Goal: Task Accomplishment & Management: Use online tool/utility

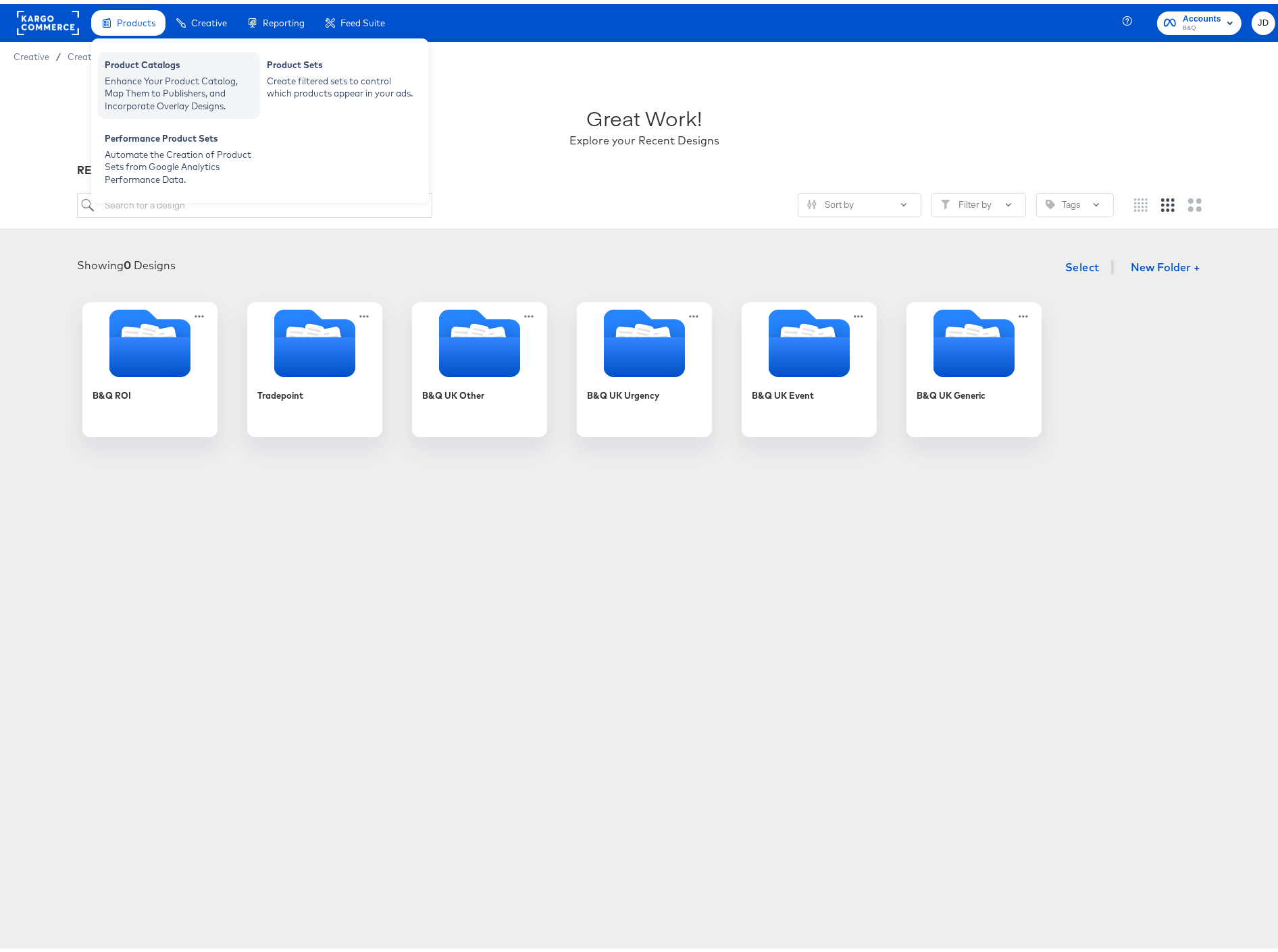
click at [141, 63] on div "Product Catalogs" at bounding box center [179, 62] width 149 height 17
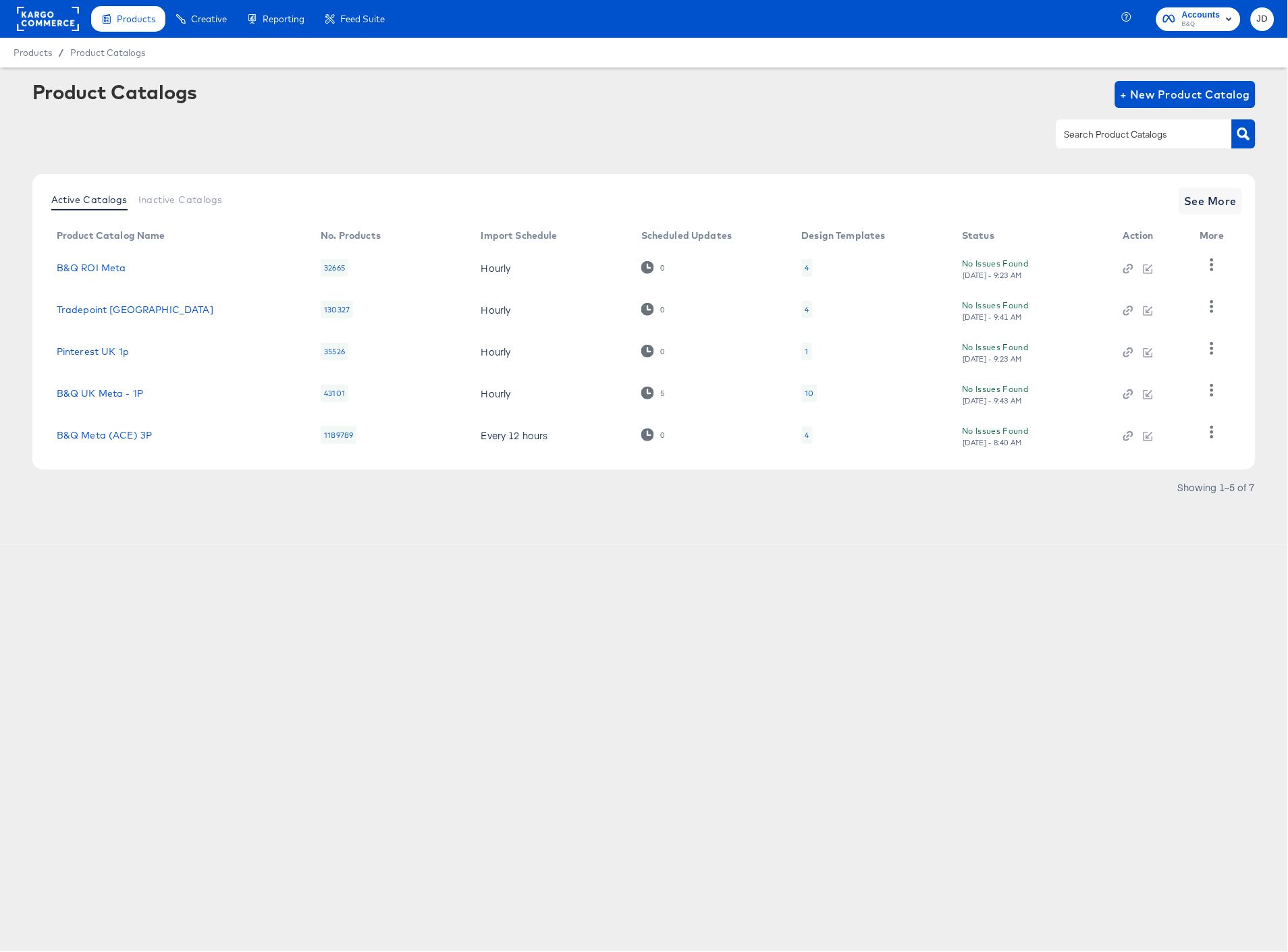
click at [805, 311] on div "4" at bounding box center [807, 309] width 4 height 11
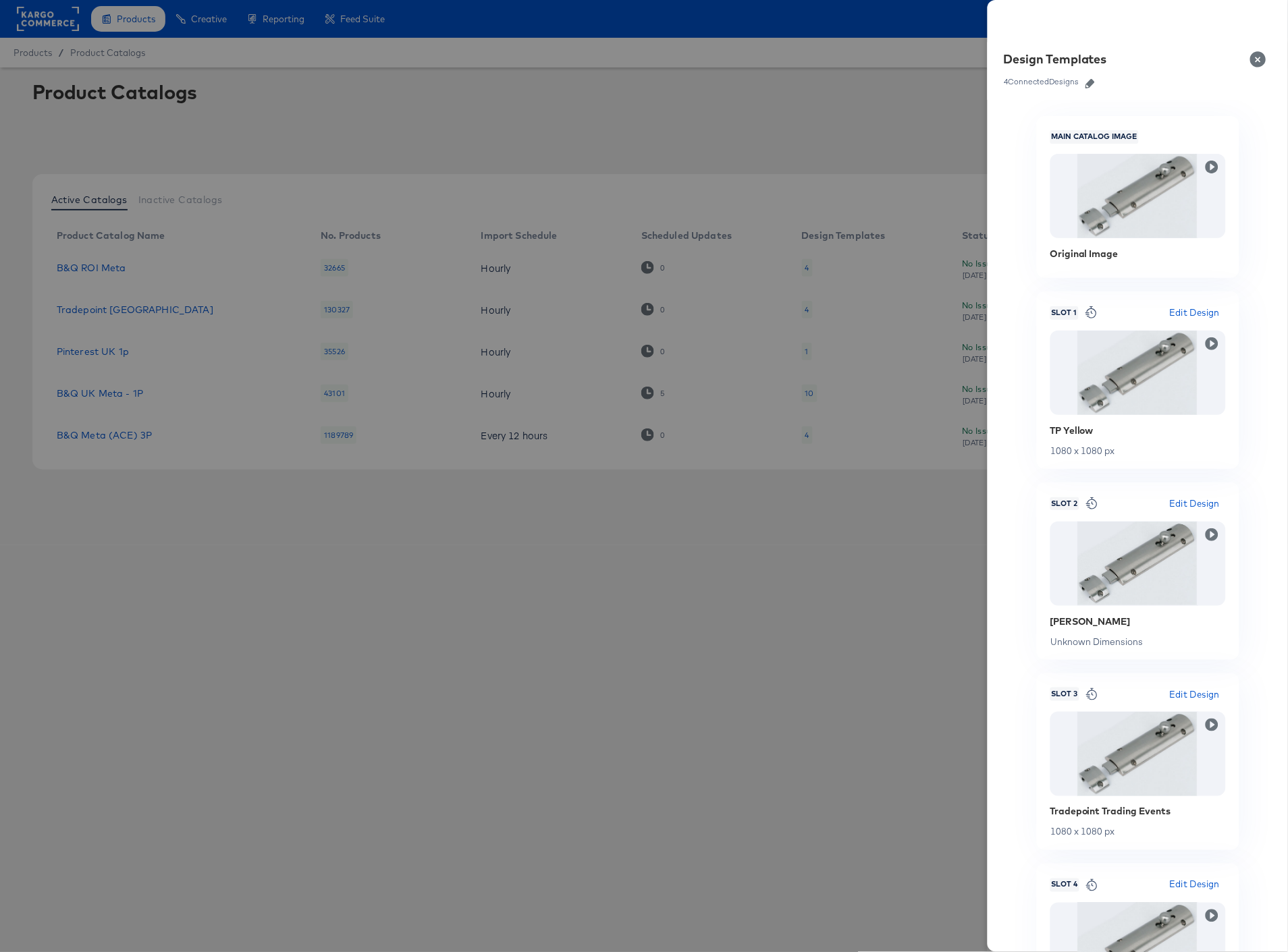
click at [1091, 84] on icon "button" at bounding box center [1090, 84] width 10 height 10
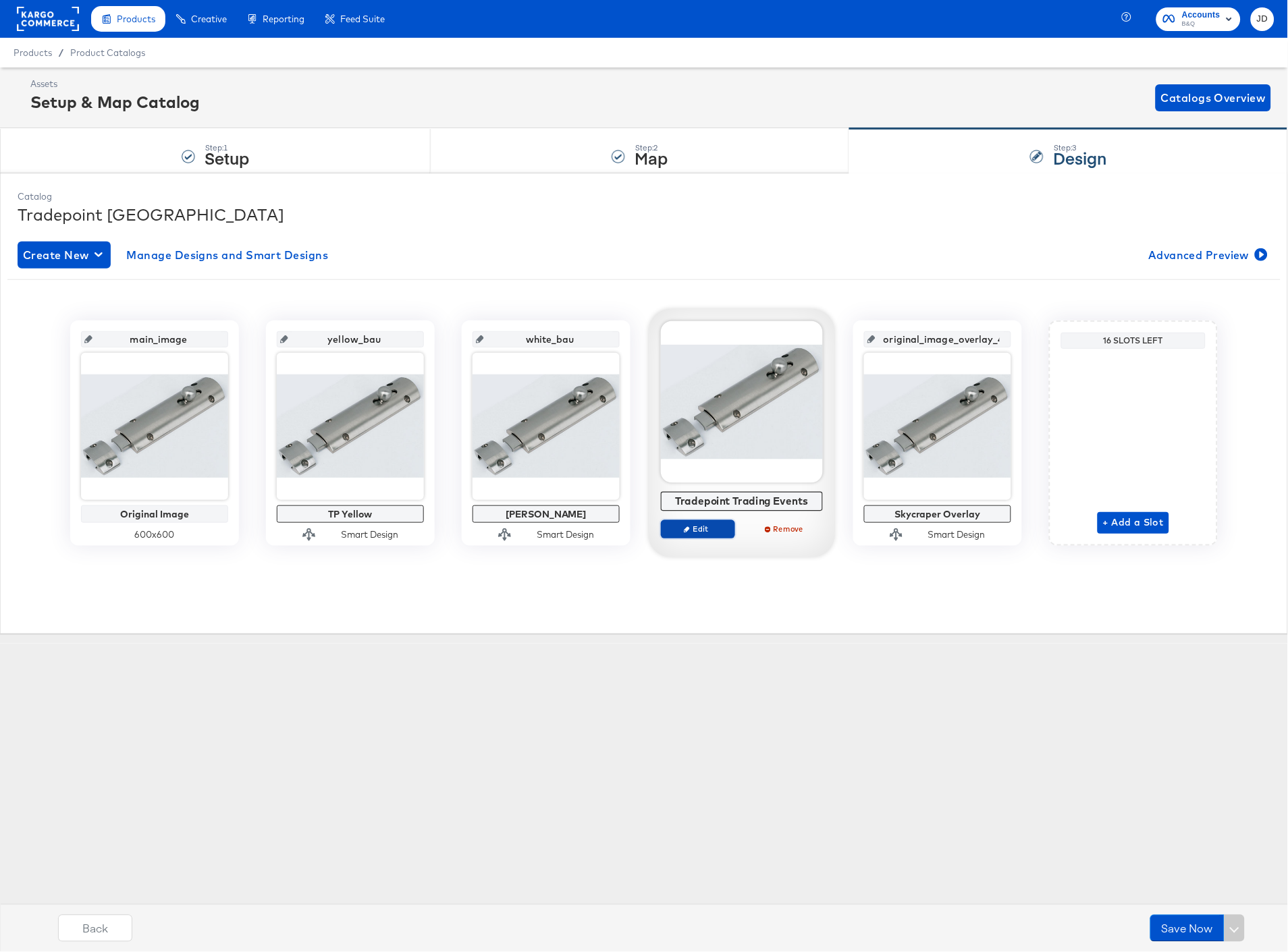
click at [700, 528] on span "Edit" at bounding box center [697, 528] width 62 height 10
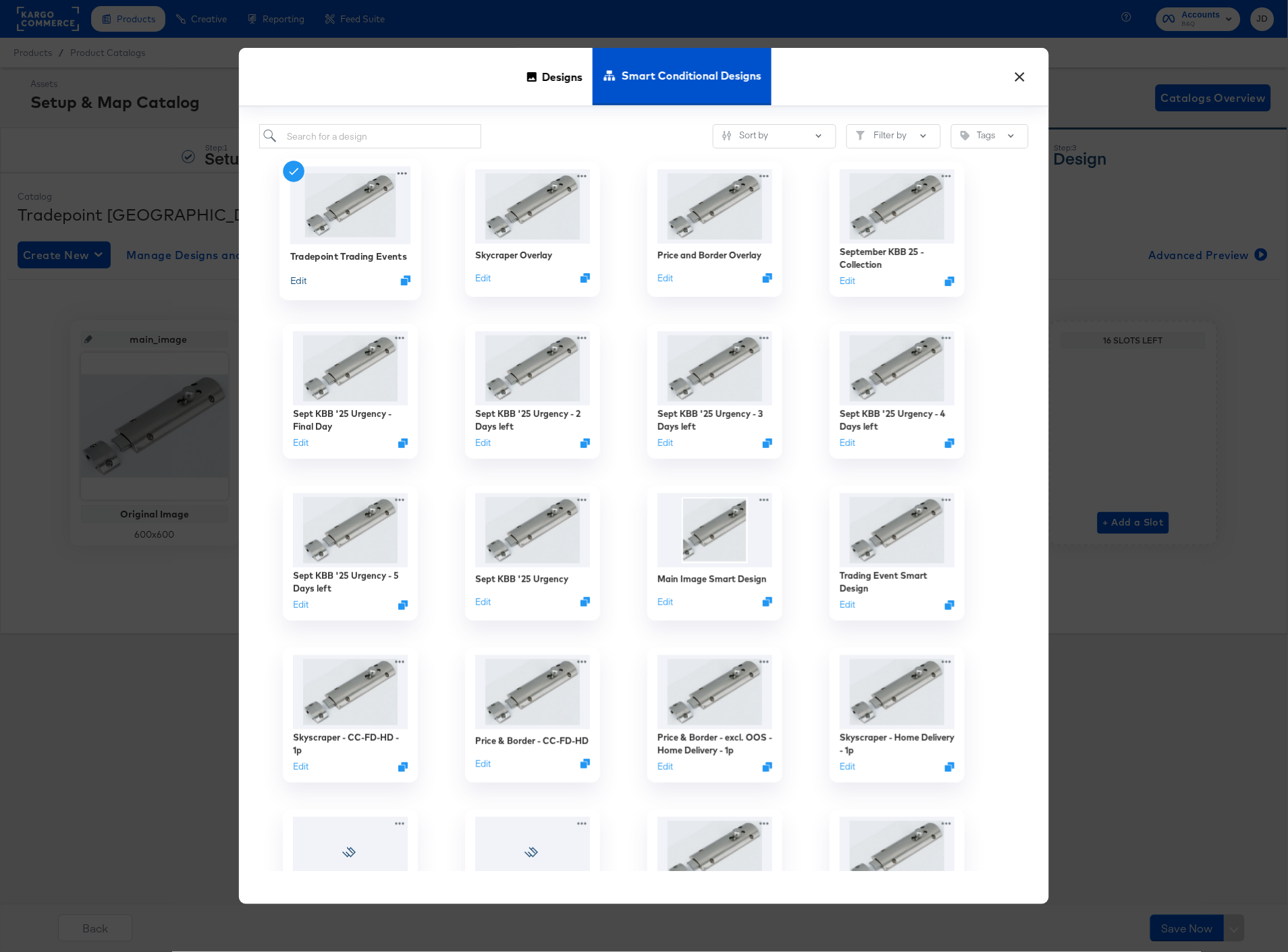
click at [299, 282] on button "Edit" at bounding box center [298, 280] width 17 height 13
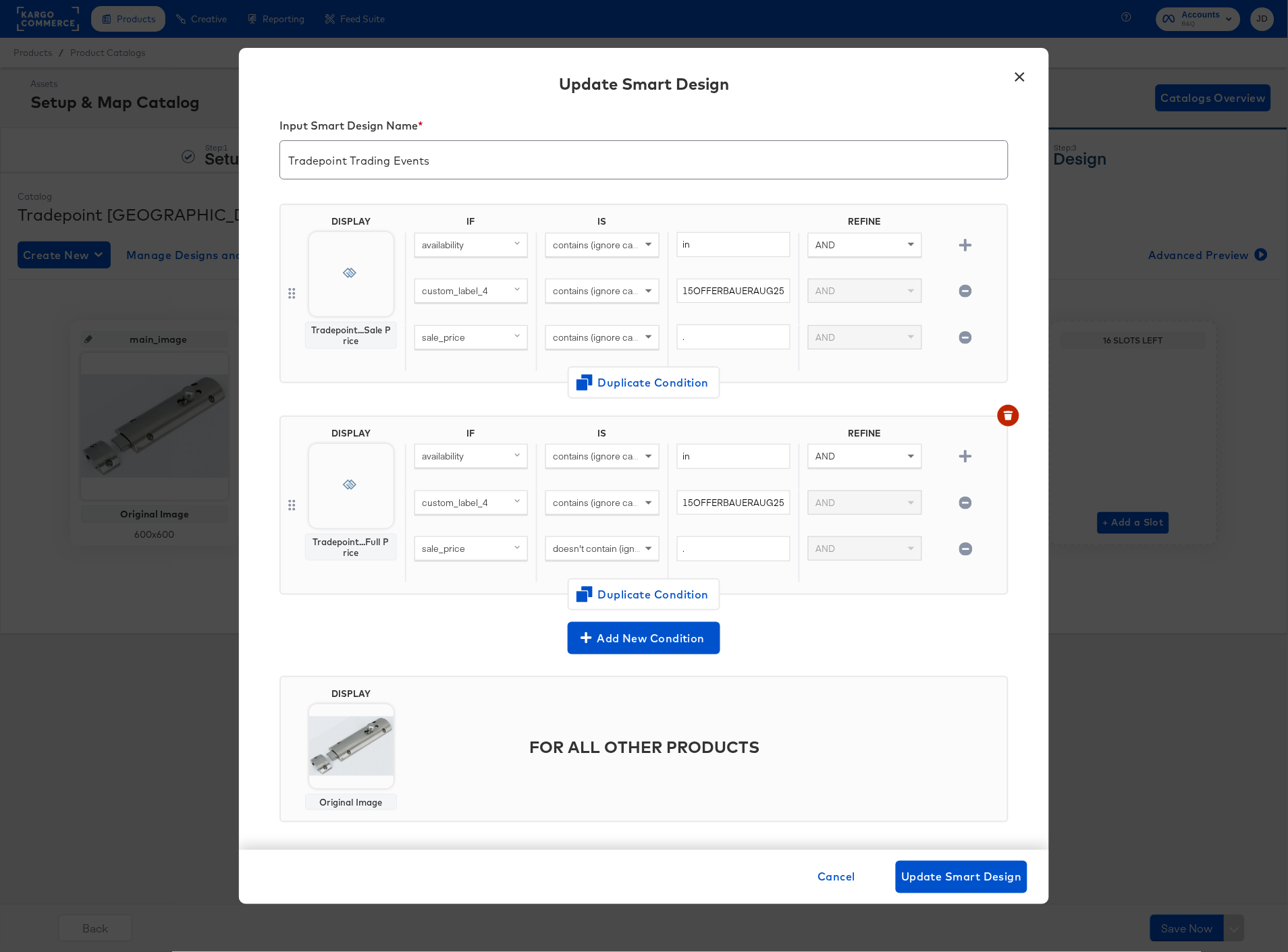
scroll to position [18, 0]
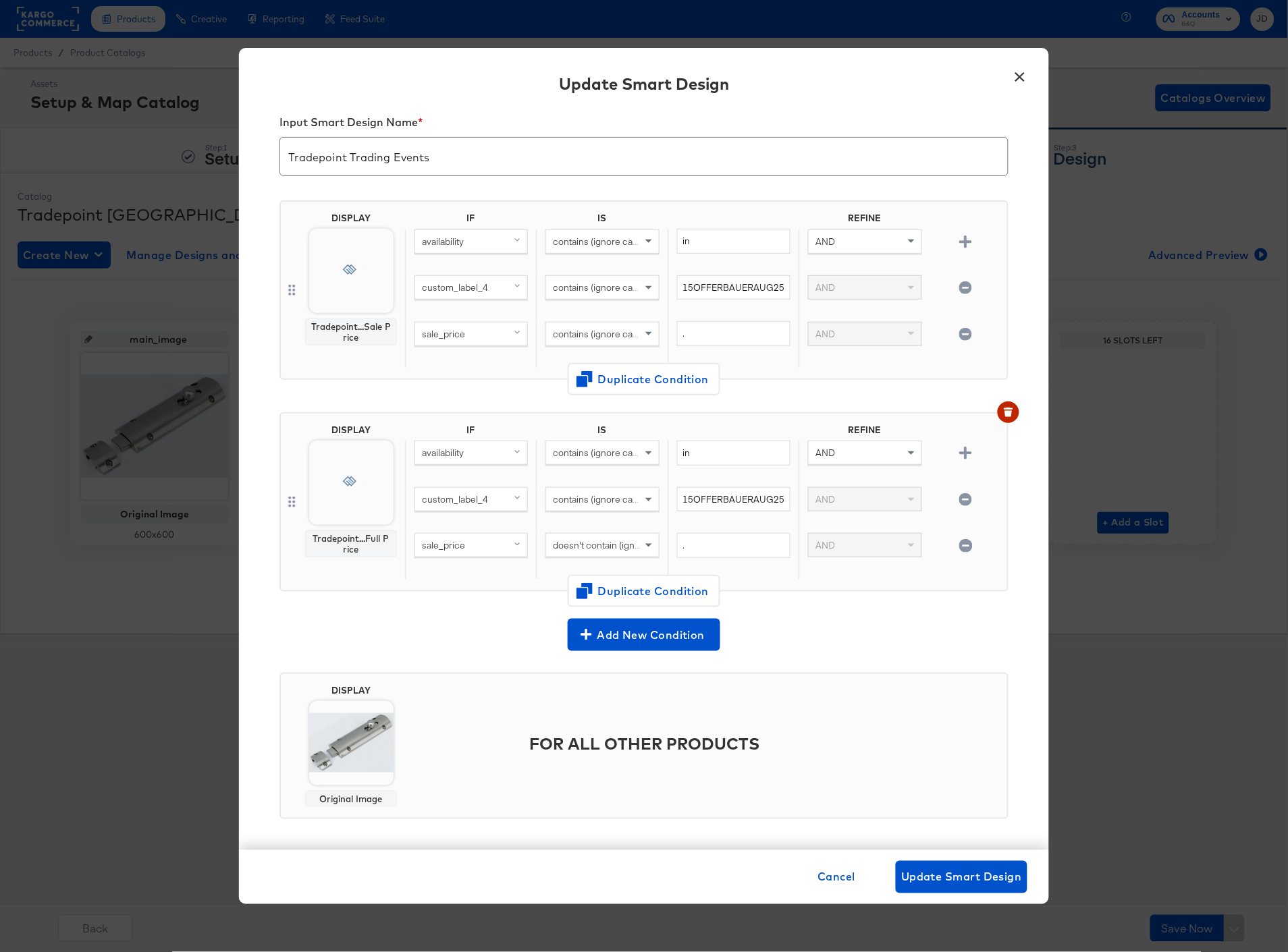
click at [1020, 78] on button "×" at bounding box center [1019, 73] width 24 height 24
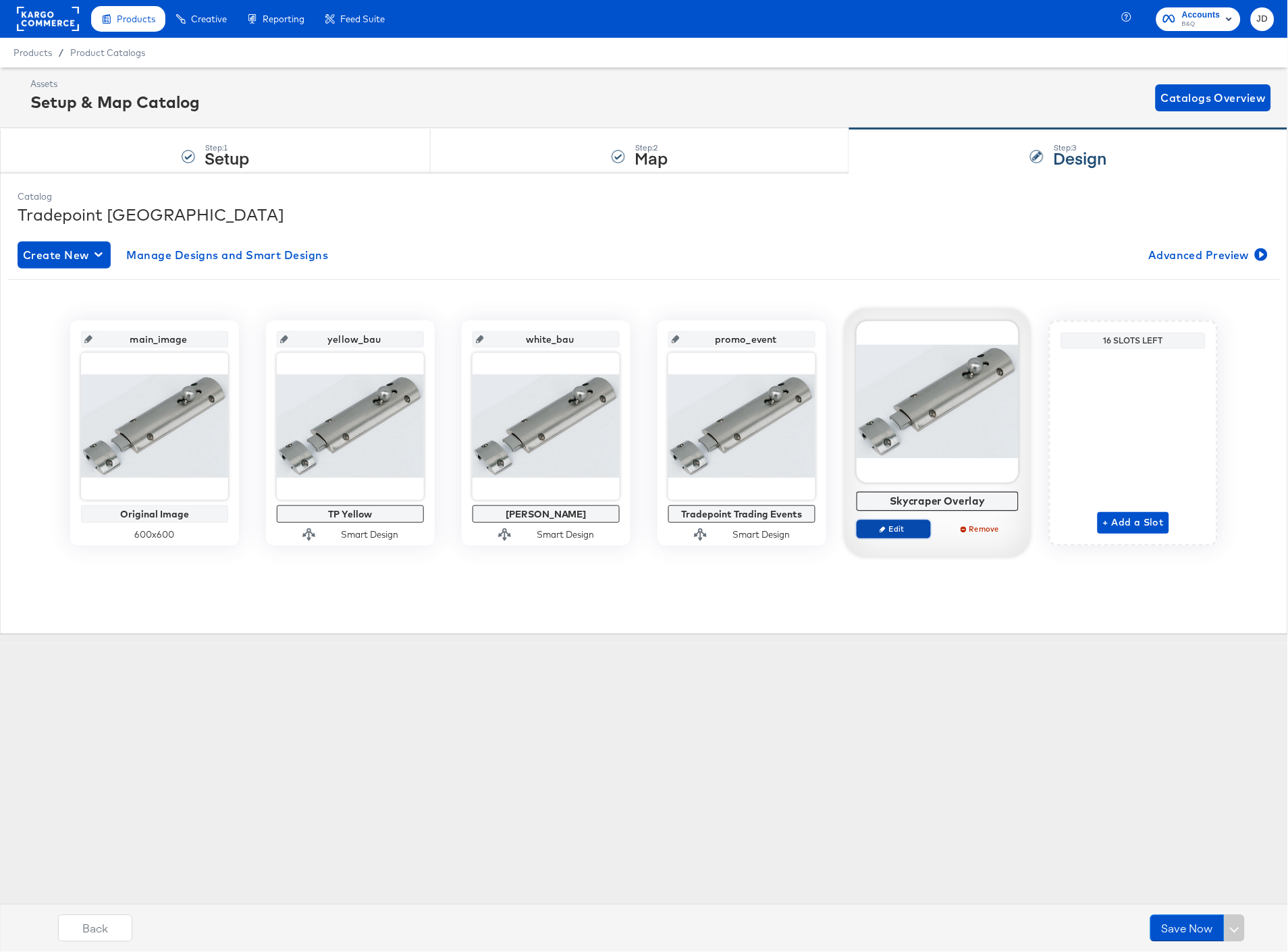
click at [890, 530] on span "Edit" at bounding box center [894, 528] width 62 height 10
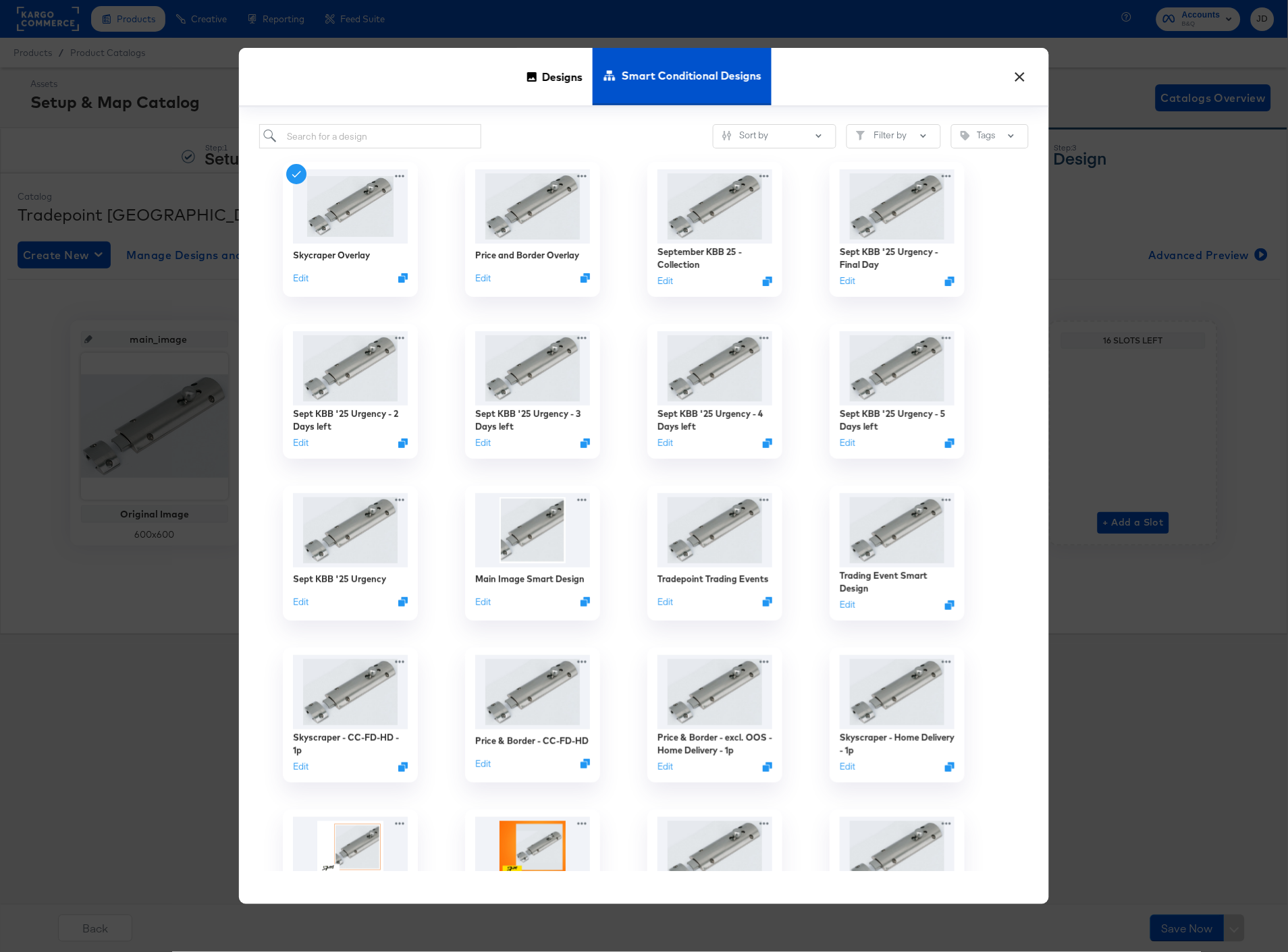
click at [1020, 79] on button "×" at bounding box center [1019, 73] width 24 height 24
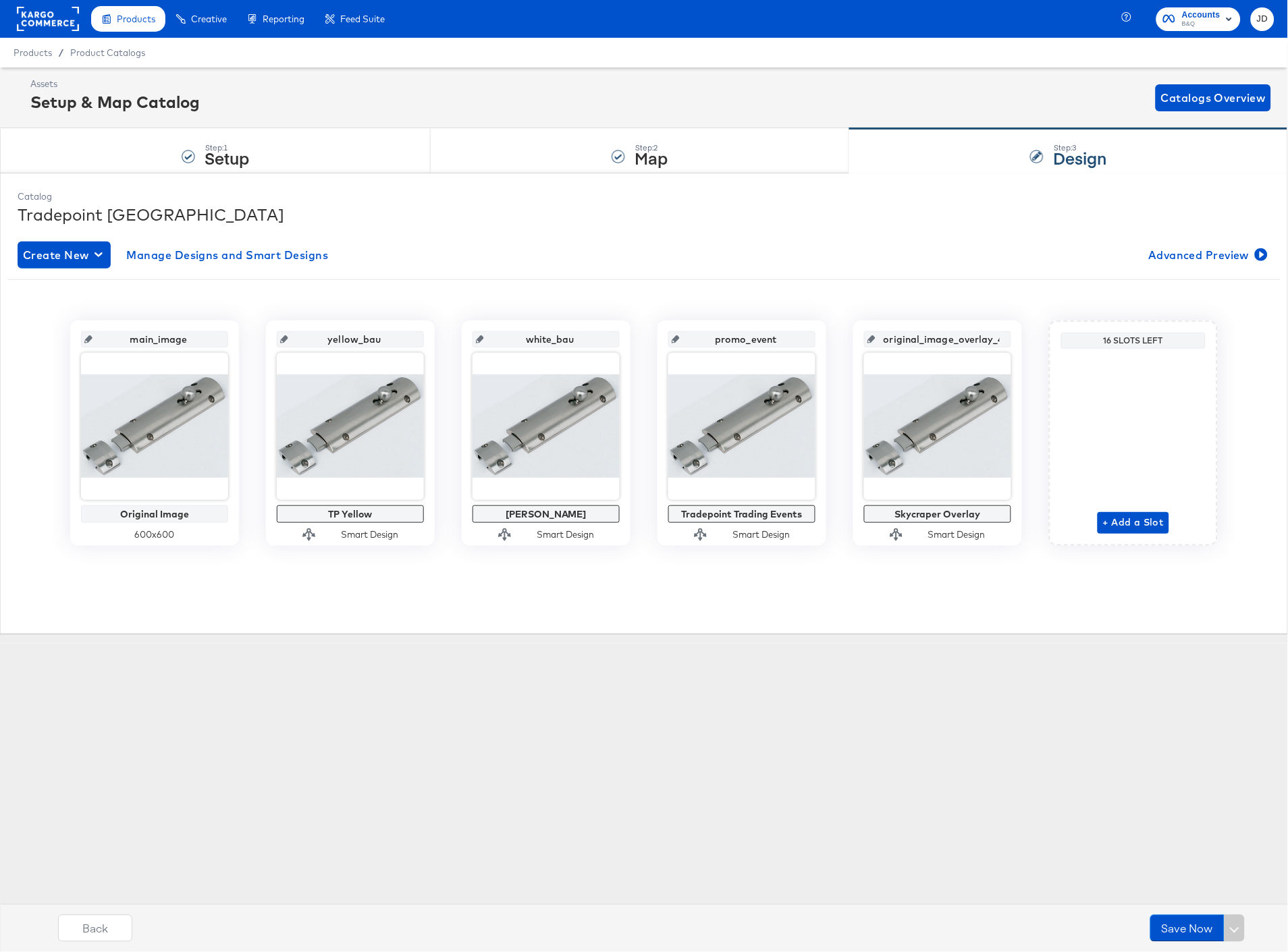
click at [62, 12] on rect at bounding box center [48, 18] width 62 height 24
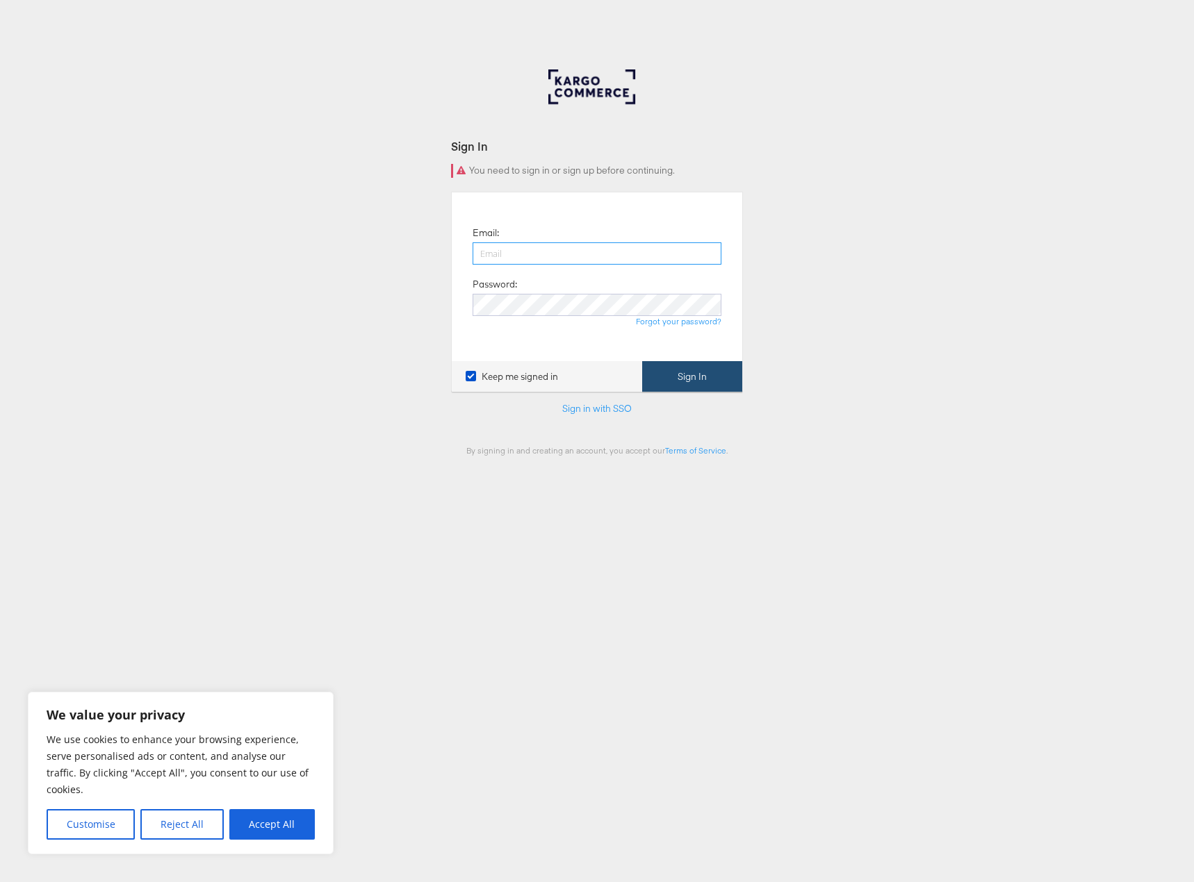
type input "[PERSON_NAME][EMAIL_ADDRESS][PERSON_NAME][PERSON_NAME][DOMAIN_NAME]"
click at [709, 375] on button "Sign In" at bounding box center [692, 376] width 100 height 31
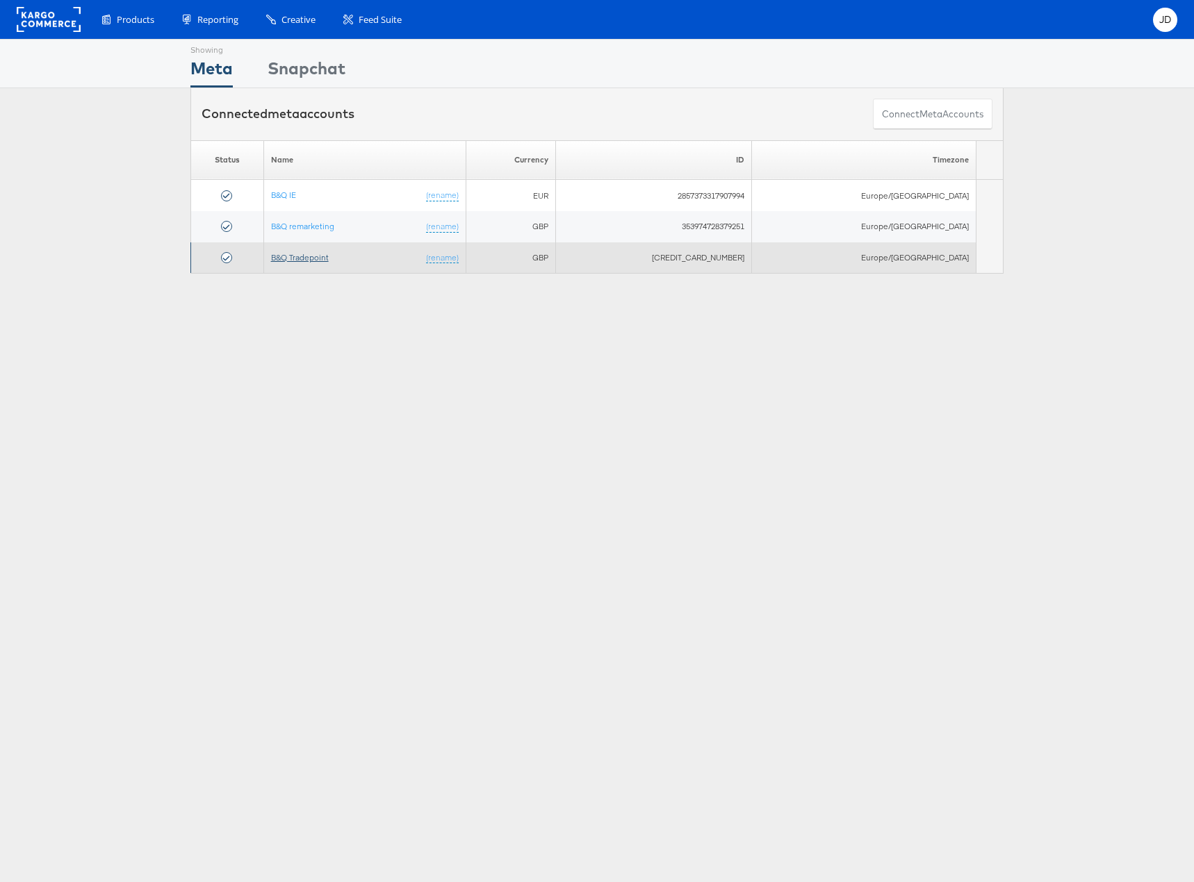
click at [322, 258] on link "B&Q Tradepoint" at bounding box center [300, 257] width 58 height 10
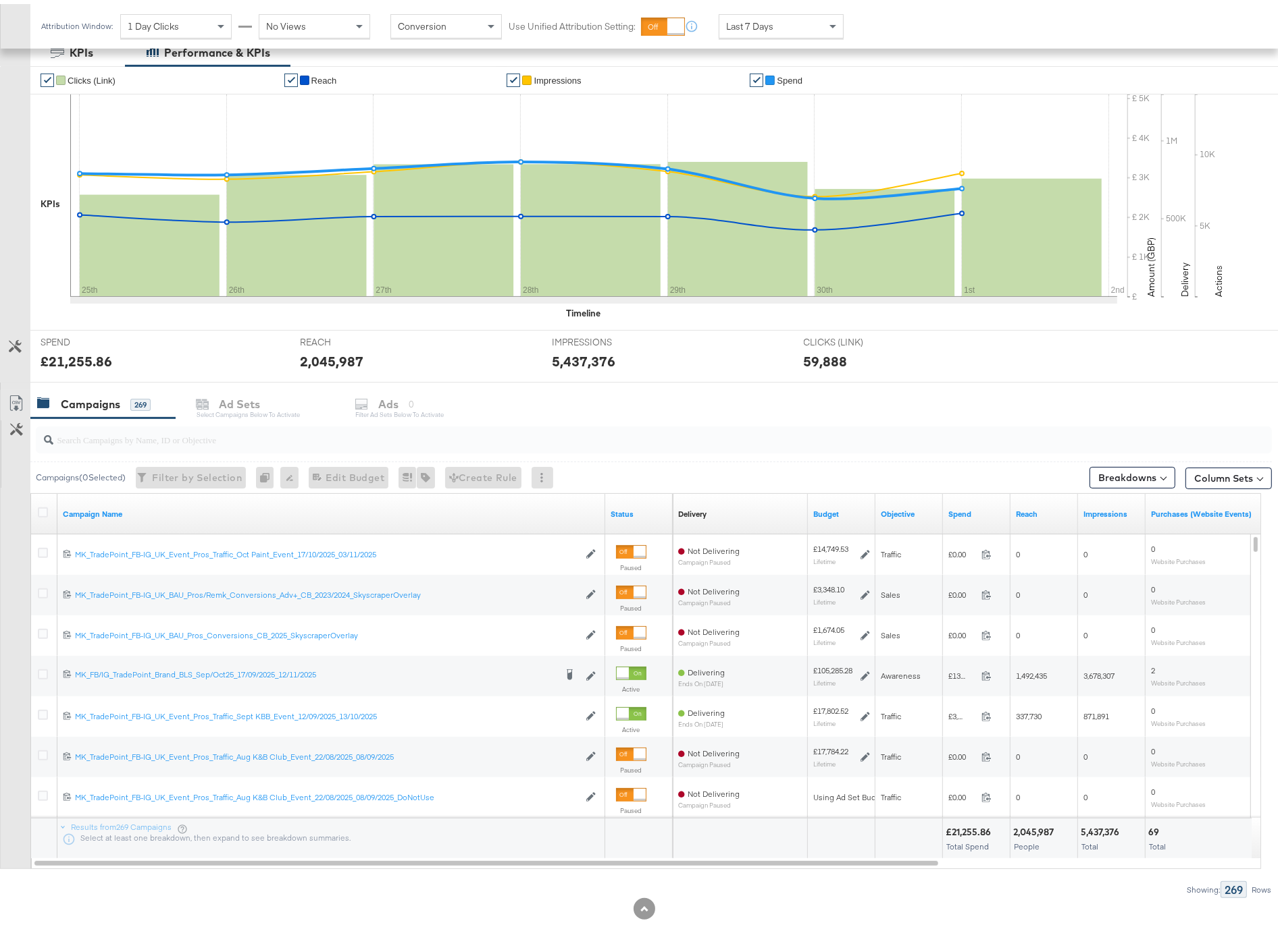
scroll to position [233, 0]
click at [174, 422] on input "search" at bounding box center [605, 428] width 1105 height 26
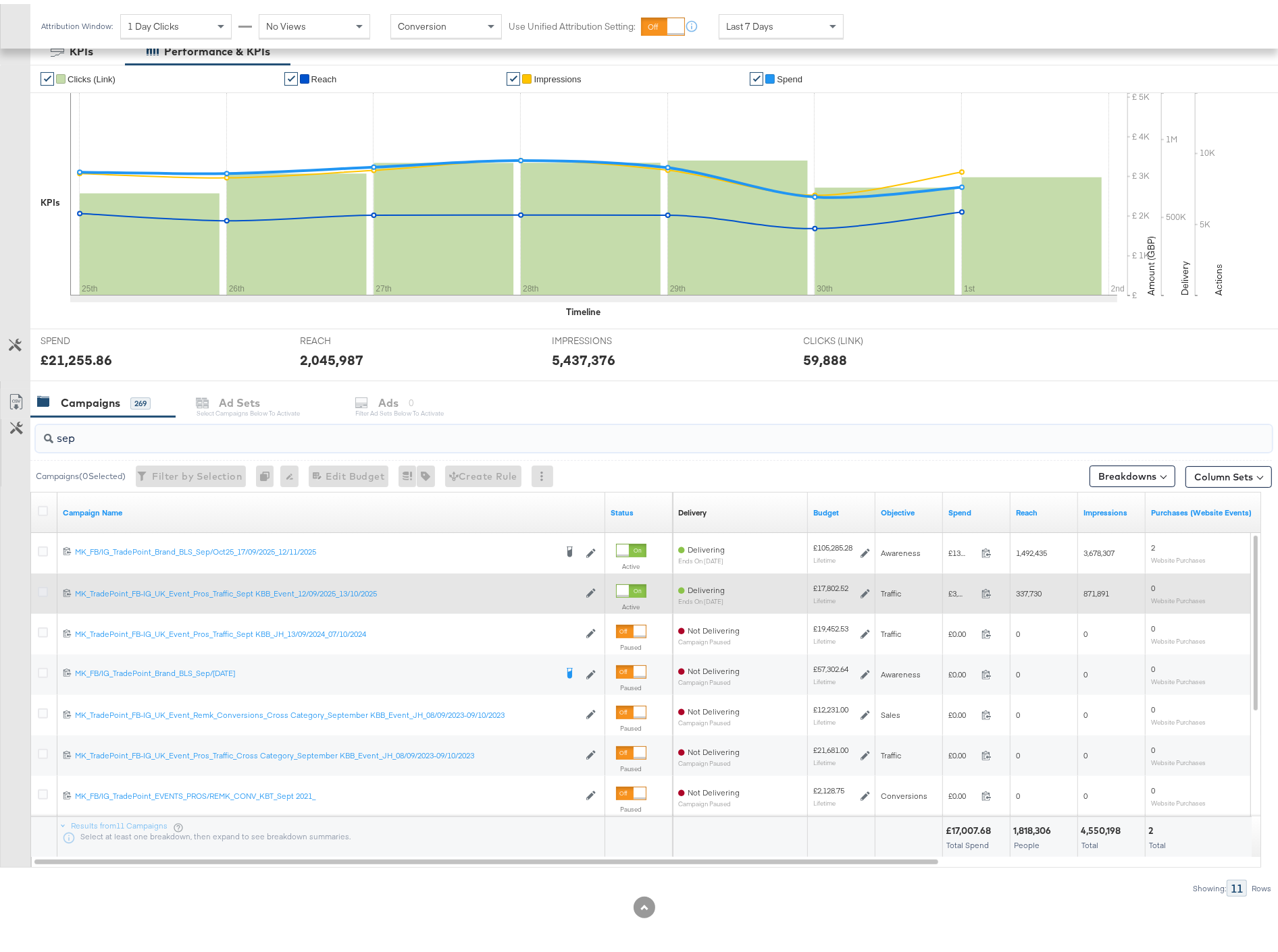
type input "sep"
click at [43, 586] on icon at bounding box center [43, 588] width 10 height 10
click at [0, 0] on input "checkbox" at bounding box center [0, 0] width 0 height 0
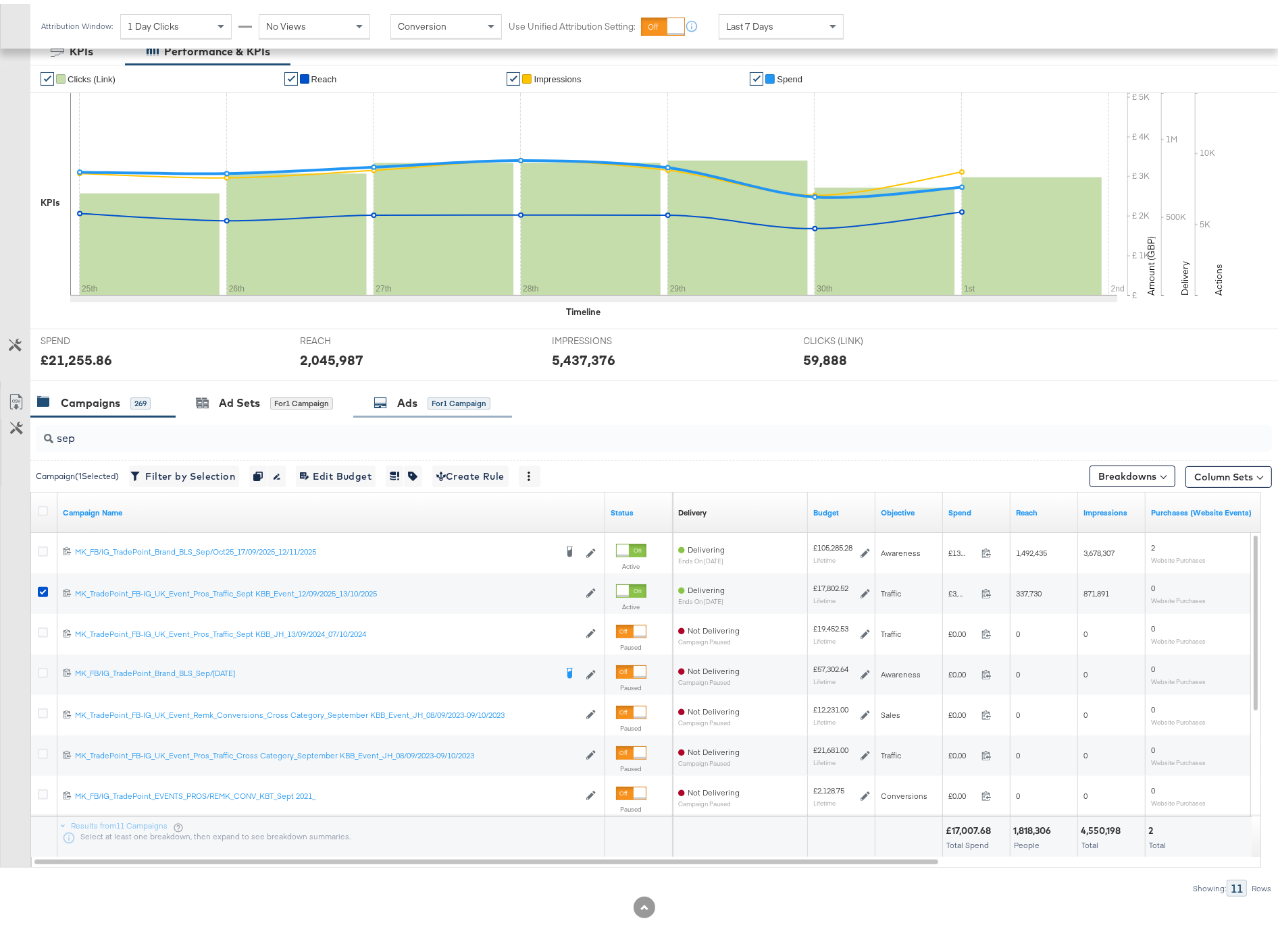
click at [368, 397] on div "Ads for 1 Campaign" at bounding box center [432, 399] width 158 height 29
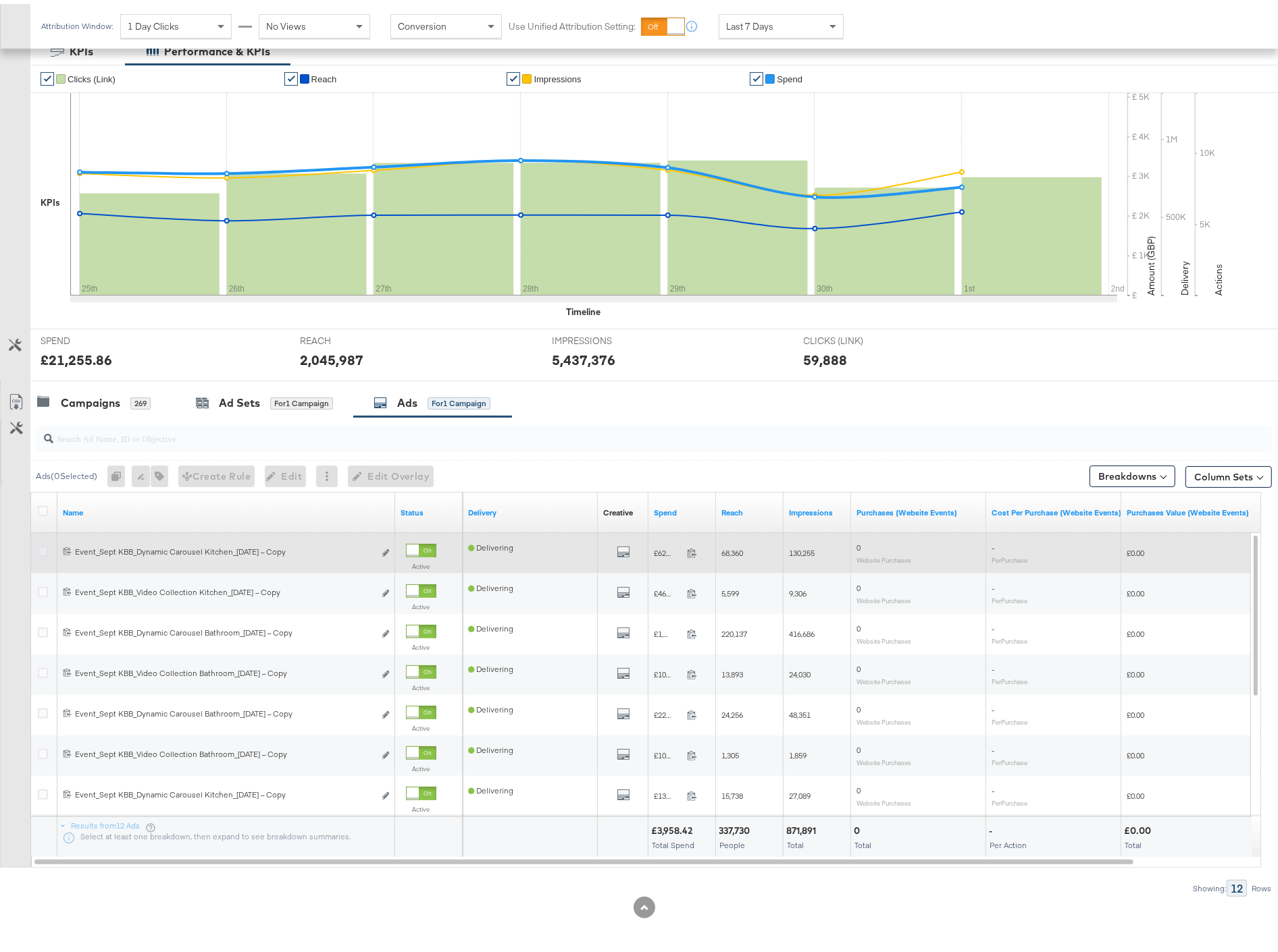
click at [41, 547] on icon at bounding box center [43, 548] width 10 height 10
click at [0, 0] on input "checkbox" at bounding box center [0, 0] width 0 height 0
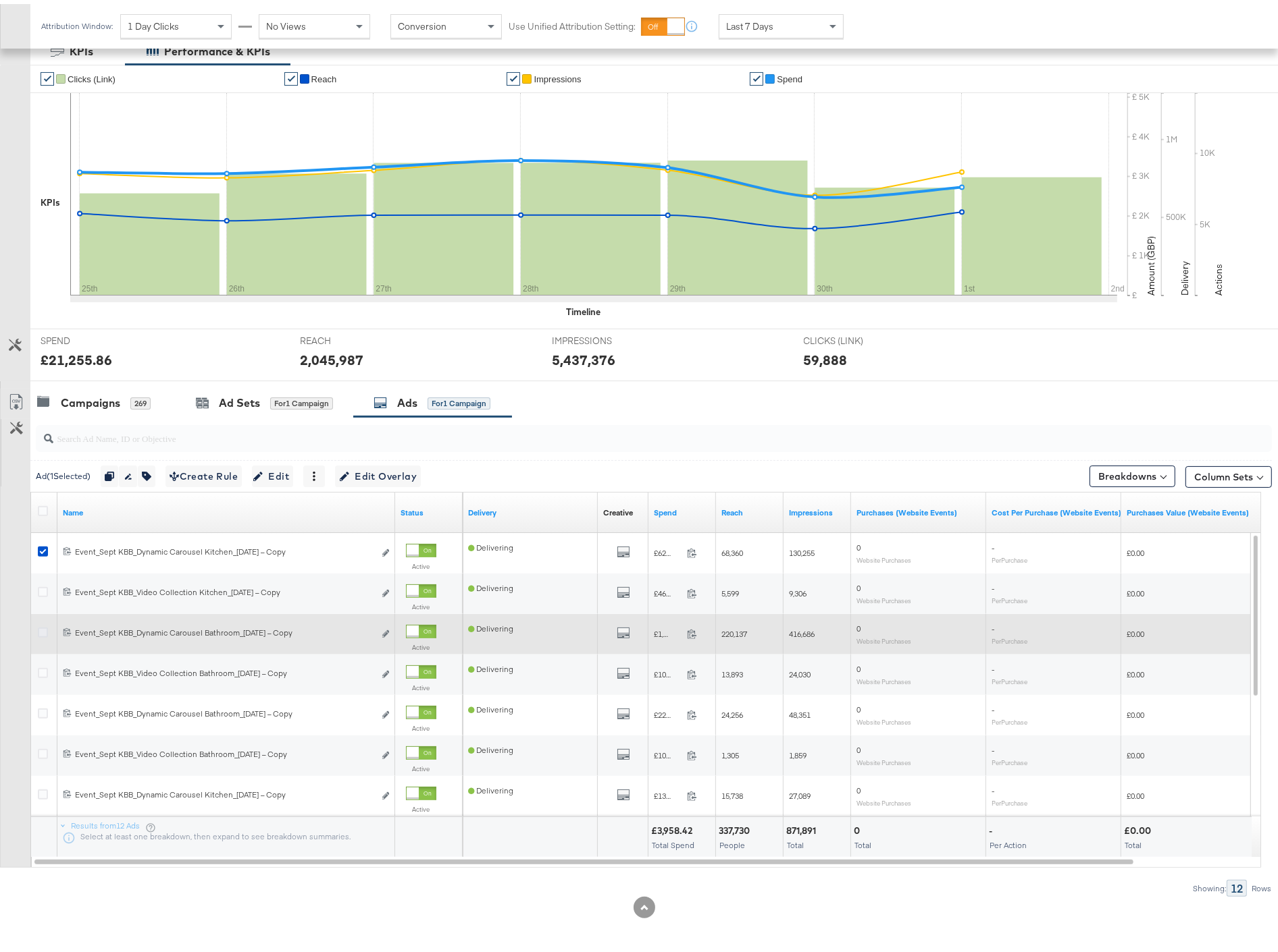
click at [43, 629] on icon at bounding box center [43, 629] width 10 height 10
click at [0, 0] on input "checkbox" at bounding box center [0, 0] width 0 height 0
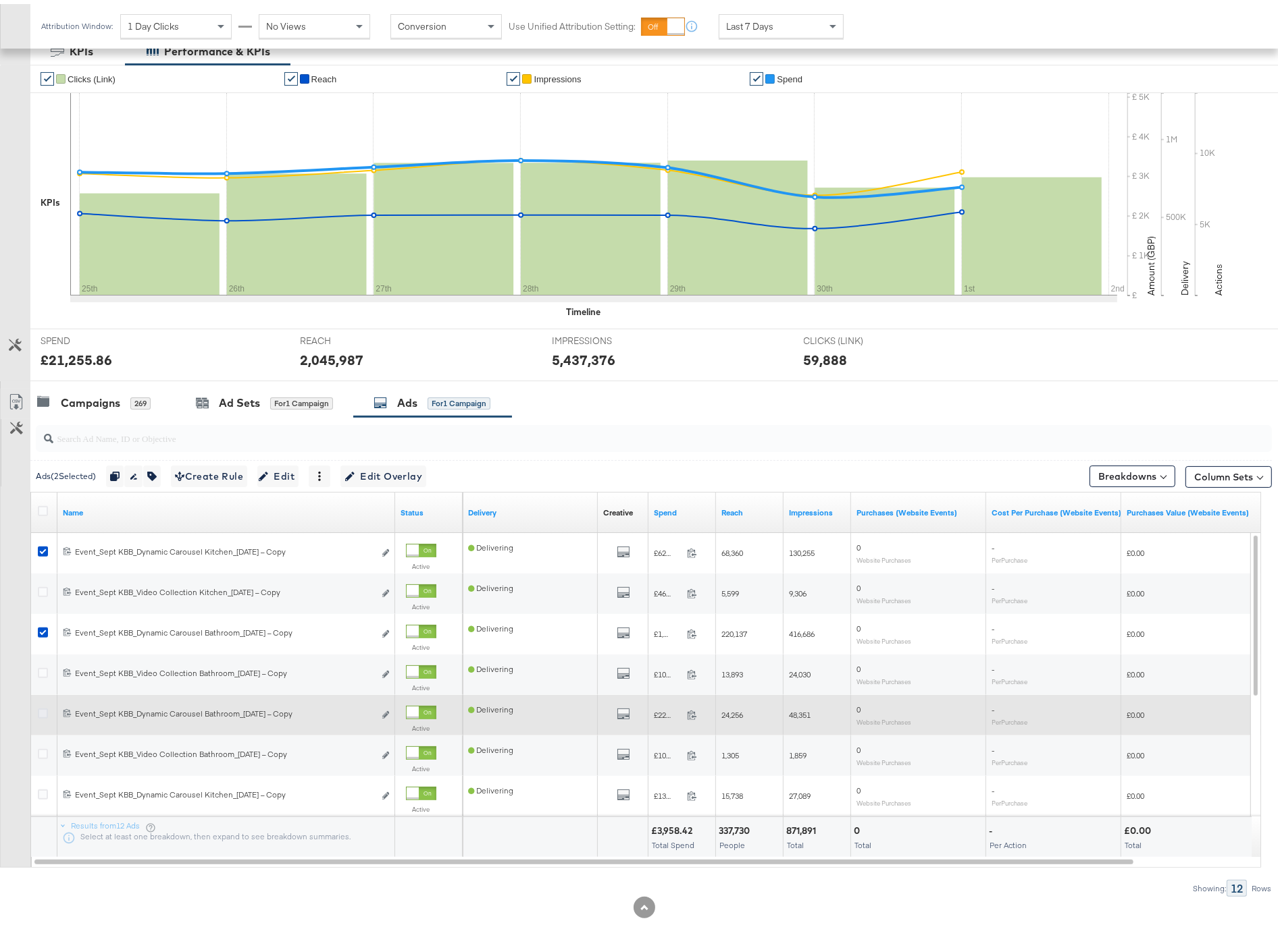
click at [43, 707] on icon at bounding box center [43, 709] width 10 height 10
click at [0, 0] on input "checkbox" at bounding box center [0, 0] width 0 height 0
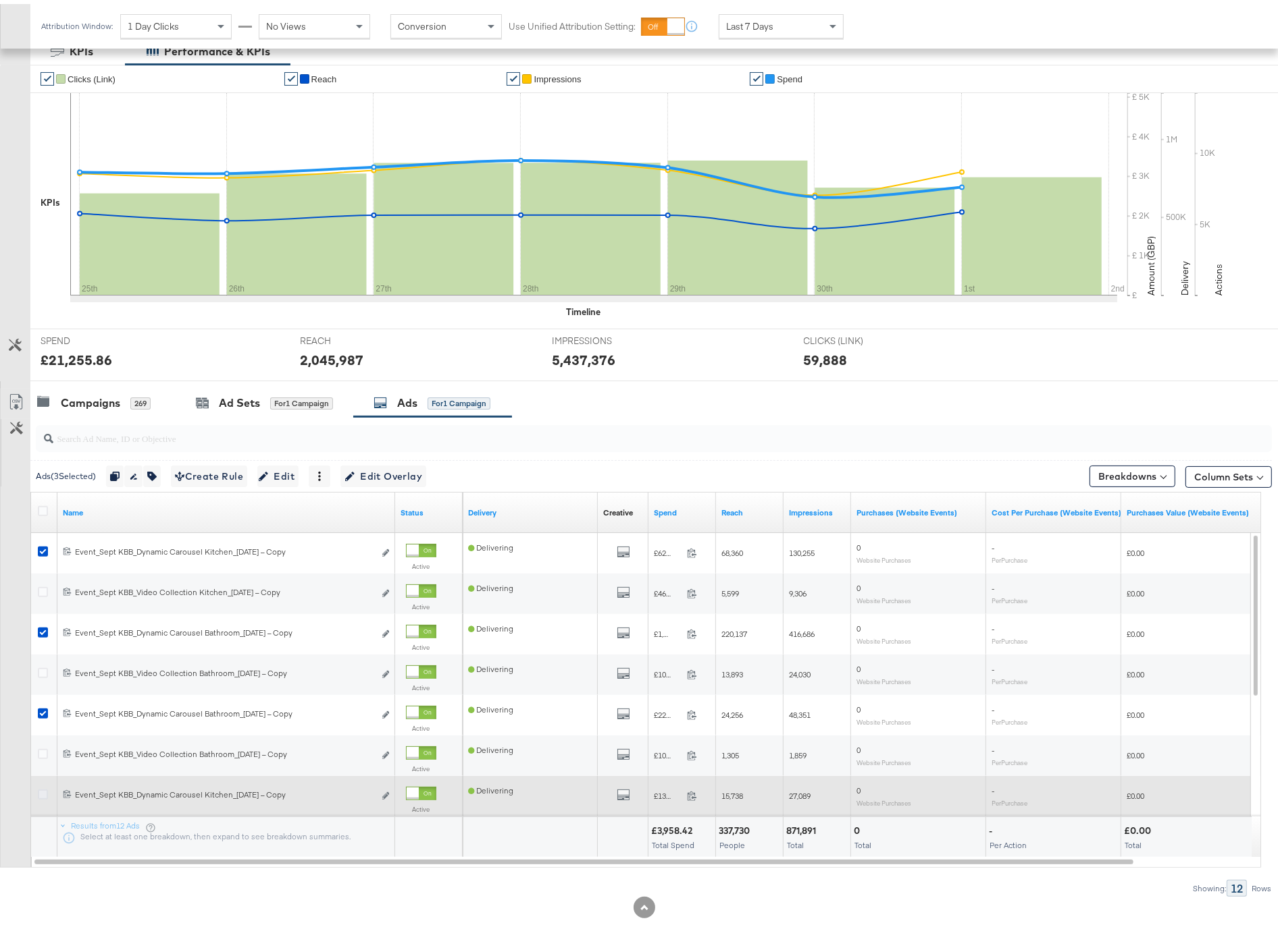
click at [41, 792] on icon at bounding box center [43, 791] width 10 height 10
click at [0, 0] on input "checkbox" at bounding box center [0, 0] width 0 height 0
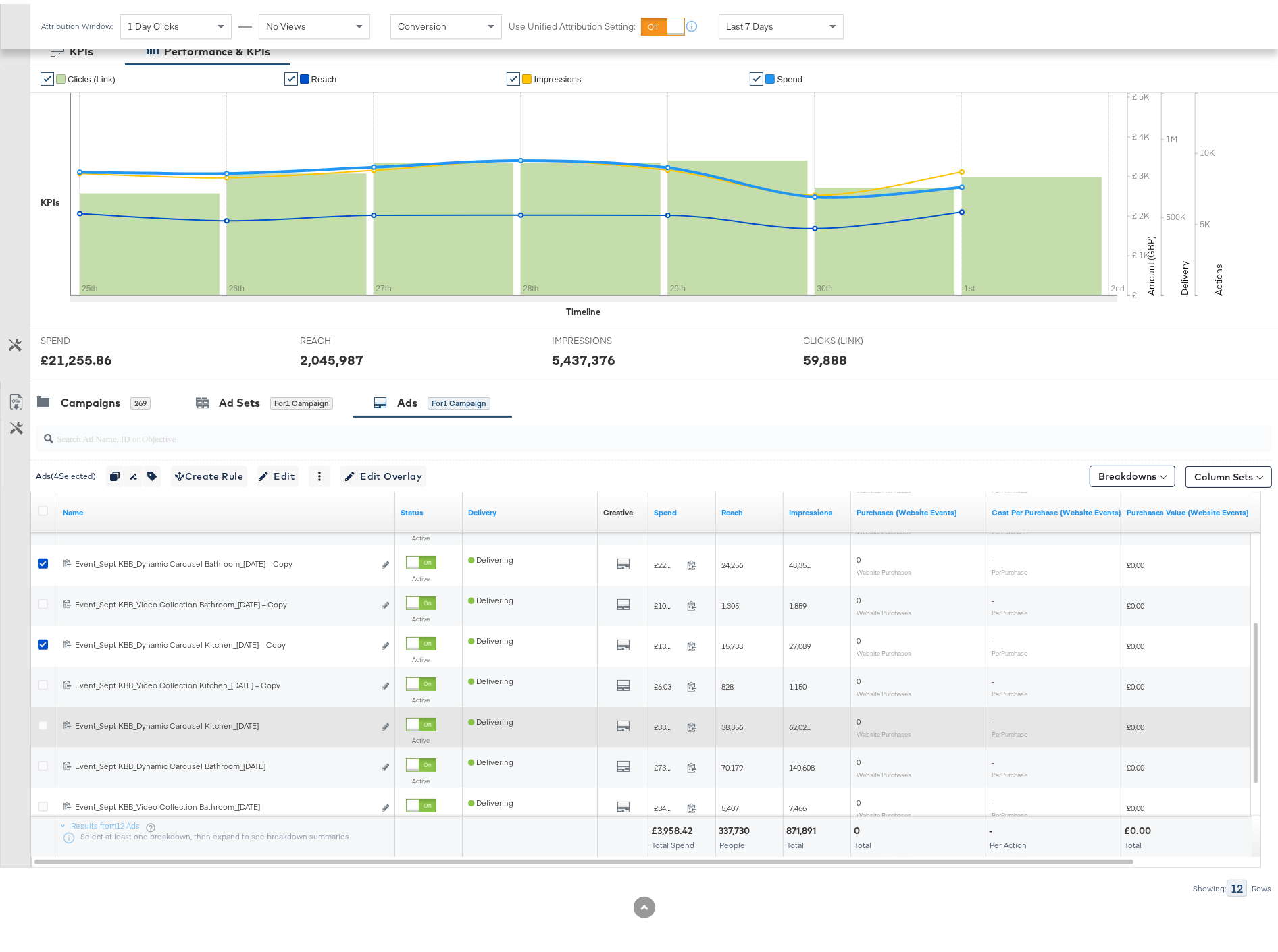
drag, startPoint x: 45, startPoint y: 760, endPoint x: 50, endPoint y: 731, distance: 29.4
click at [43, 759] on icon at bounding box center [43, 763] width 10 height 10
click at [0, 0] on input "checkbox" at bounding box center [0, 0] width 0 height 0
click at [42, 719] on icon at bounding box center [43, 722] width 10 height 10
click at [0, 0] on input "checkbox" at bounding box center [0, 0] width 0 height 0
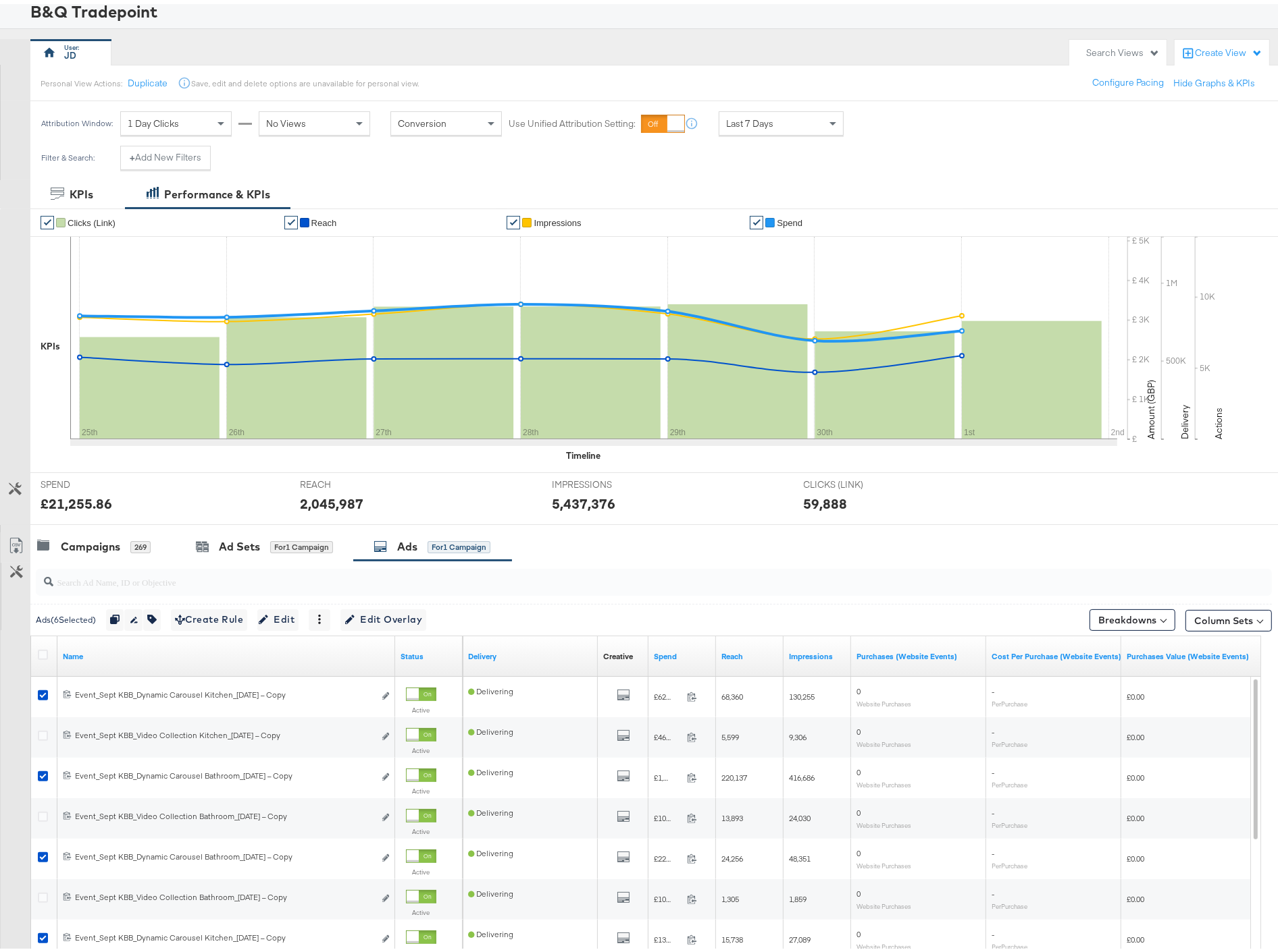
scroll to position [84, 0]
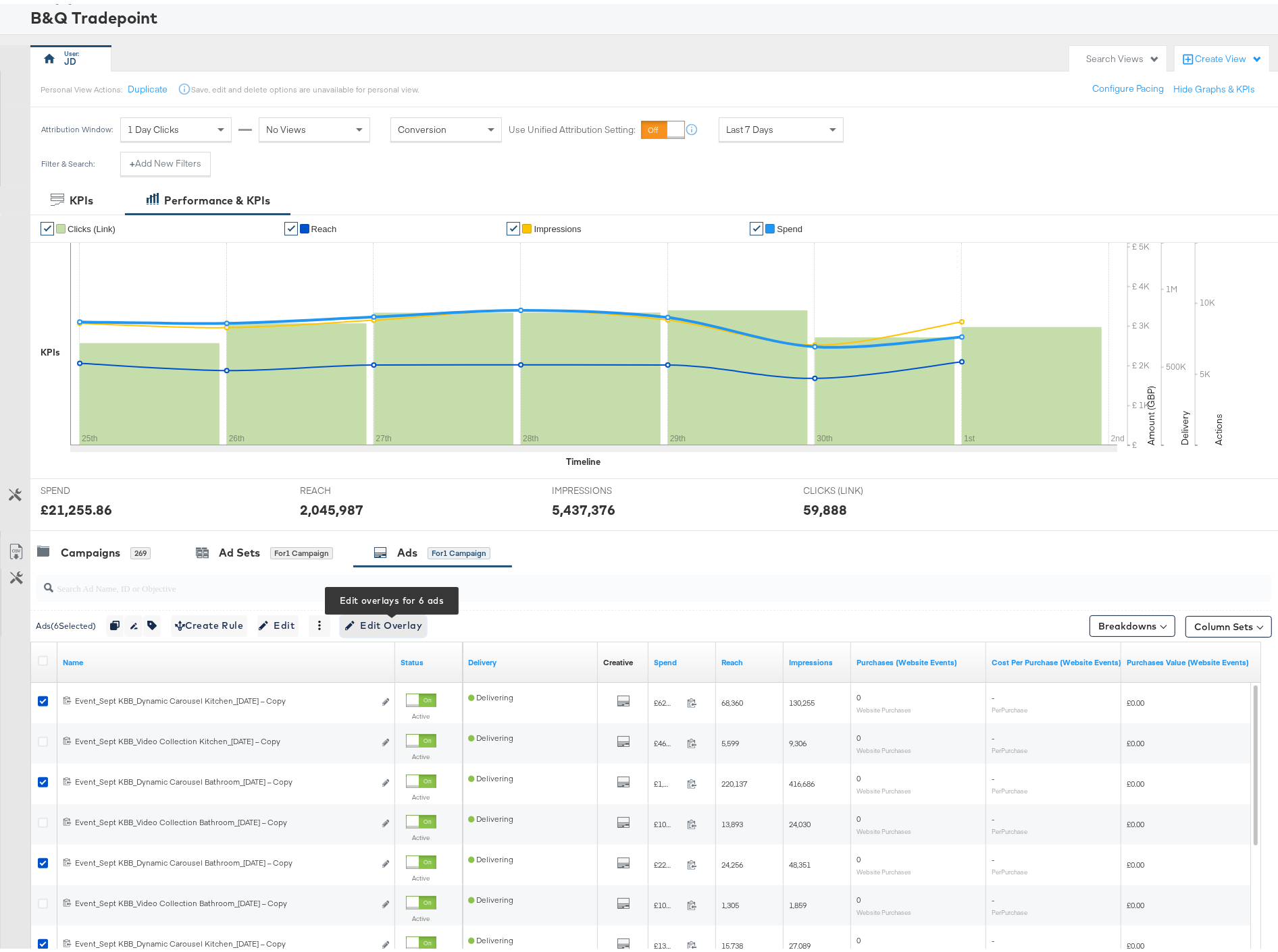
click at [386, 623] on span "Edit Overlay Edit overlays for 6 ads" at bounding box center [383, 622] width 78 height 17
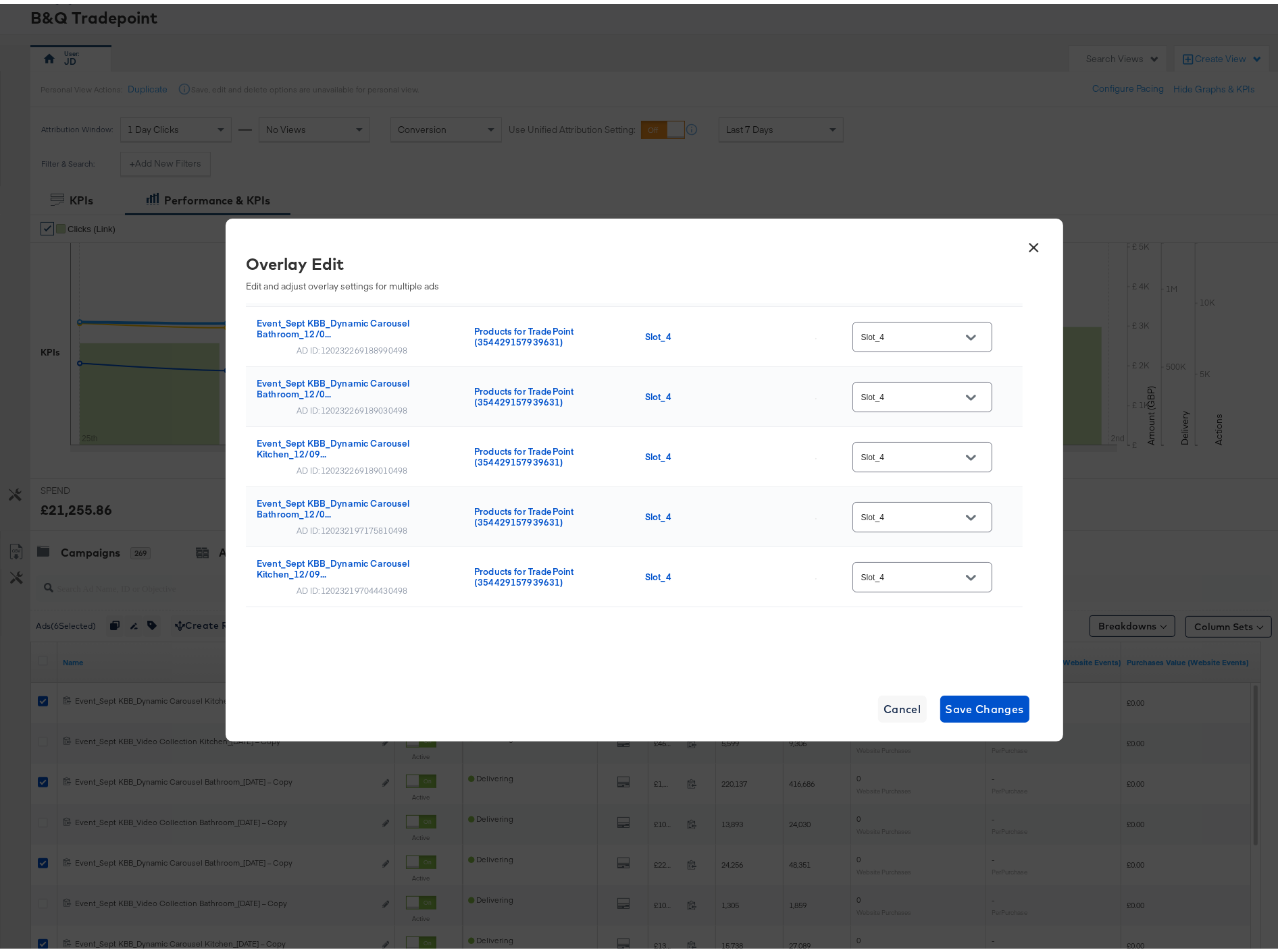
scroll to position [87, 0]
click at [960, 325] on button "Open" at bounding box center [970, 331] width 20 height 20
click at [960, 332] on button "Close" at bounding box center [970, 331] width 20 height 20
click at [960, 332] on button "Open" at bounding box center [970, 331] width 20 height 20
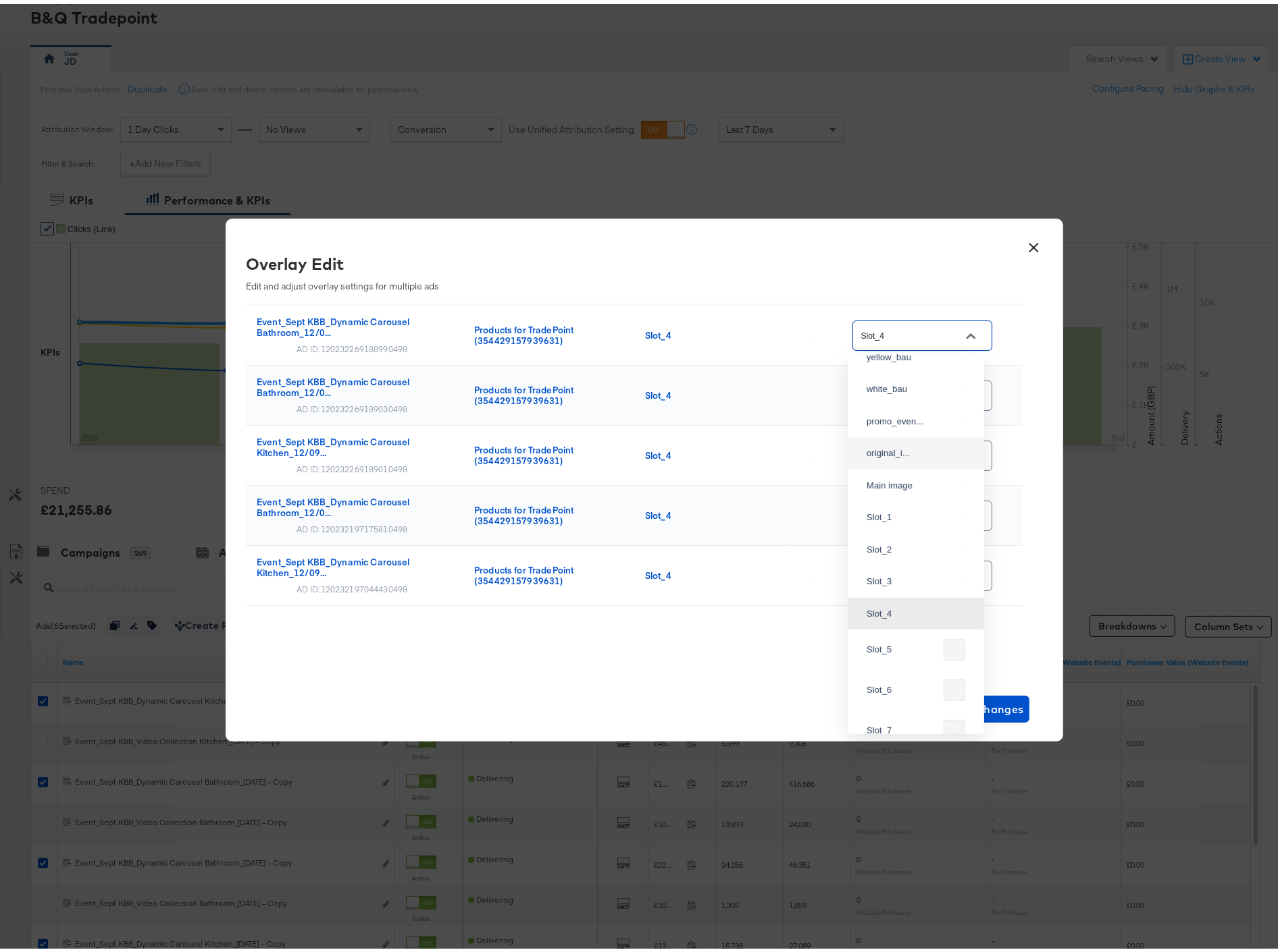
scroll to position [75, 0]
click at [913, 628] on div "Slot_5" at bounding box center [902, 621] width 72 height 14
type input "Slot_5"
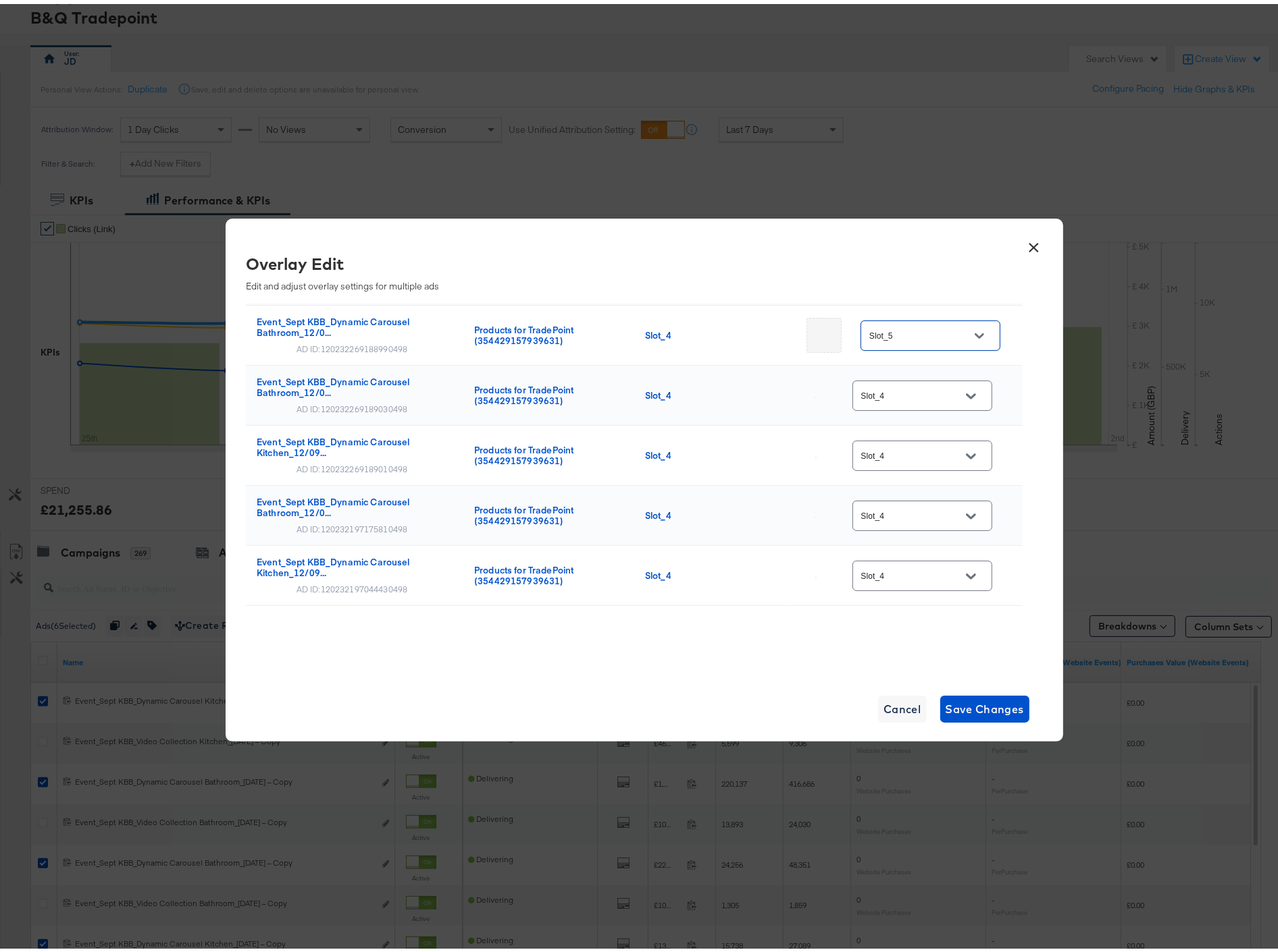
click at [966, 389] on icon "Open" at bounding box center [971, 392] width 10 height 10
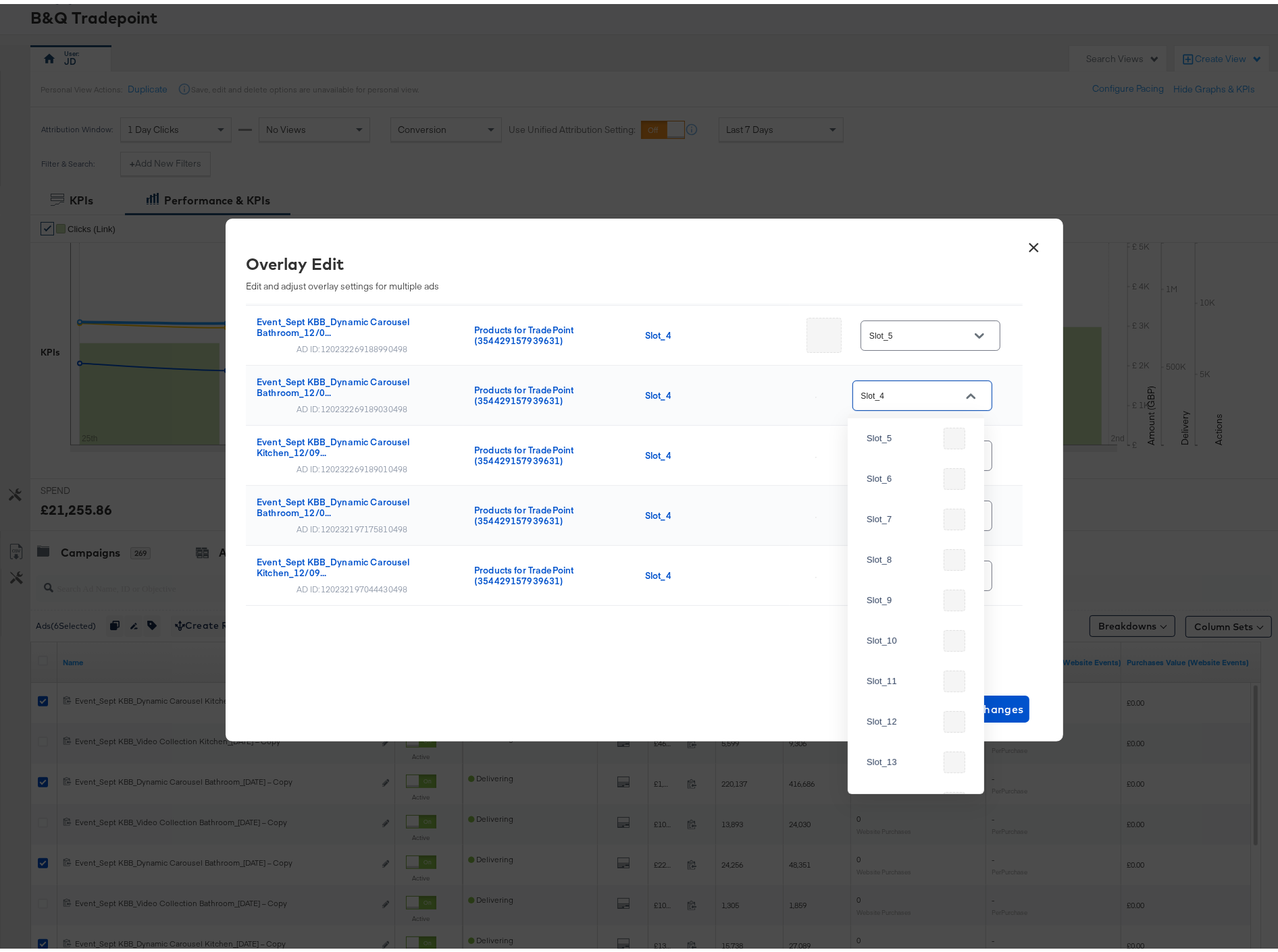
scroll to position [321, 0]
click at [903, 442] on div "Slot_5" at bounding box center [902, 435] width 72 height 14
type input "Slot_5"
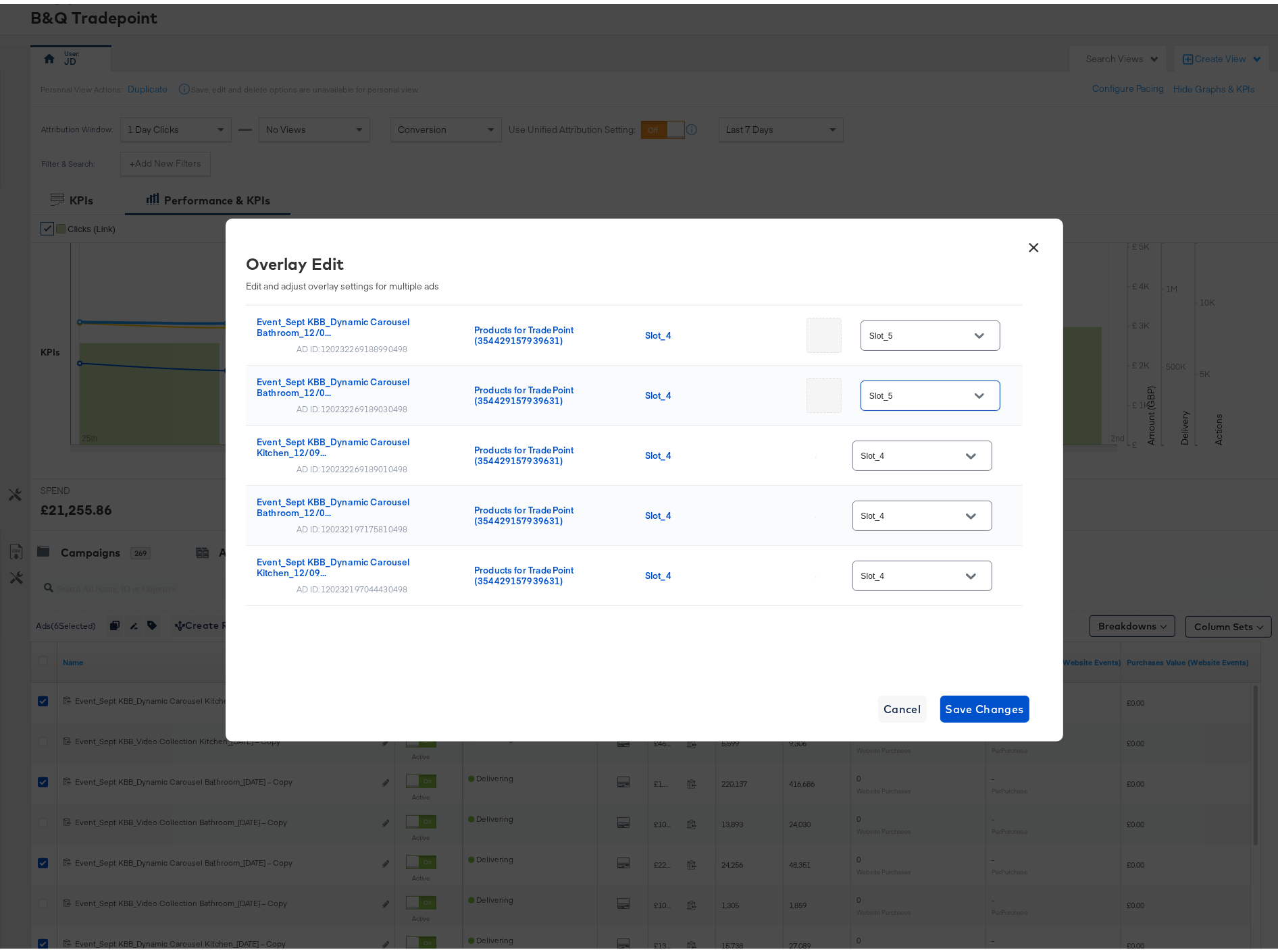
click at [966, 448] on icon "Open" at bounding box center [971, 453] width 10 height 10
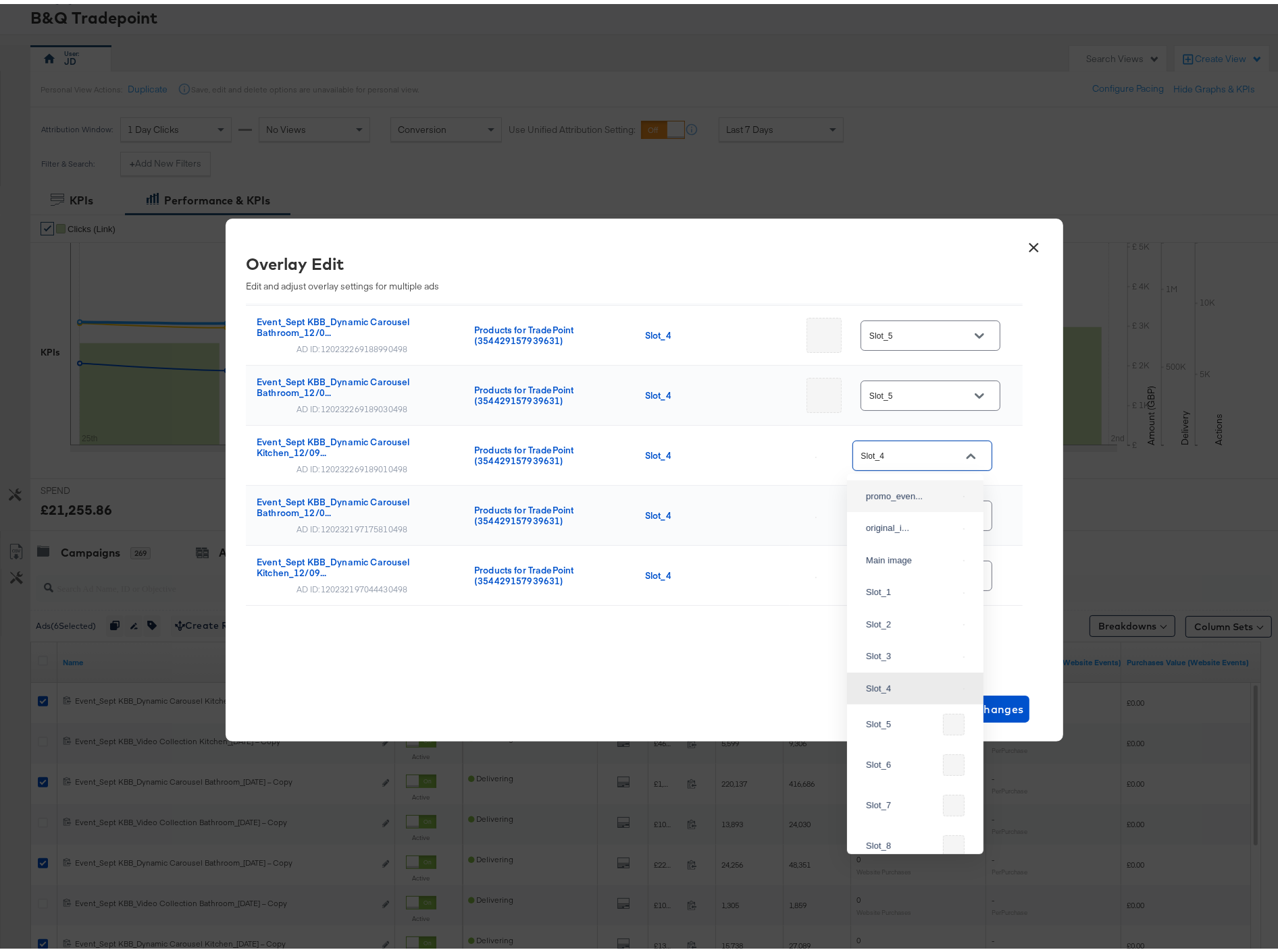
scroll to position [183, 0]
click at [903, 640] on div "Slot_5" at bounding box center [902, 633] width 72 height 14
type input "Slot_5"
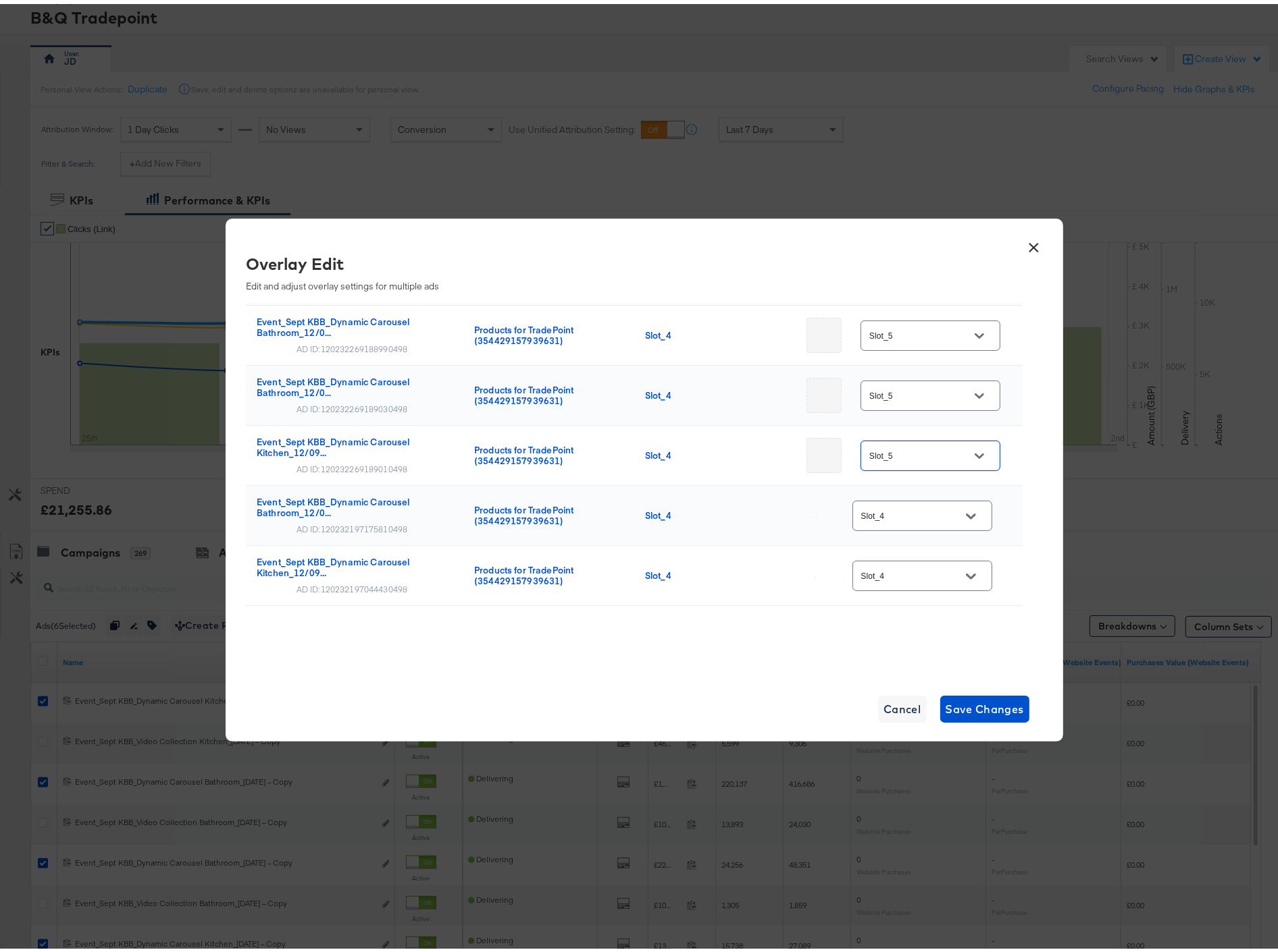
click at [956, 506] on div at bounding box center [970, 512] width 28 height 20
click at [966, 511] on icon "Open" at bounding box center [971, 513] width 10 height 6
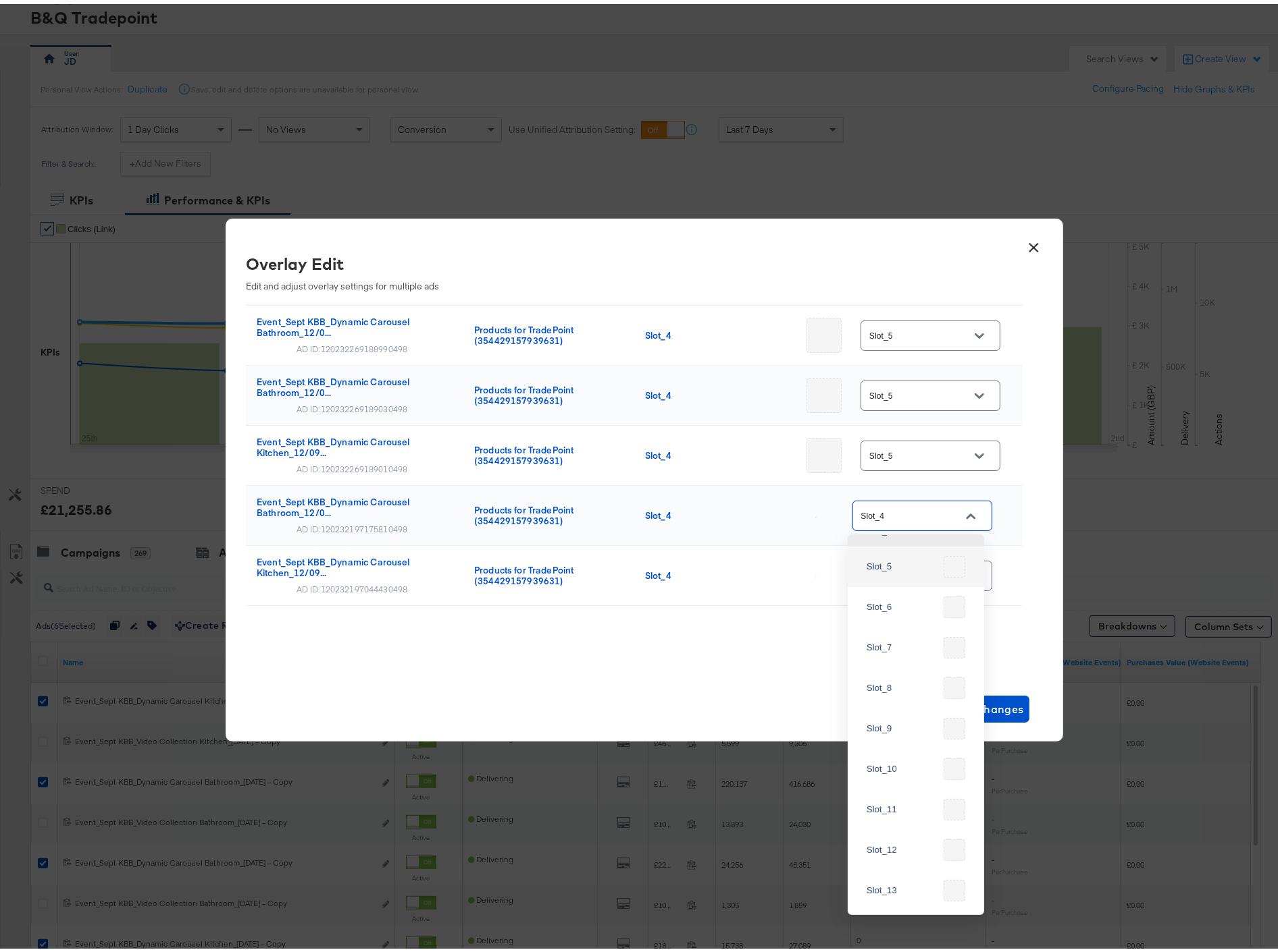
scroll to position [321, 0]
click at [907, 562] on div "Slot_5" at bounding box center [902, 557] width 72 height 14
type input "Slot_5"
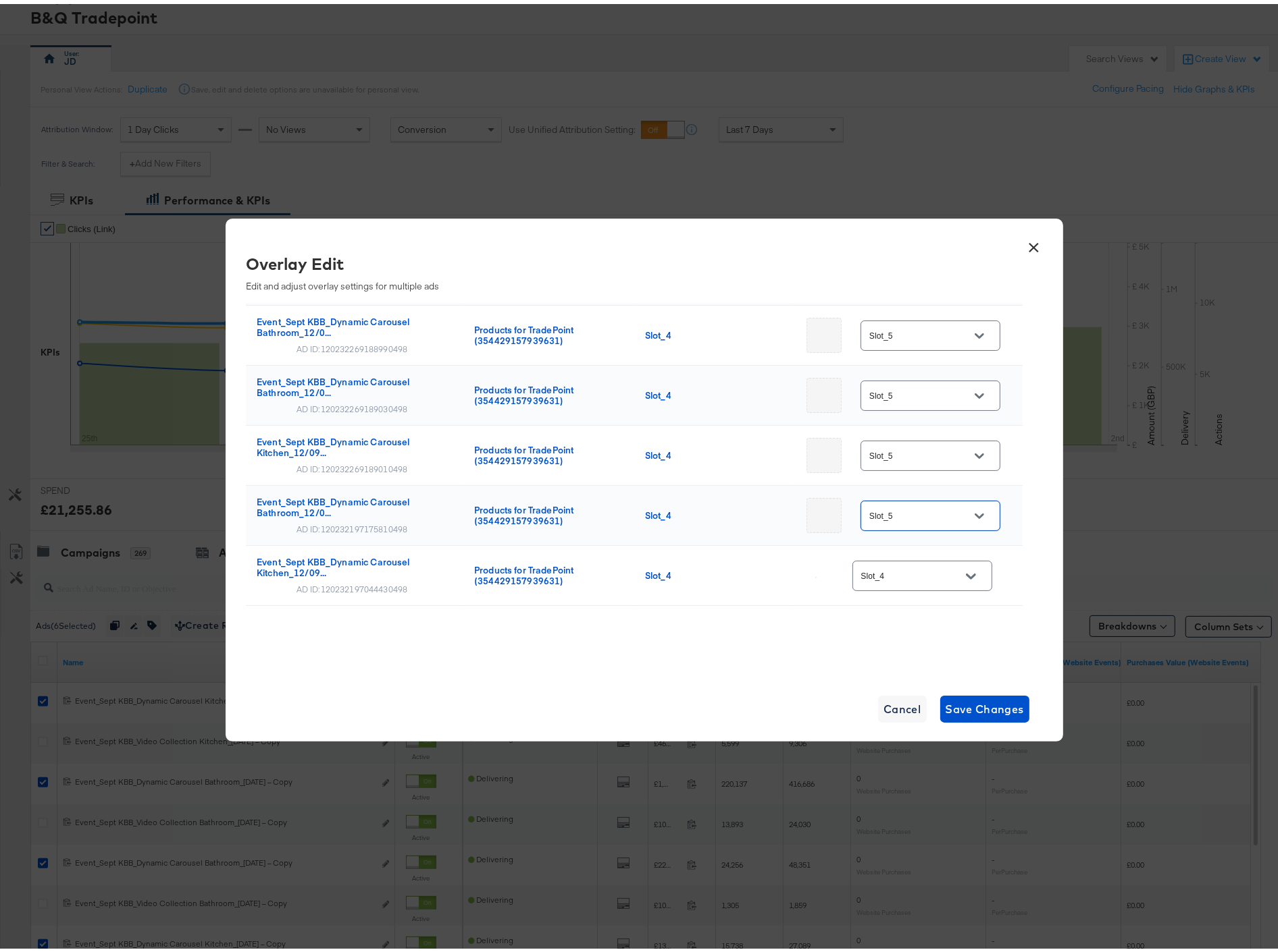
click at [956, 574] on div at bounding box center [970, 572] width 28 height 20
click at [966, 567] on icon "Open" at bounding box center [971, 572] width 10 height 10
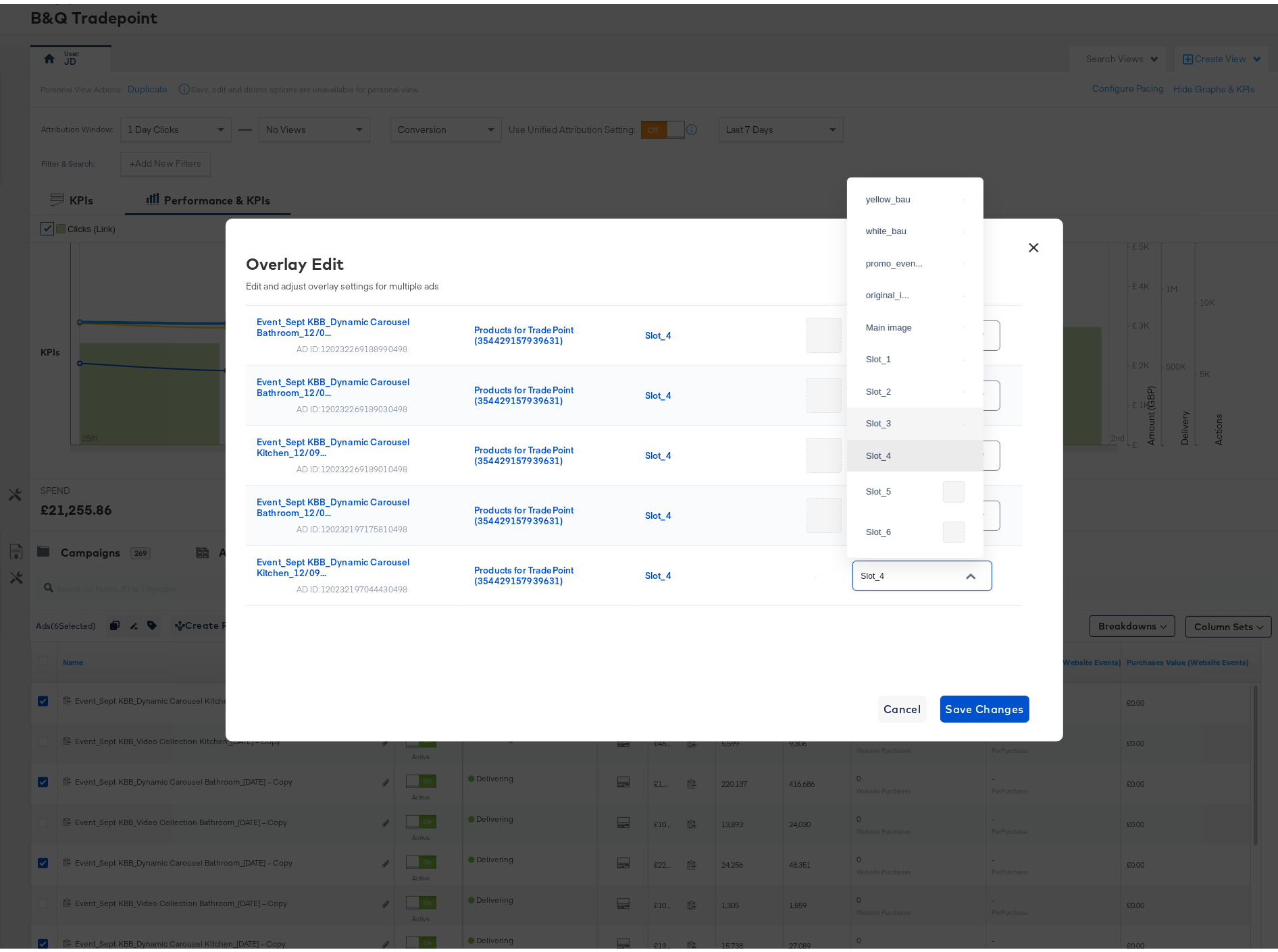
scroll to position [107, 0]
click at [915, 420] on div "Slot_5" at bounding box center [902, 413] width 72 height 14
type input "Slot_5"
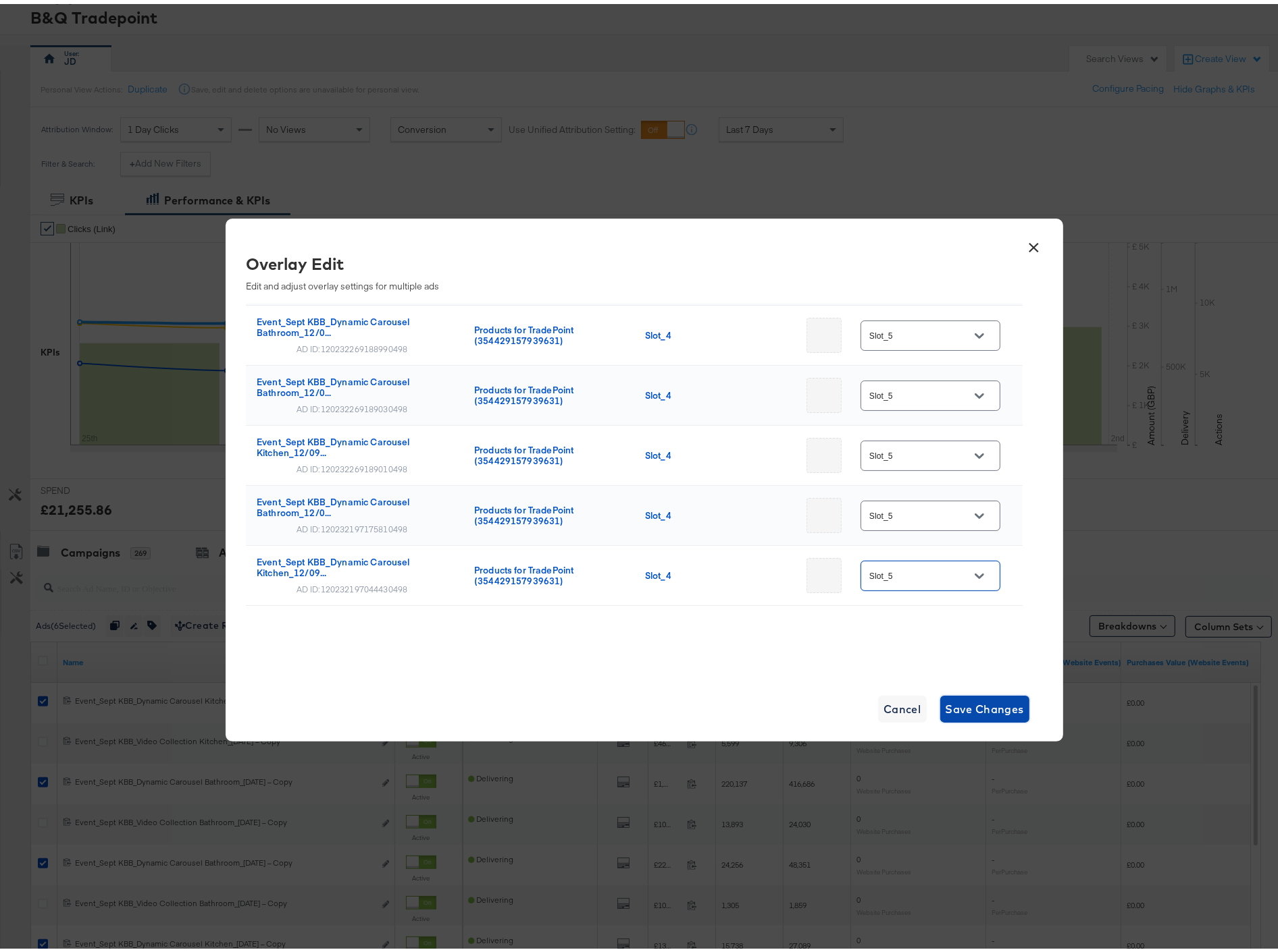
click at [968, 697] on span "Save Changes" at bounding box center [984, 704] width 79 height 18
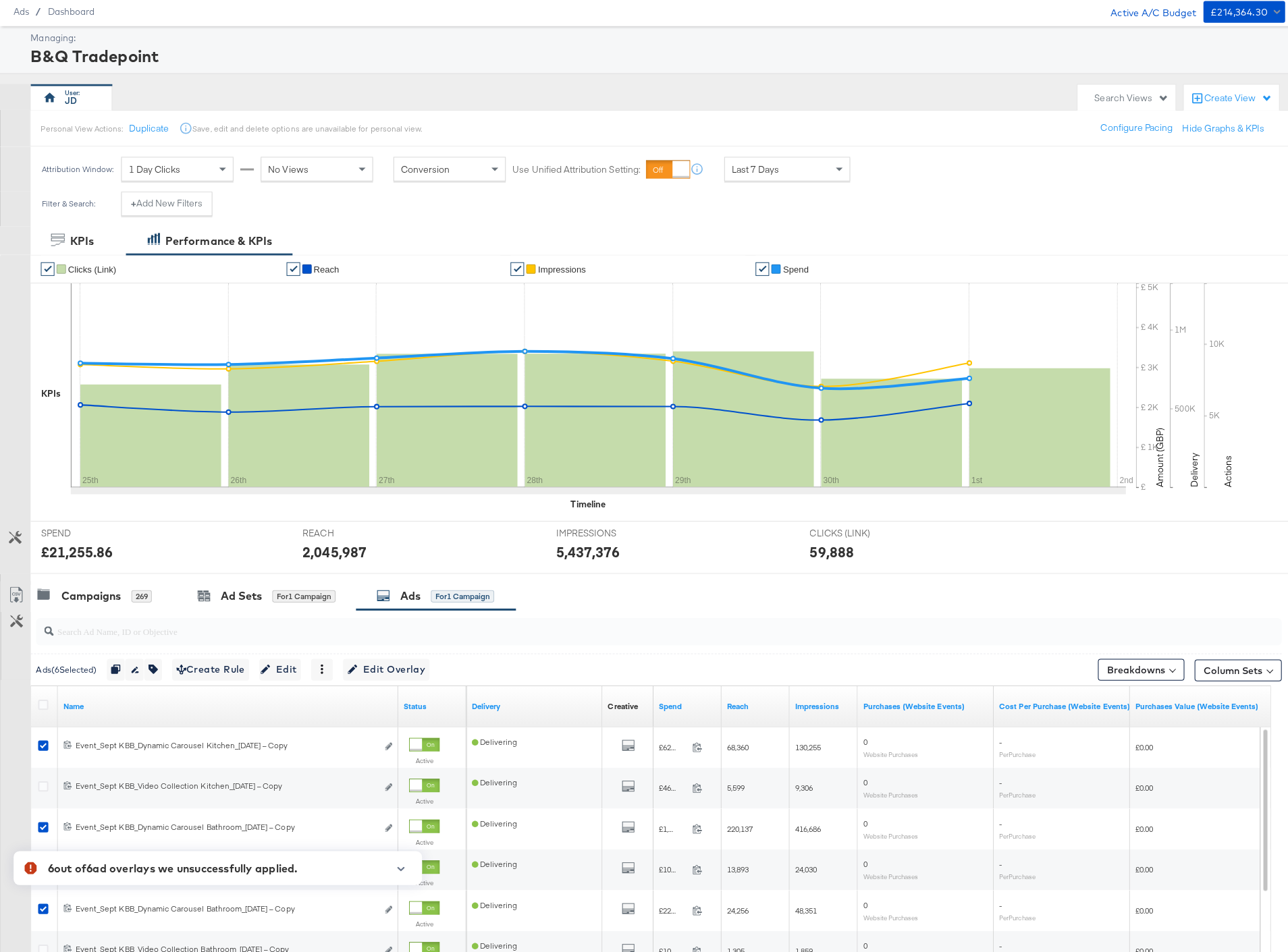
scroll to position [0, 0]
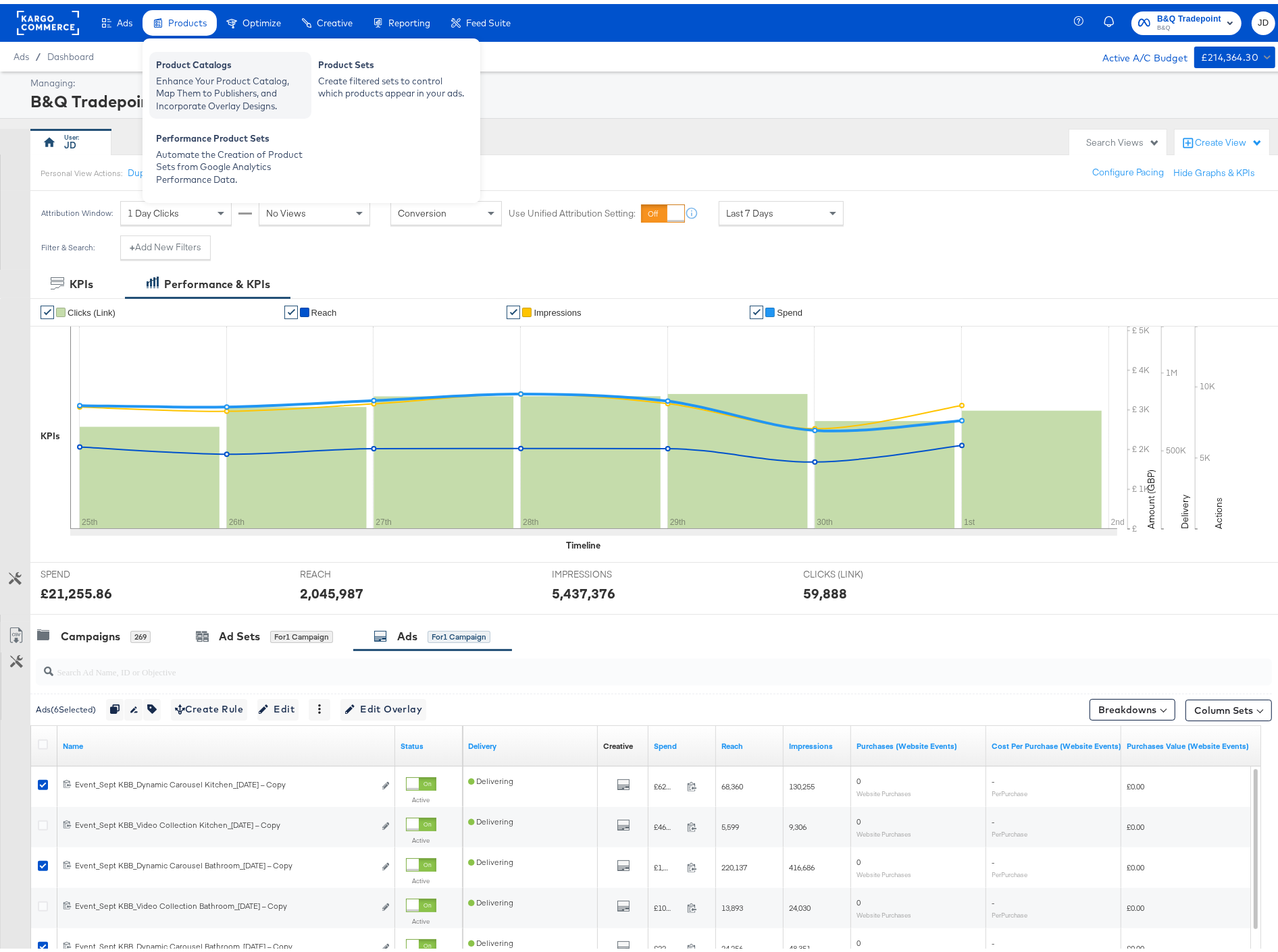
click at [224, 63] on div "Product Catalogs" at bounding box center [230, 62] width 149 height 17
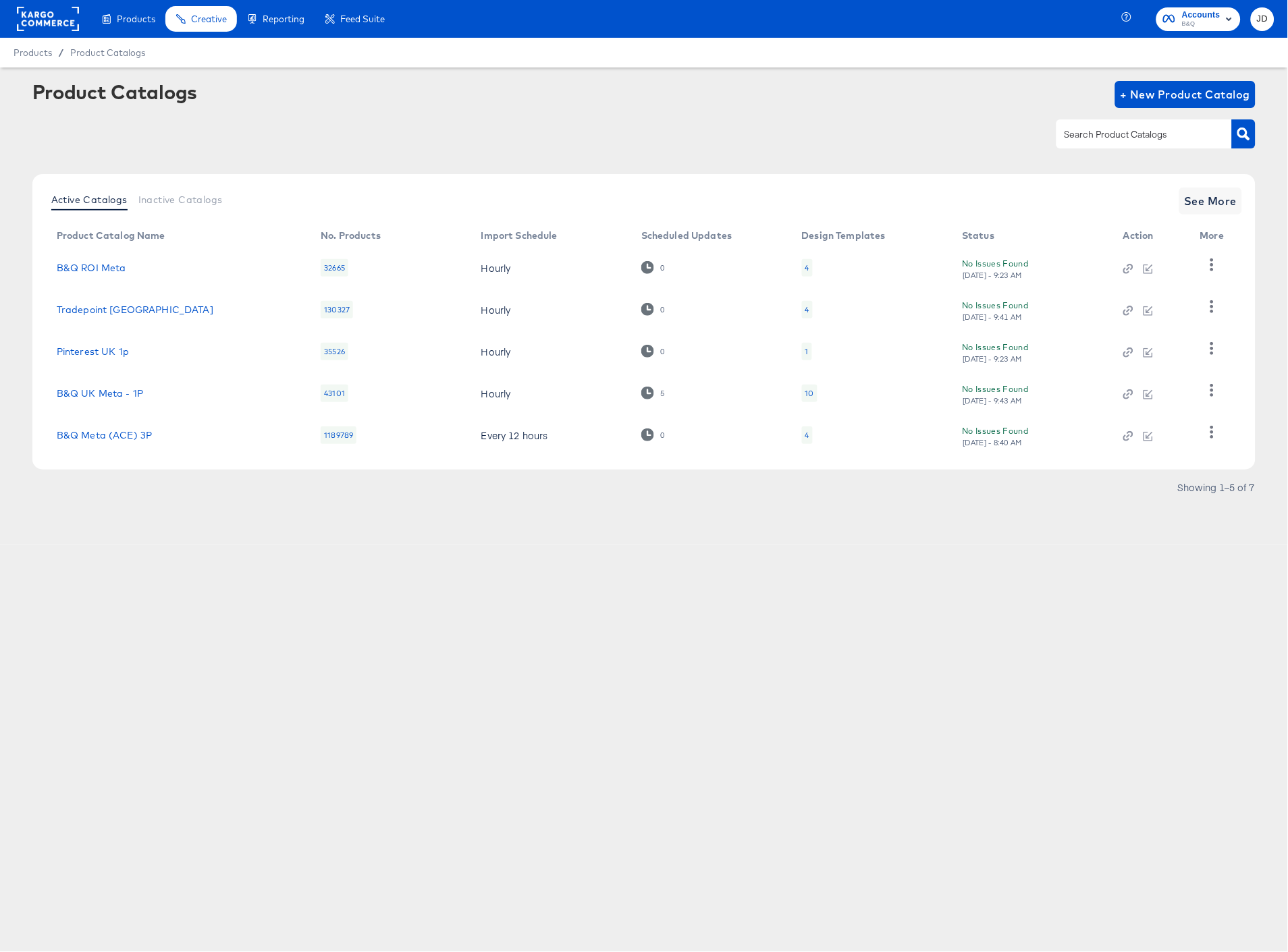
click at [810, 308] on div "4" at bounding box center [806, 310] width 11 height 17
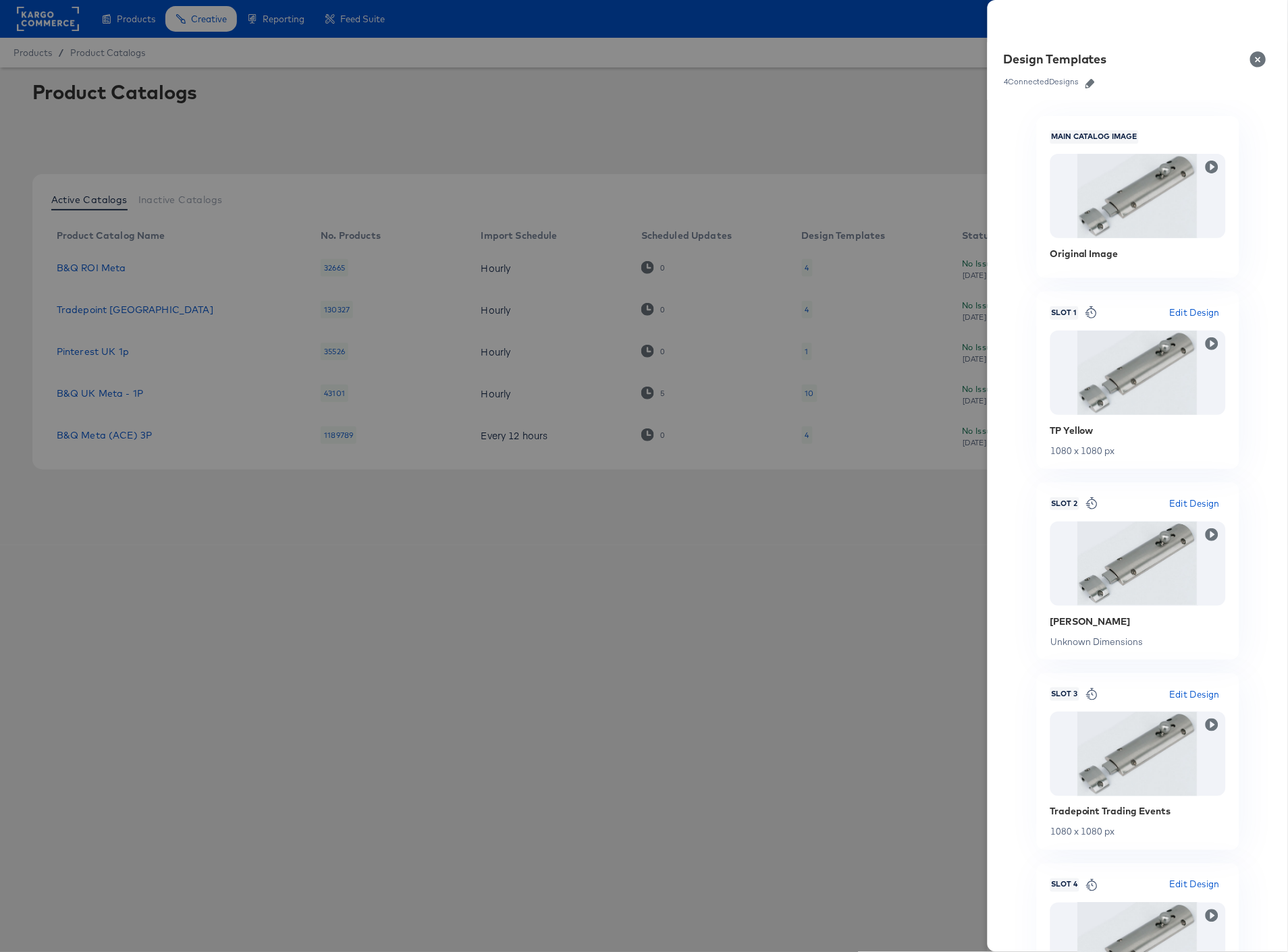
click at [1098, 83] on button "button" at bounding box center [1090, 84] width 20 height 10
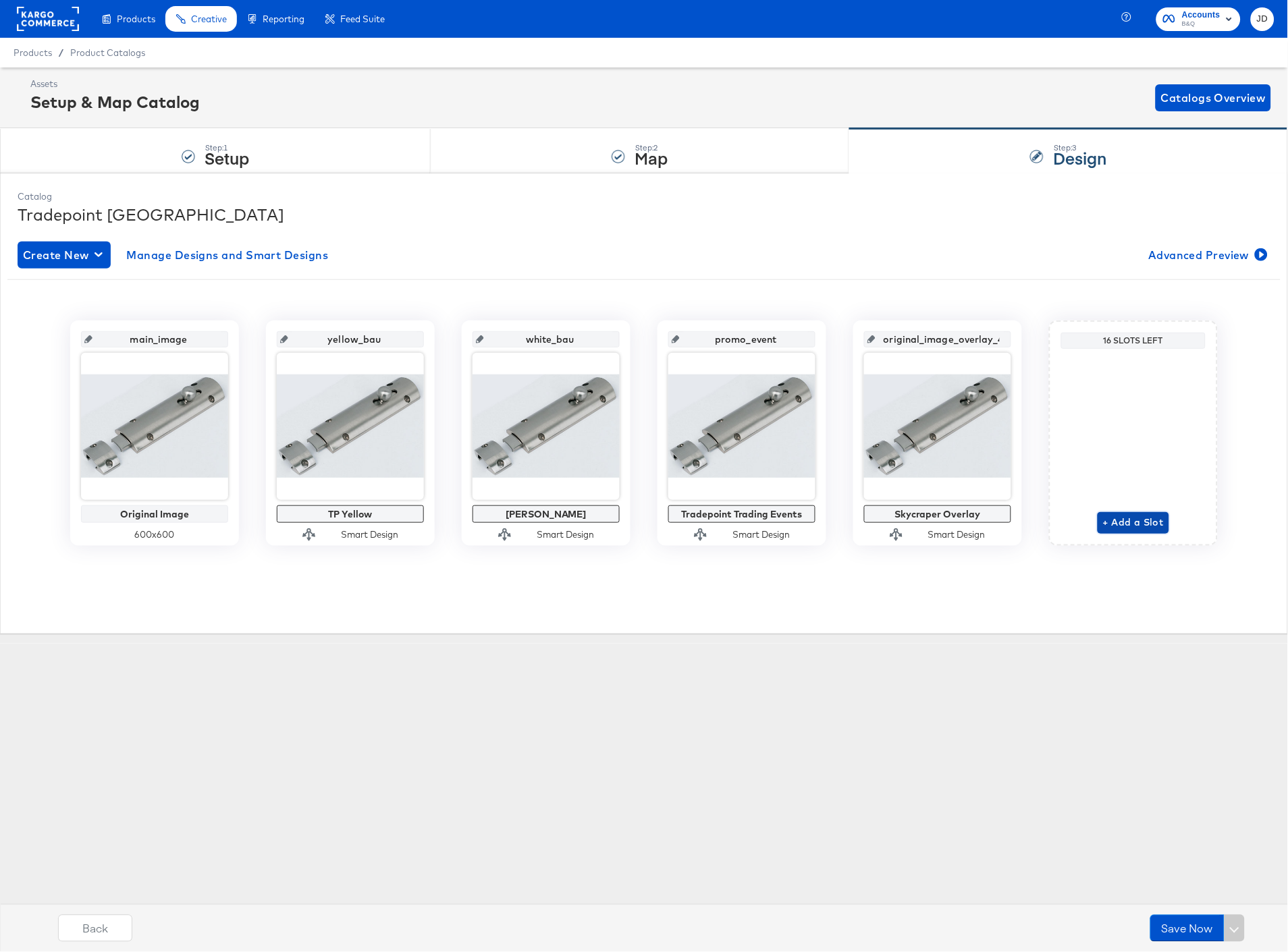
click at [1113, 525] on span "+ Add a Slot" at bounding box center [1133, 522] width 61 height 17
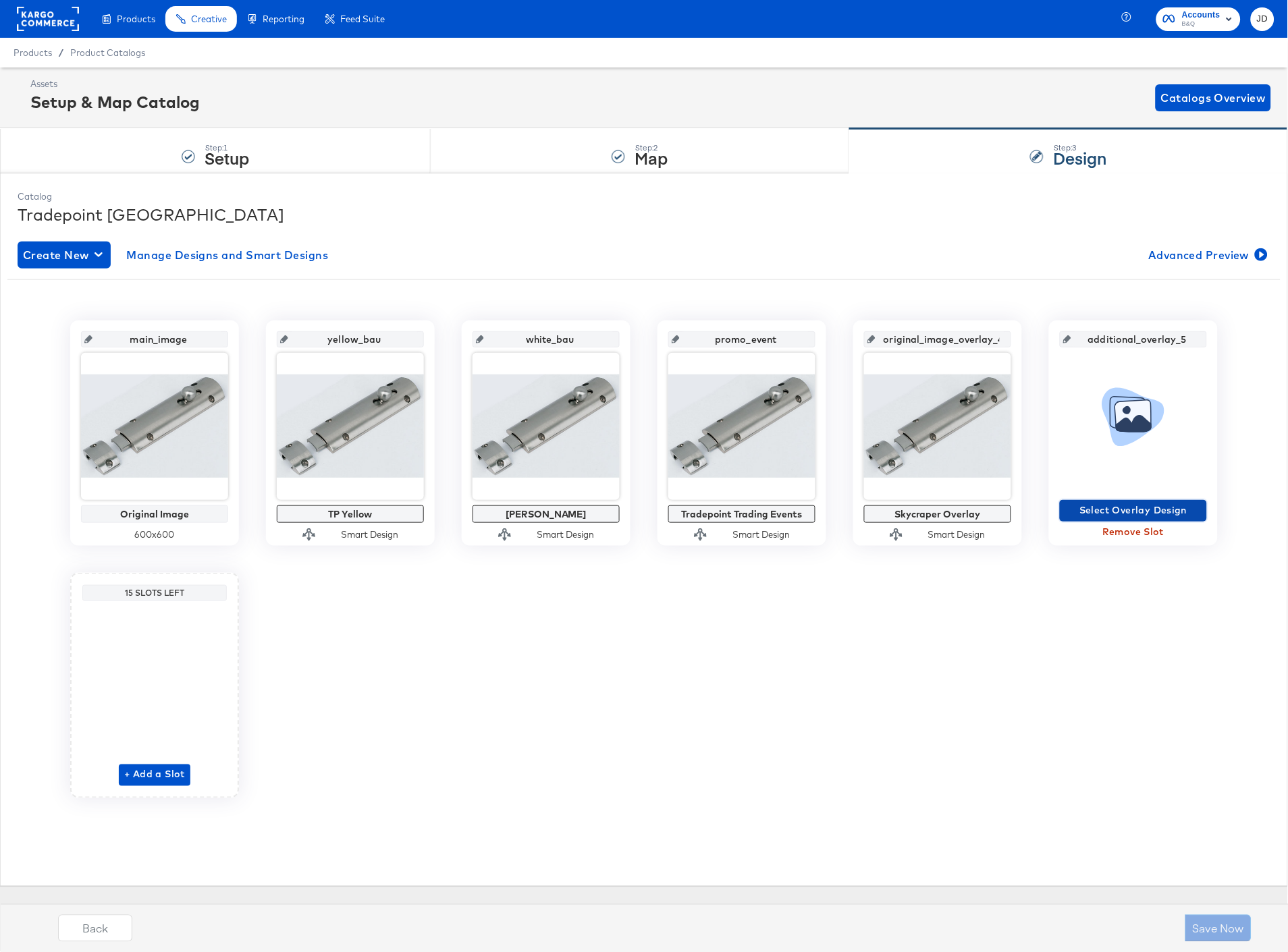
click at [1135, 510] on span "Select Overlay Design" at bounding box center [1133, 510] width 136 height 17
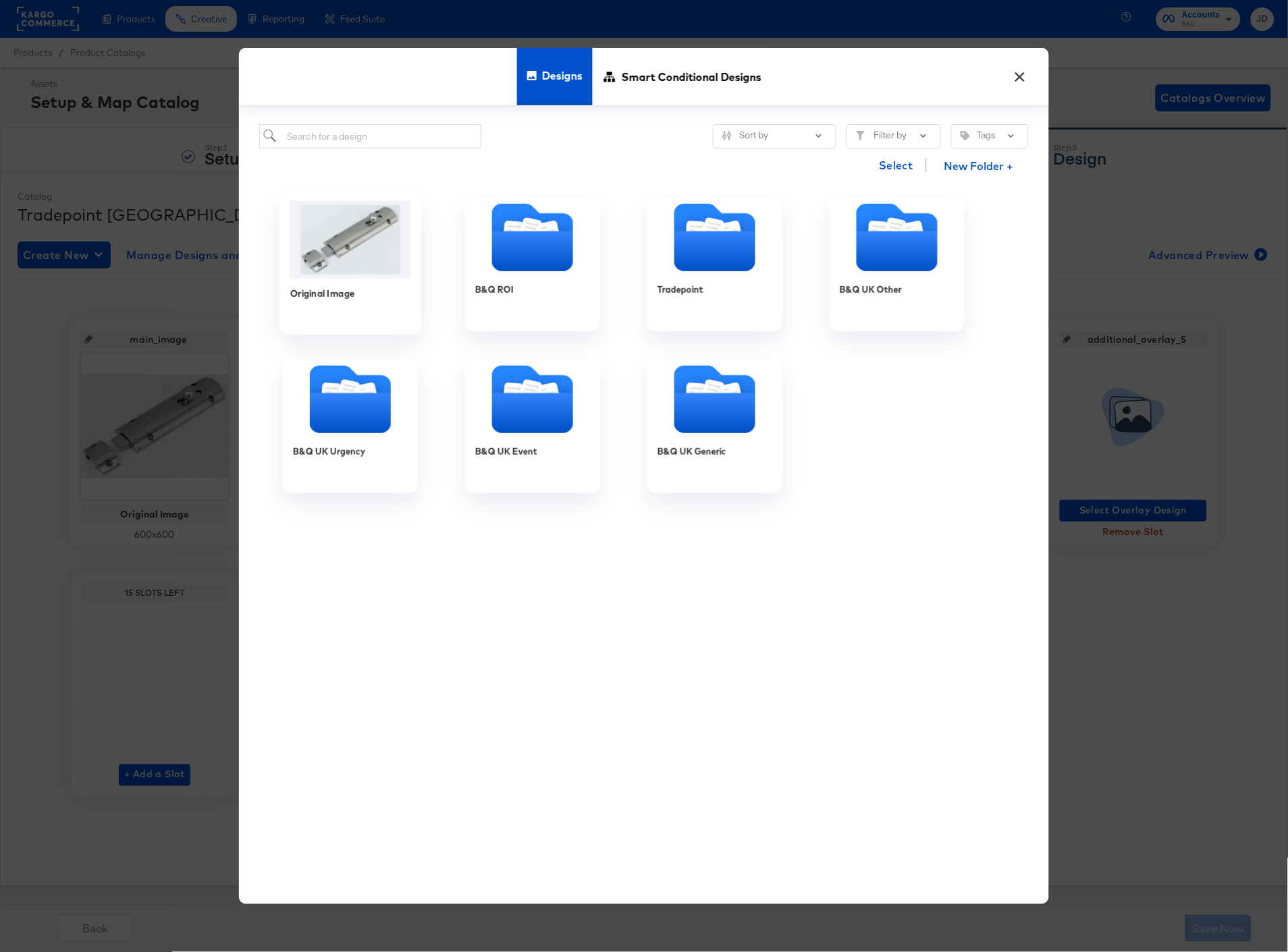
click at [319, 234] on img at bounding box center [351, 239] width 120 height 78
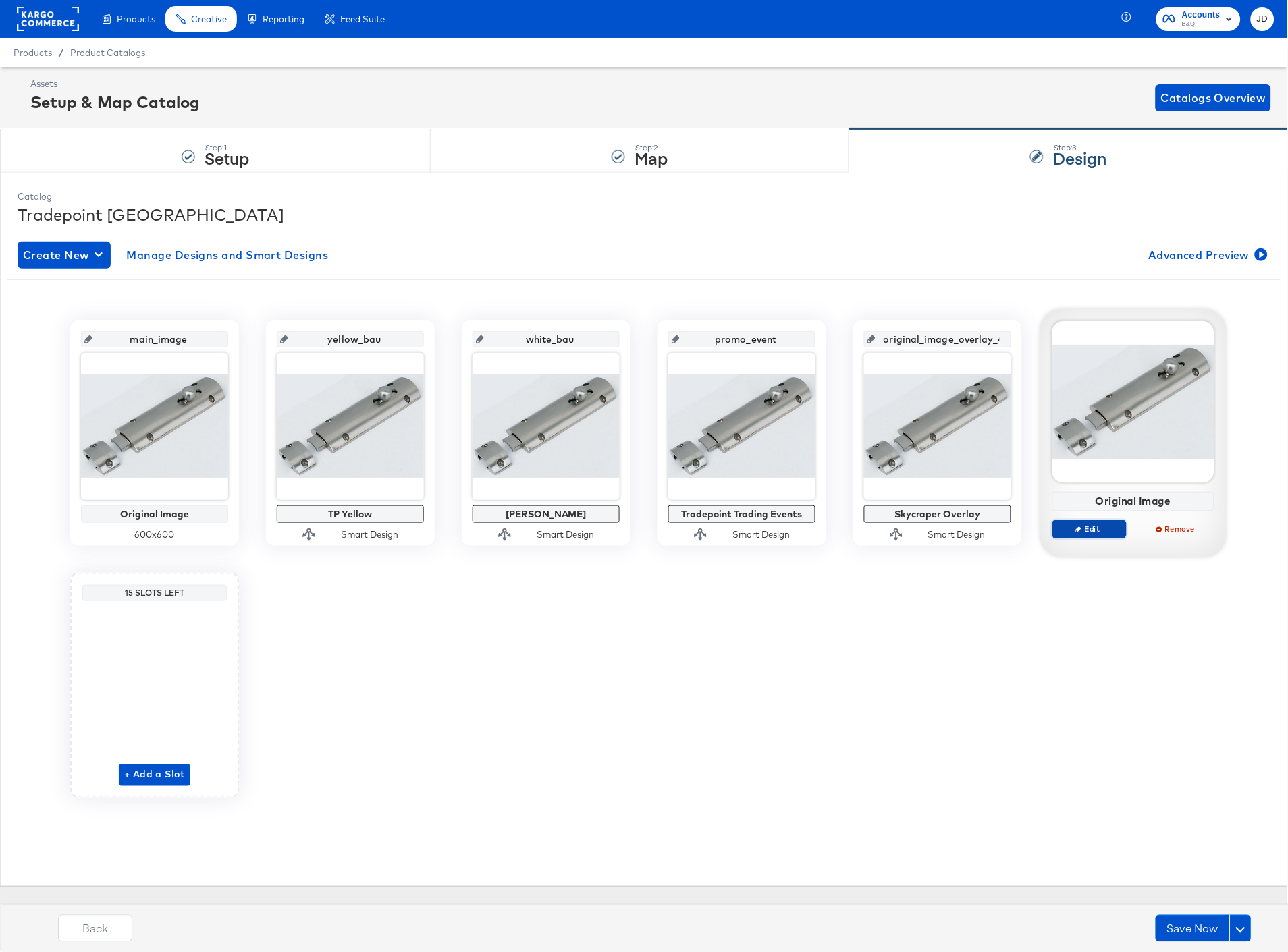
click at [1101, 527] on span "Edit" at bounding box center [1089, 528] width 62 height 10
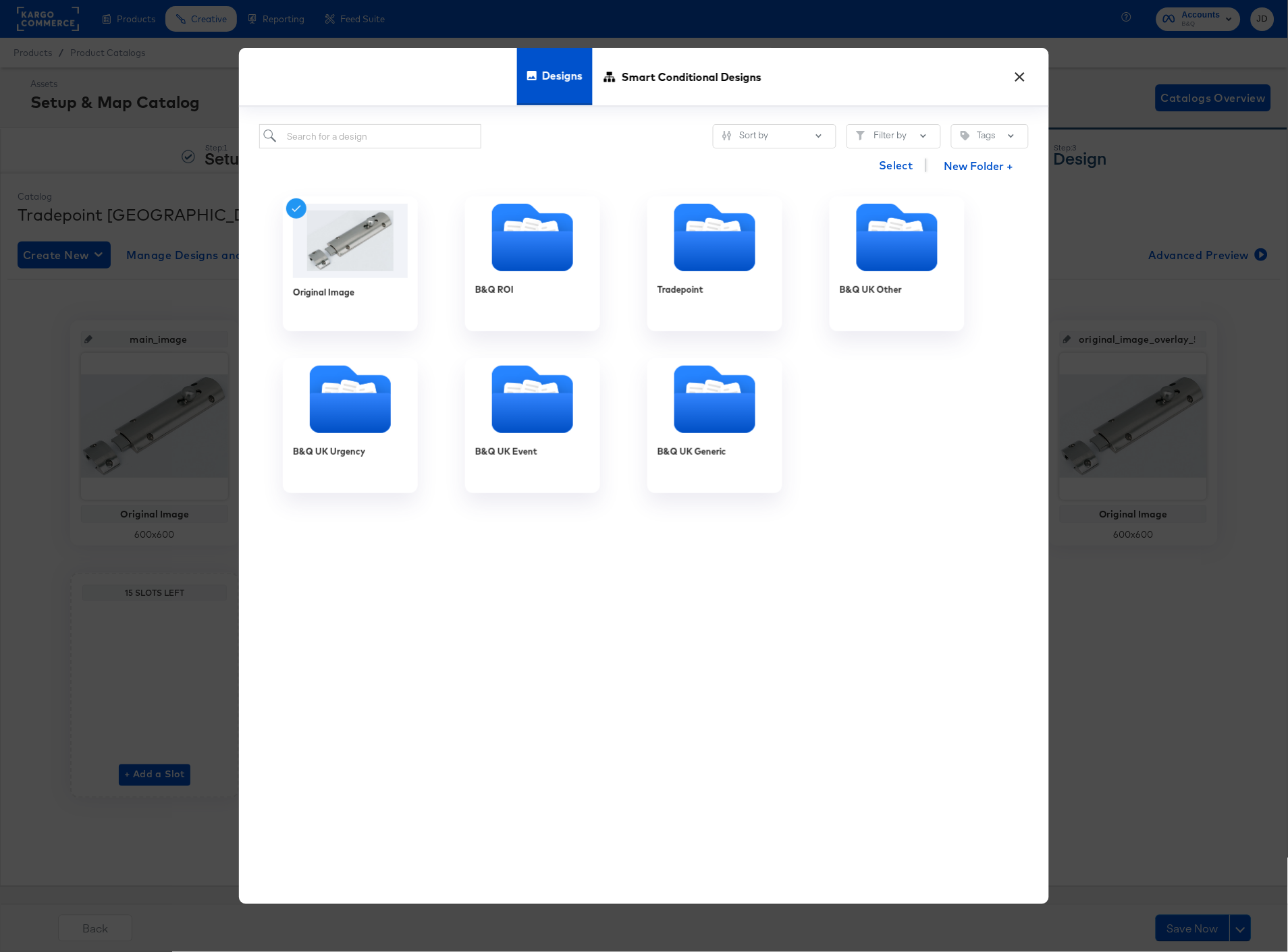
click at [1022, 74] on button "×" at bounding box center [1019, 73] width 24 height 24
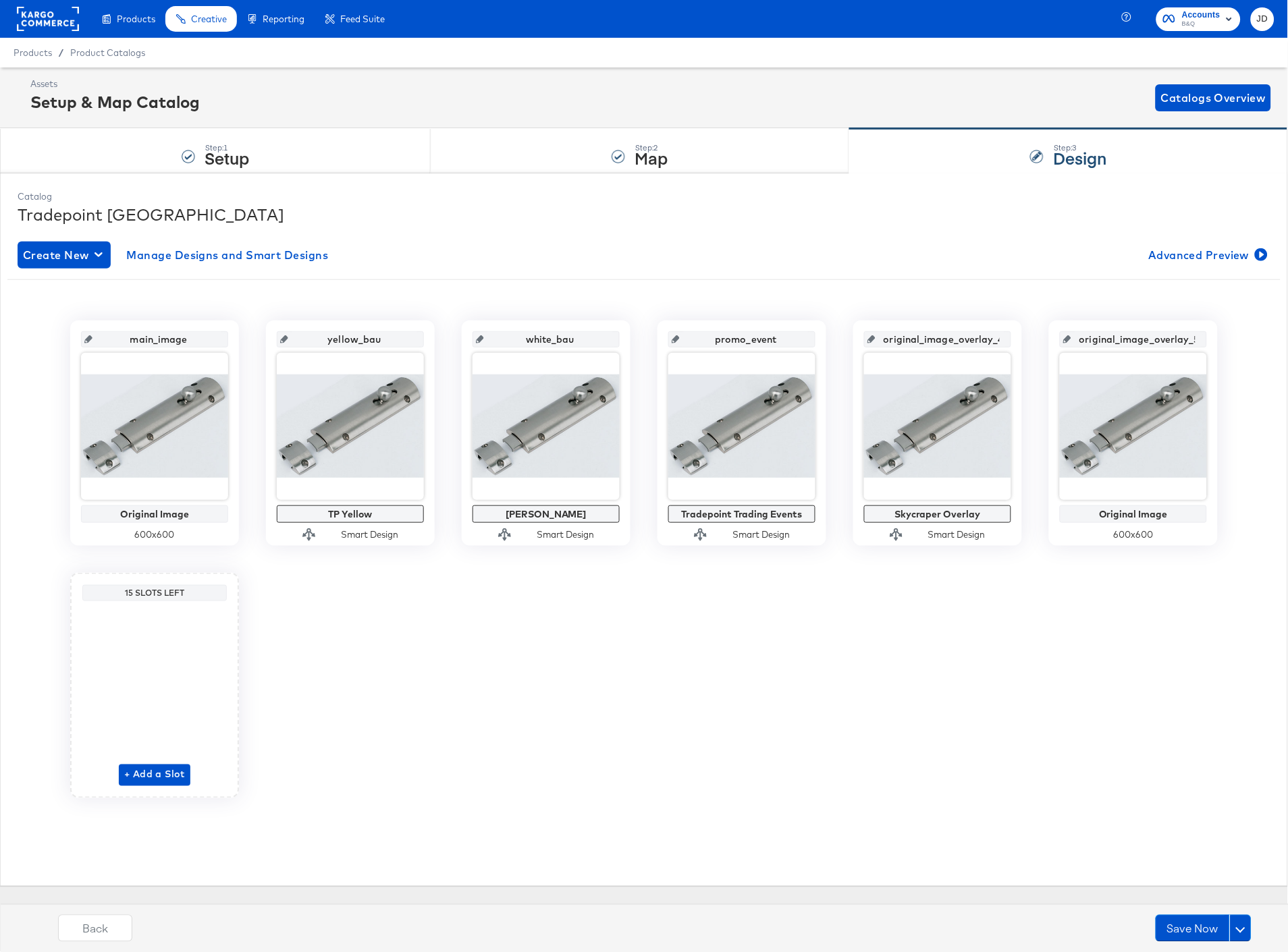
click at [1185, 340] on input "original_image_overlay_5" at bounding box center [1137, 334] width 132 height 37
drag, startPoint x: 1076, startPoint y: 339, endPoint x: 1203, endPoint y: 340, distance: 127.0
click at [1203, 340] on div "original_image_overlay_5" at bounding box center [1133, 339] width 147 height 17
type input "blank_slot 5"
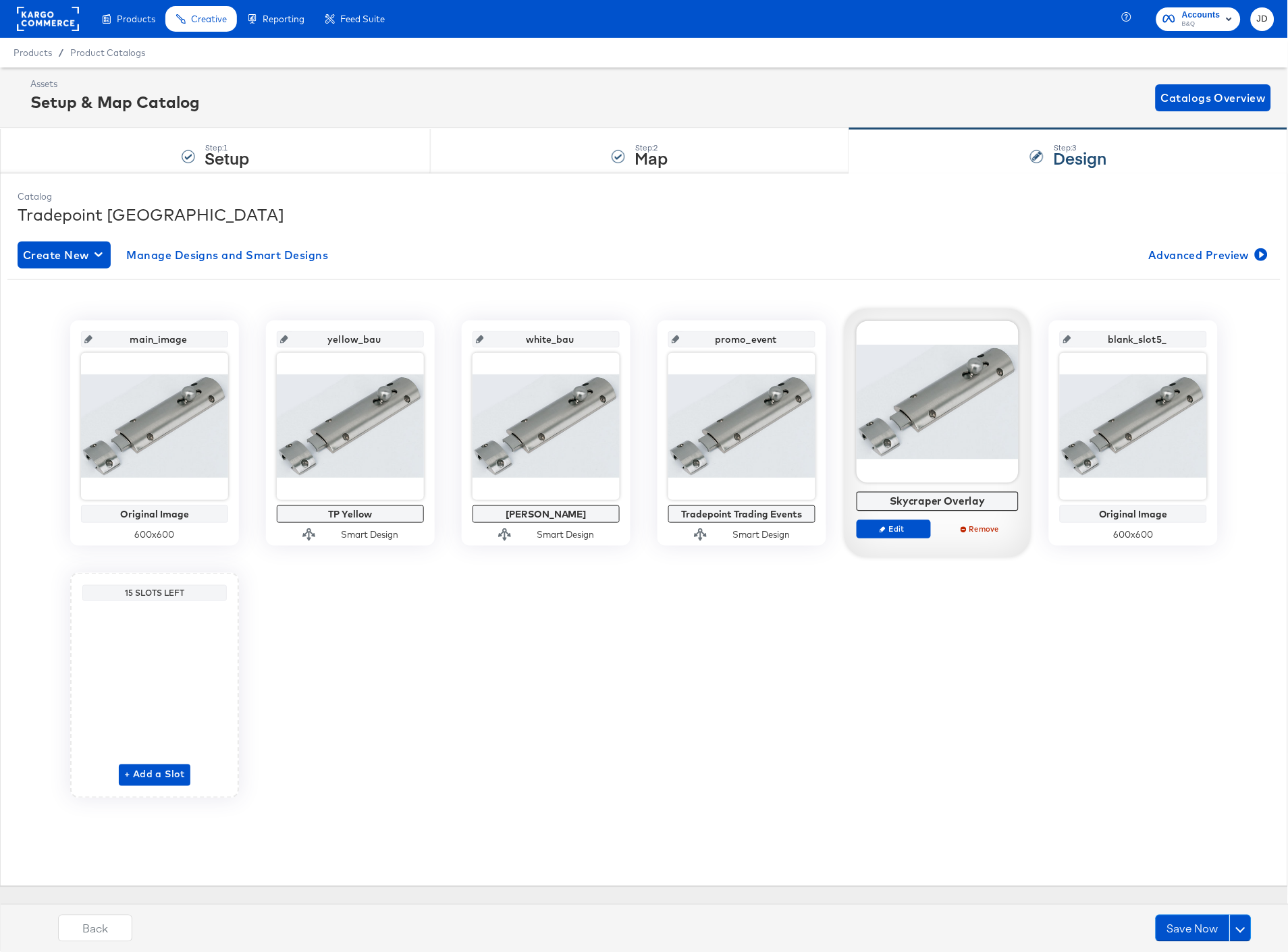
click at [1169, 341] on input "blank_slot5_" at bounding box center [1137, 334] width 132 height 37
type input "blank_slot_5"
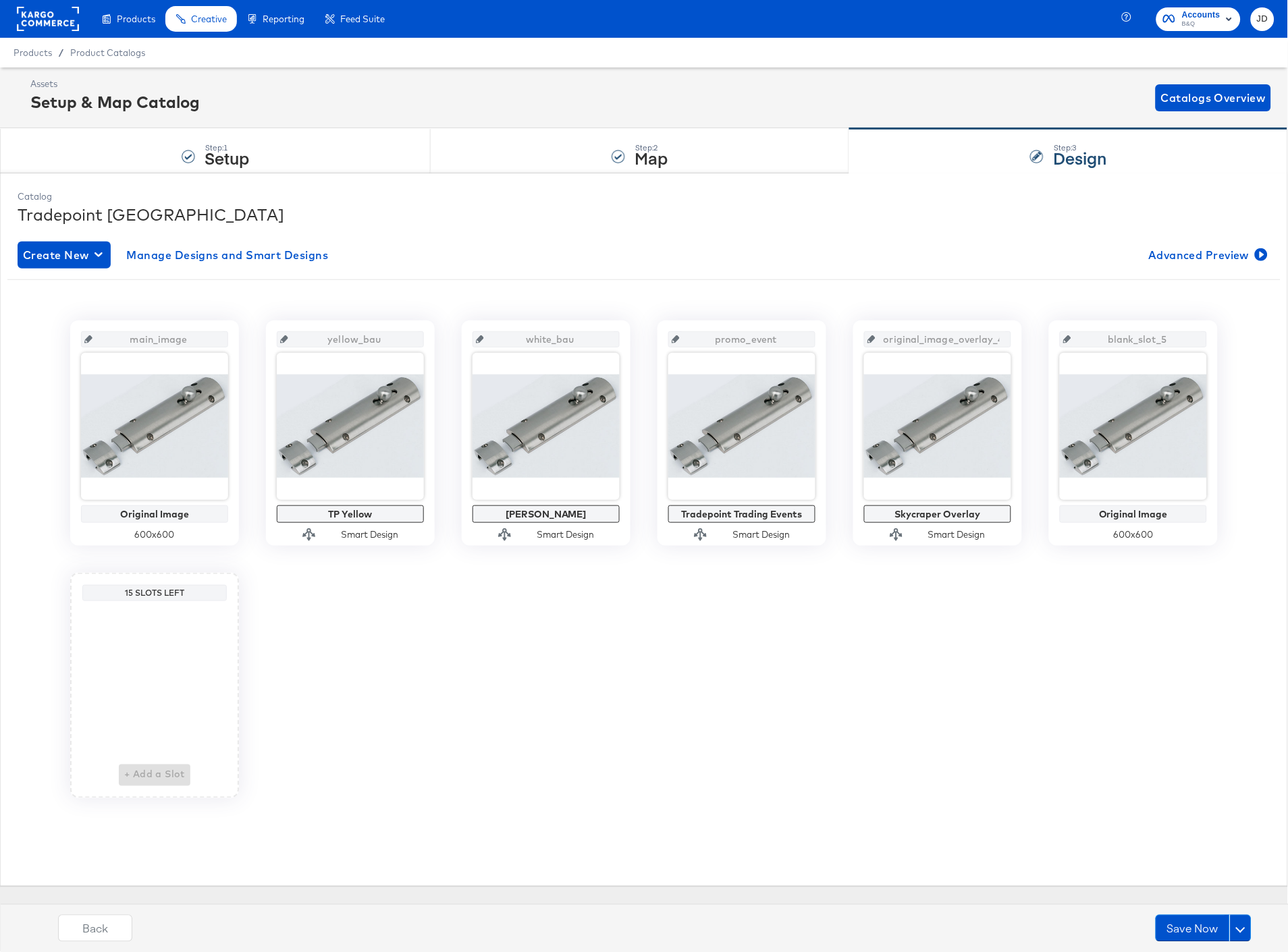
click at [899, 333] on input "original_image_overlay_4" at bounding box center [941, 334] width 132 height 37
click at [904, 337] on input "original_image_overlay_4" at bounding box center [941, 334] width 132 height 37
type input "skyscraper"
click at [912, 806] on div "main_image Original Image 600 x 600 yellow_bau TP Yellow Smart Design white_bau…" at bounding box center [644, 555] width 1253 height 528
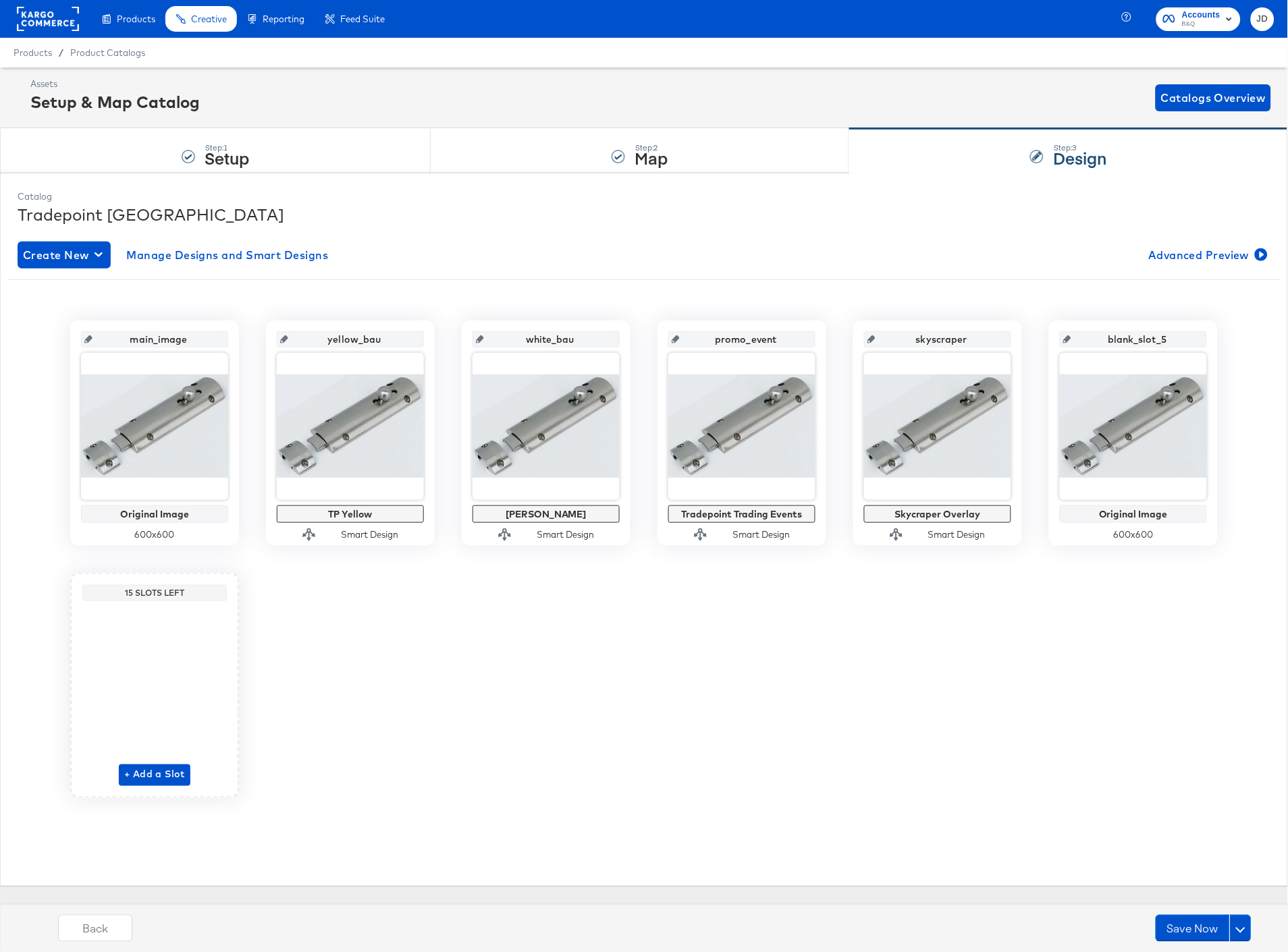
click at [1007, 639] on div "main_image Original Image 600 x 600 yellow_bau TP Yellow Smart Design white_bau…" at bounding box center [644, 560] width 1272 height 478
click at [1193, 927] on button "Save Now" at bounding box center [1193, 929] width 74 height 27
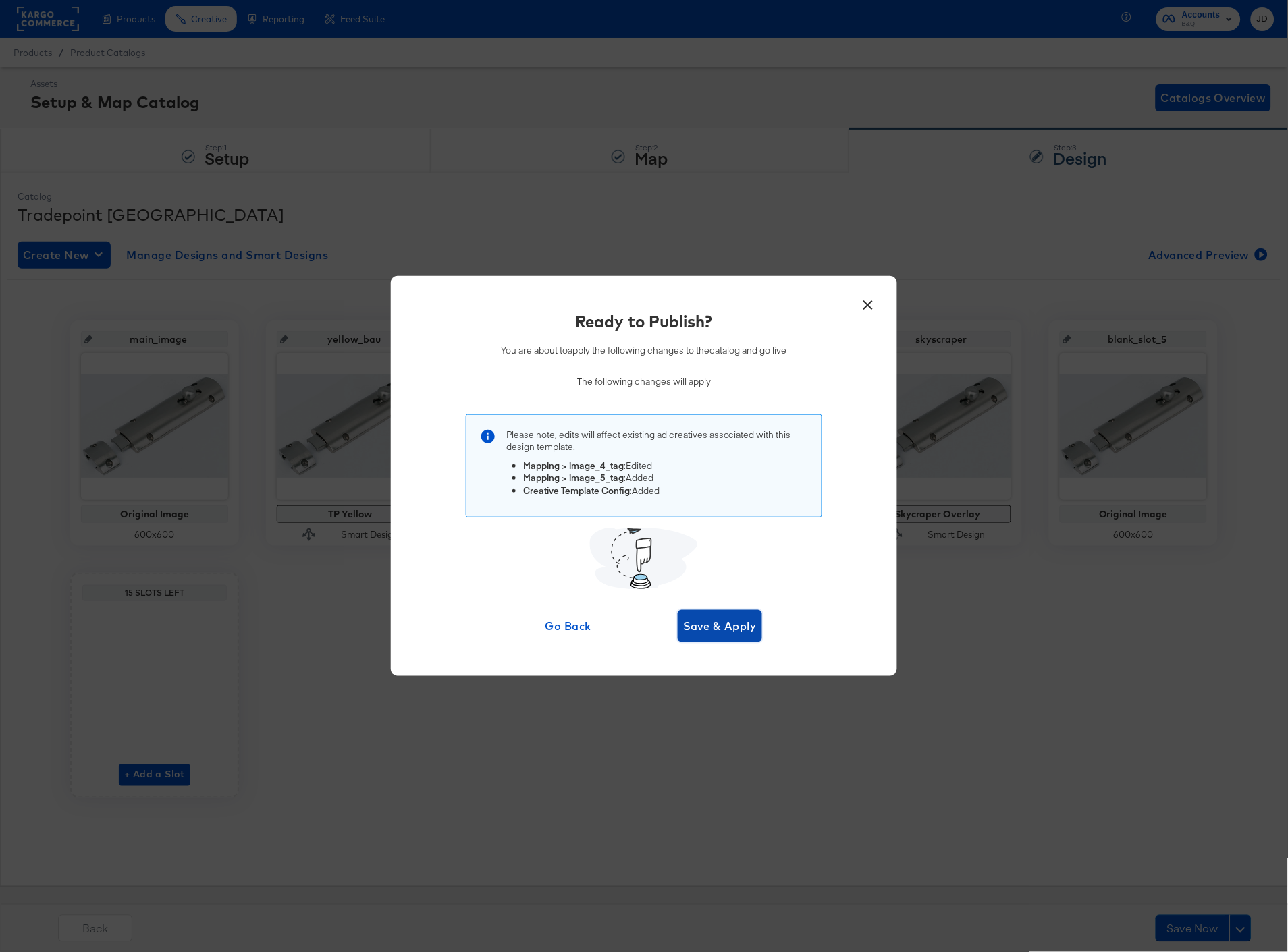
click at [730, 622] on span "Save & Apply" at bounding box center [720, 626] width 74 height 18
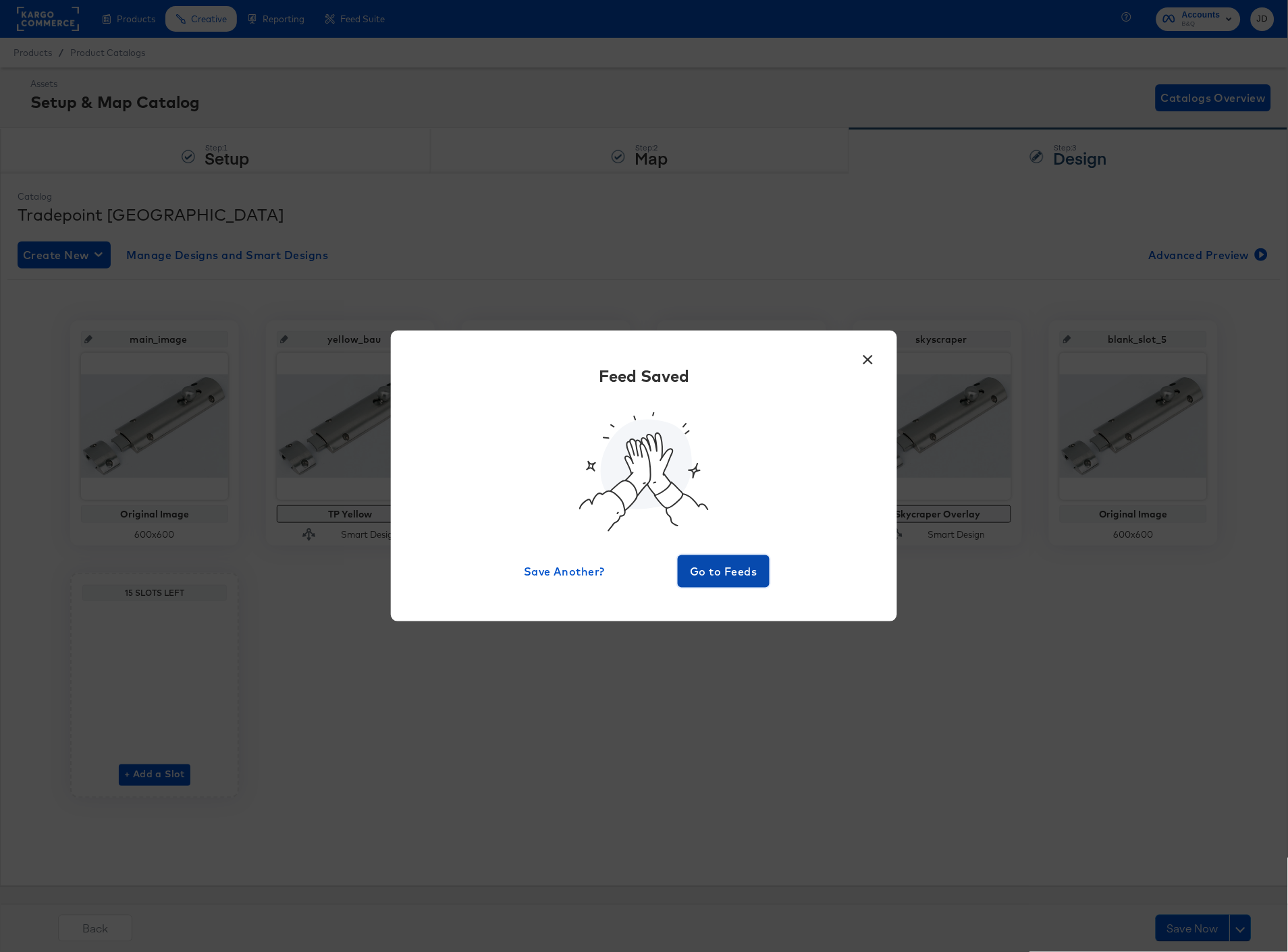
click at [712, 567] on span "Go to Feeds" at bounding box center [723, 571] width 81 height 18
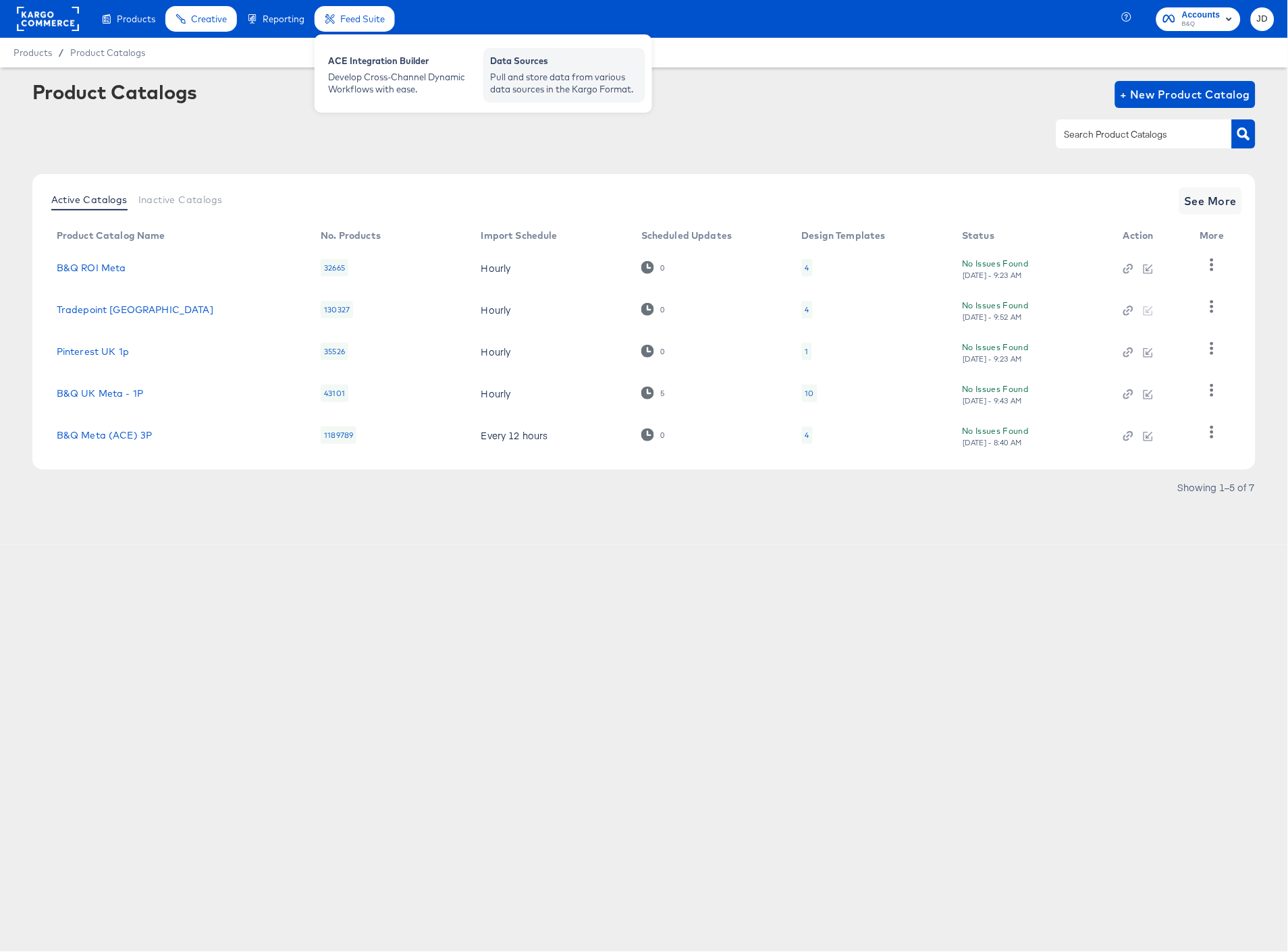
click at [529, 77] on div "Pull and store data from various data sources in the Kargo Format." at bounding box center [563, 84] width 149 height 25
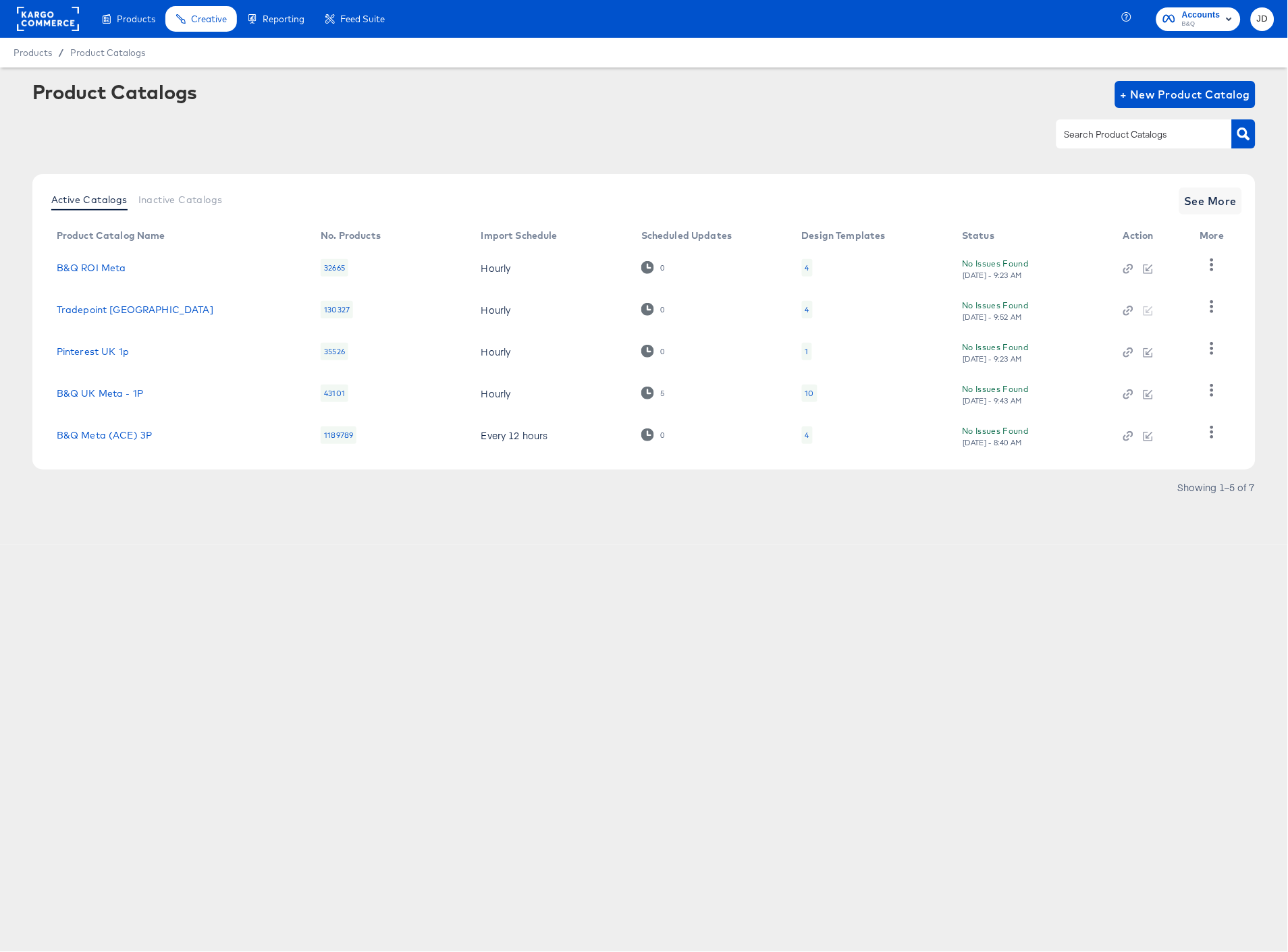
click at [50, 12] on rect at bounding box center [48, 18] width 62 height 24
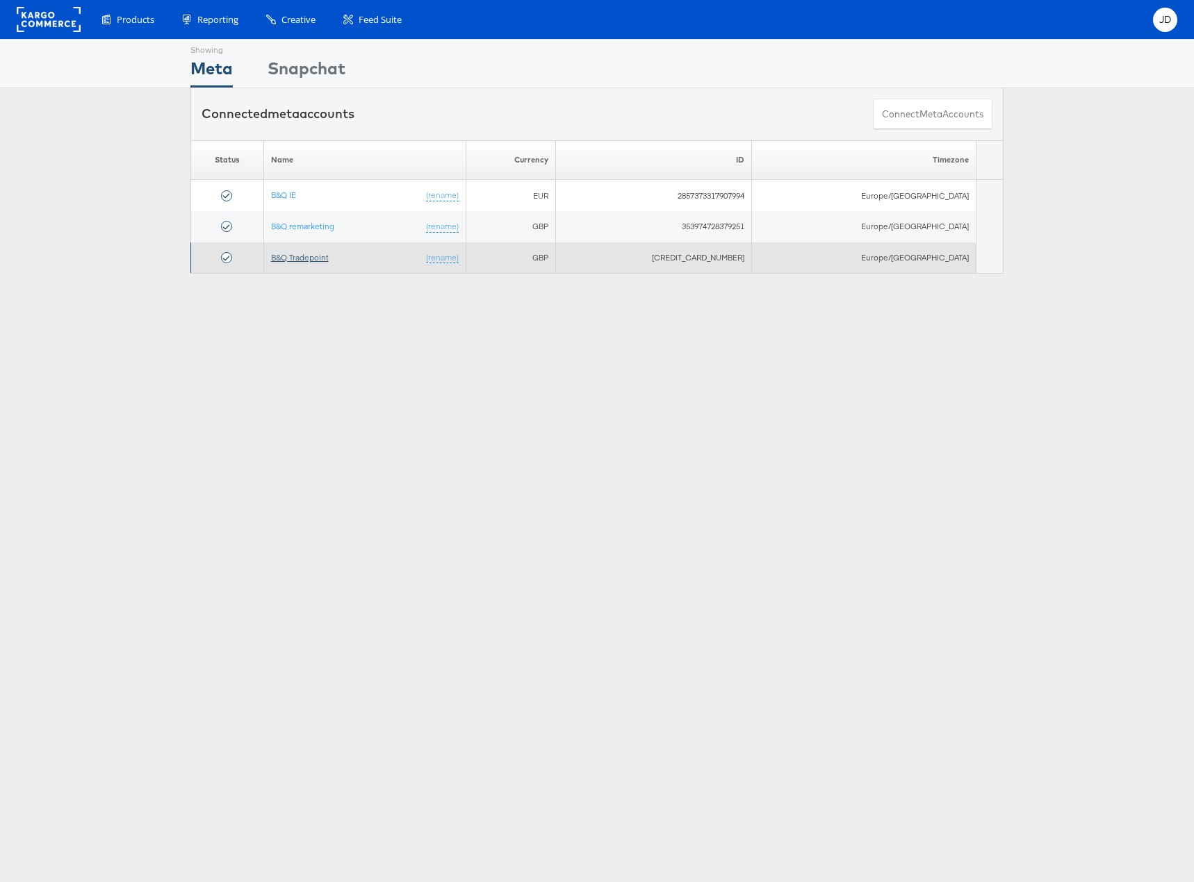
click at [324, 256] on link "B&Q Tradepoint" at bounding box center [300, 257] width 58 height 10
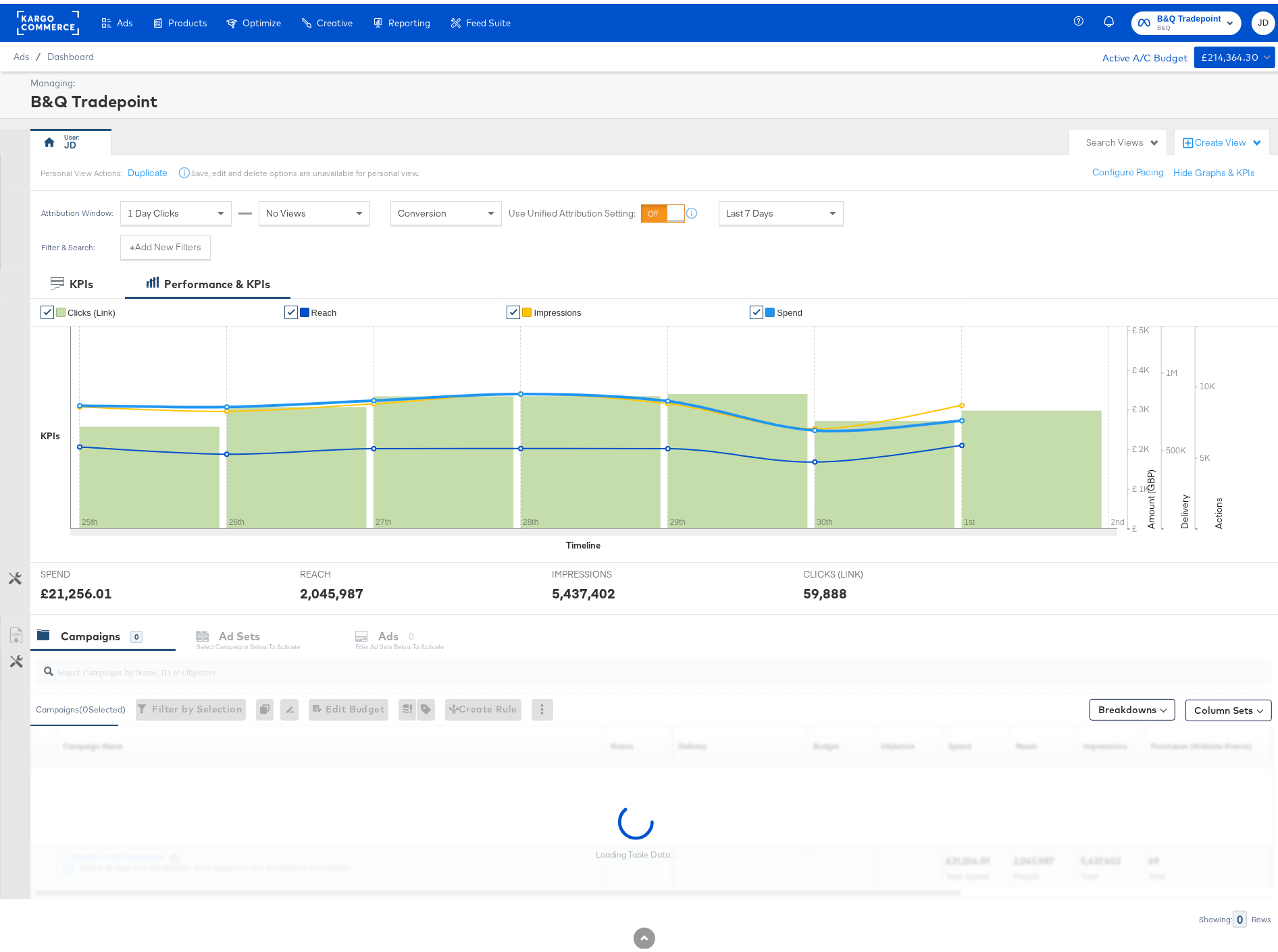
click at [149, 673] on input "search" at bounding box center [605, 662] width 1105 height 26
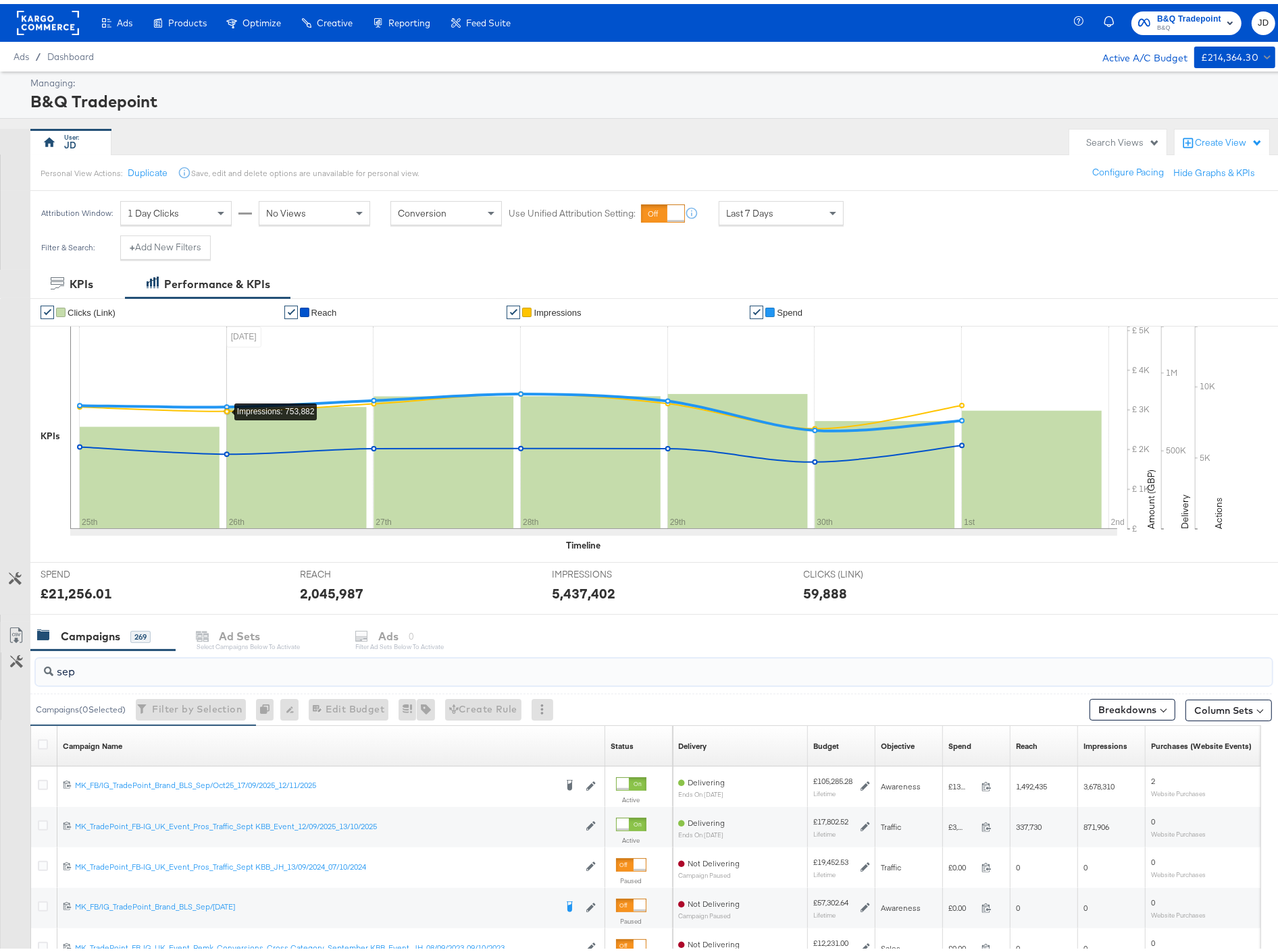
scroll to position [75, 0]
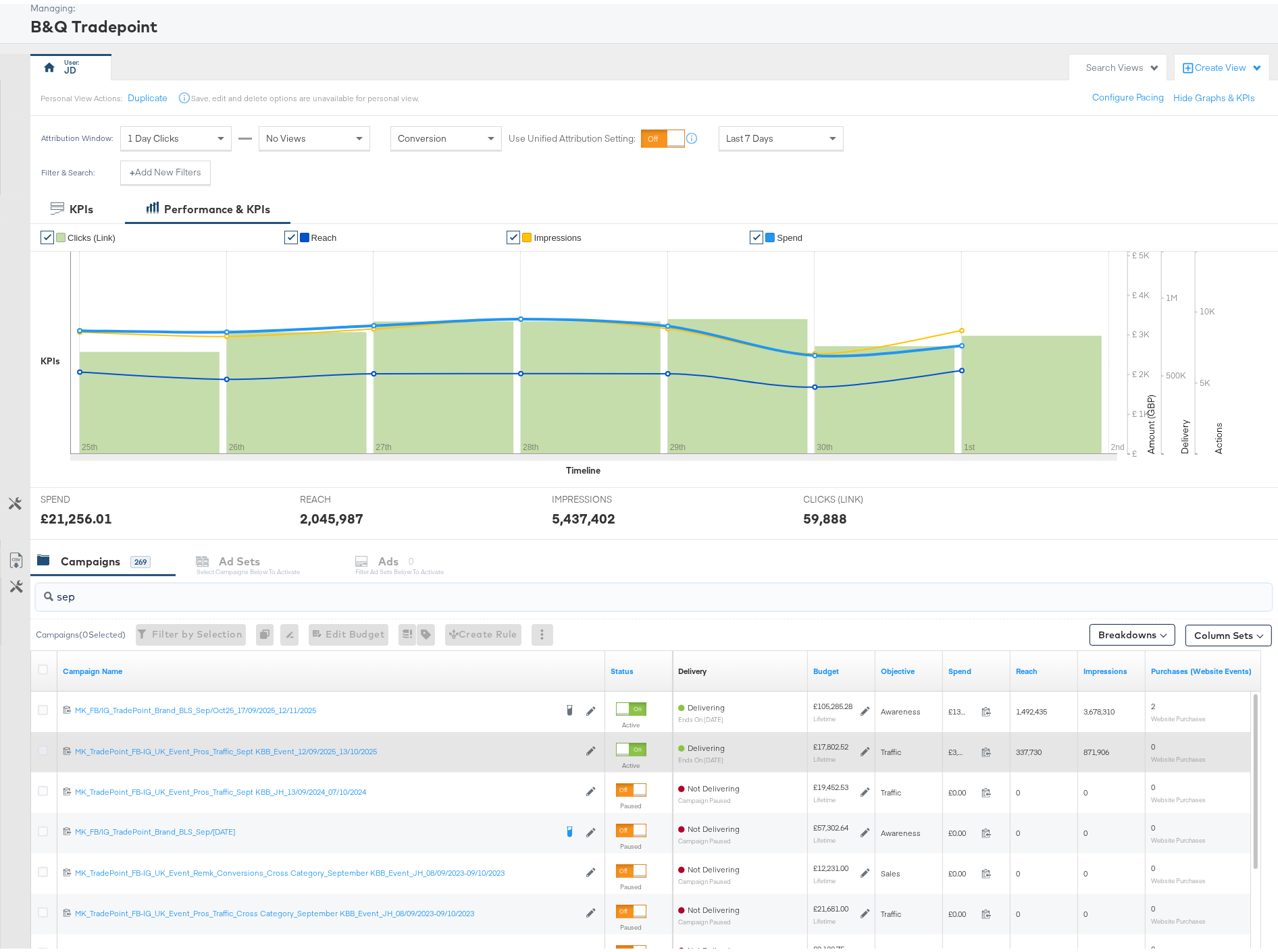
type input "sep"
click at [39, 746] on icon at bounding box center [43, 747] width 10 height 10
click at [0, 0] on input "checkbox" at bounding box center [0, 0] width 0 height 0
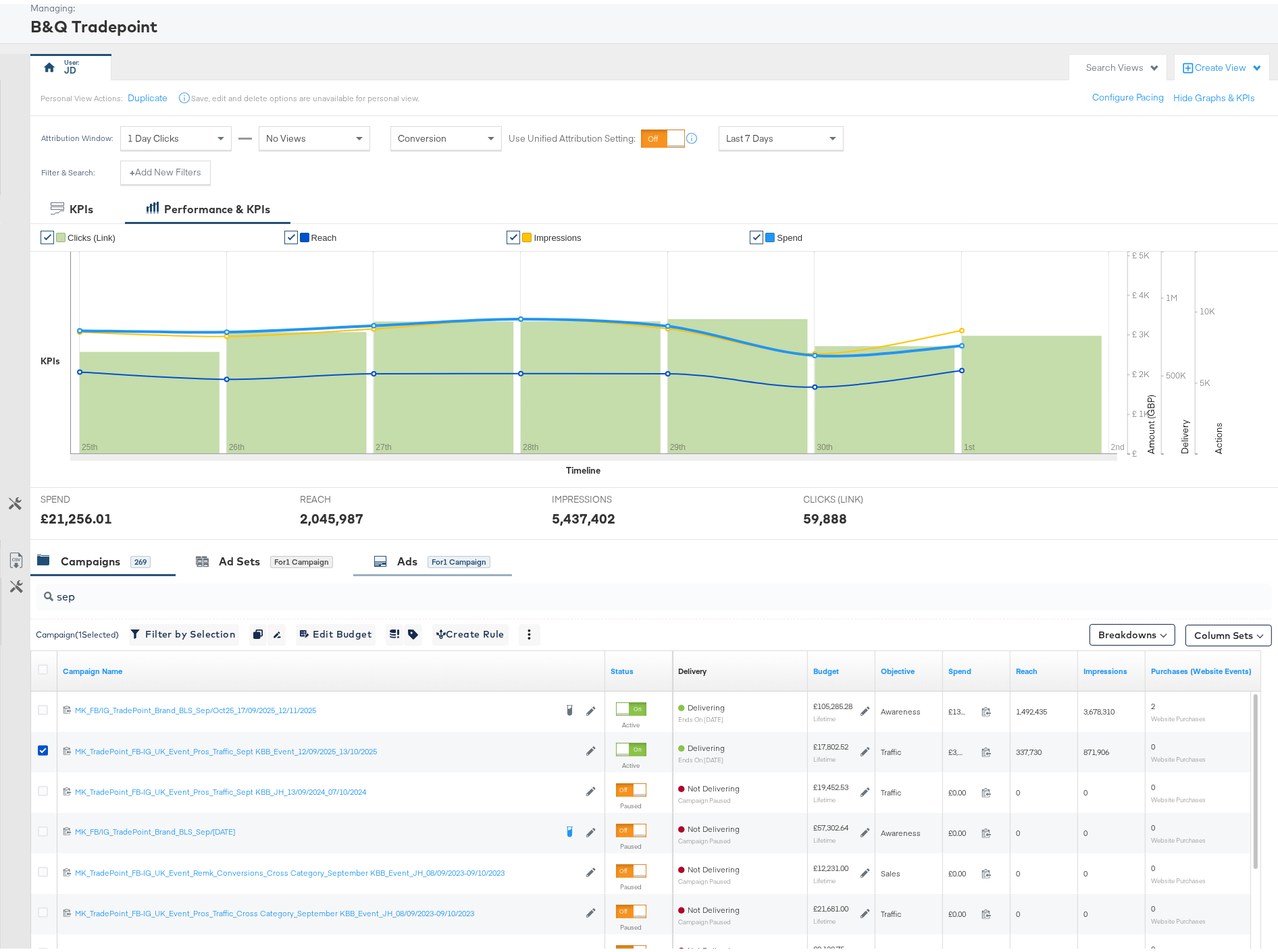
click at [399, 559] on div "Ads" at bounding box center [407, 558] width 20 height 16
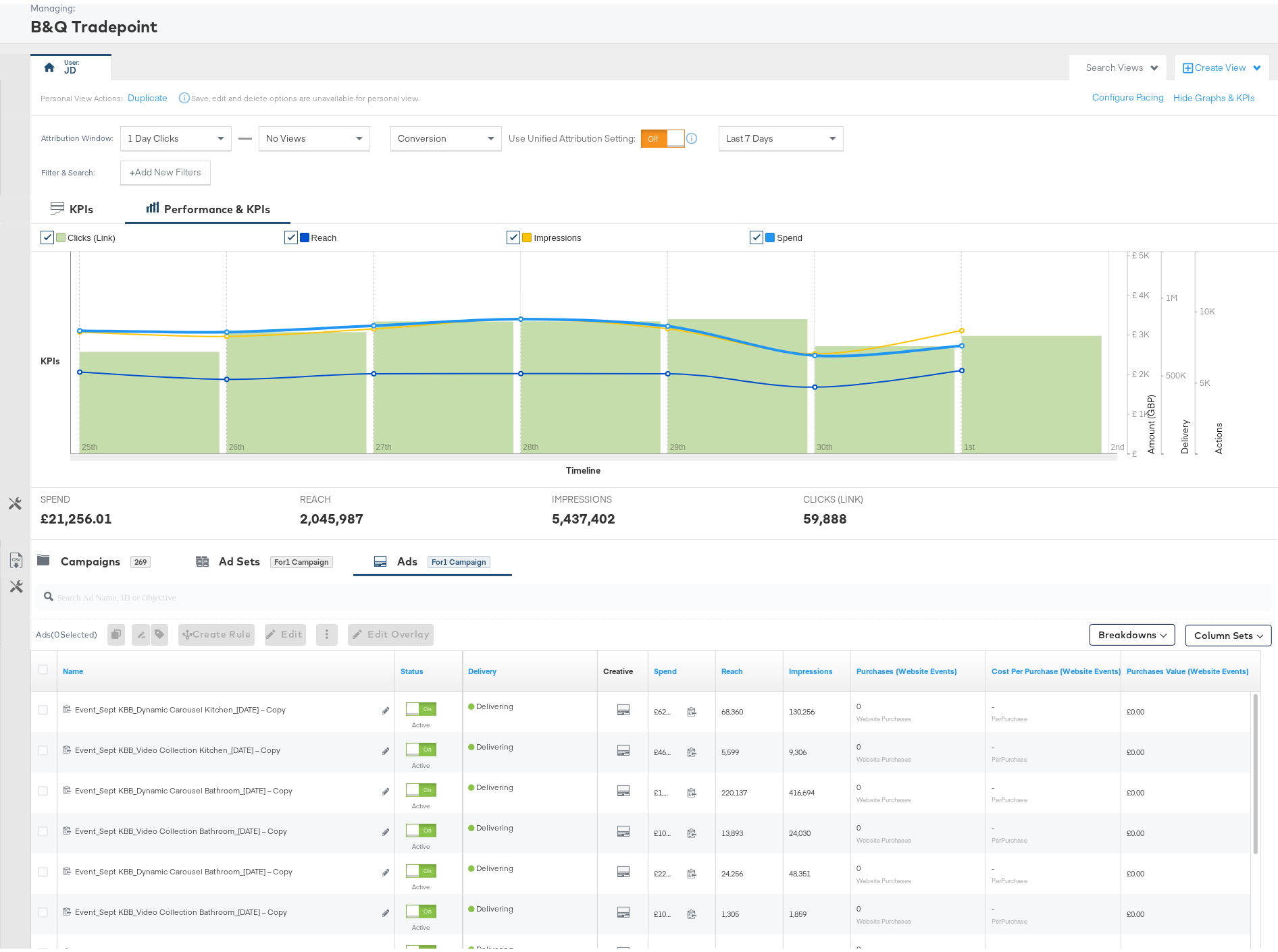
click at [117, 590] on input "search" at bounding box center [605, 587] width 1105 height 26
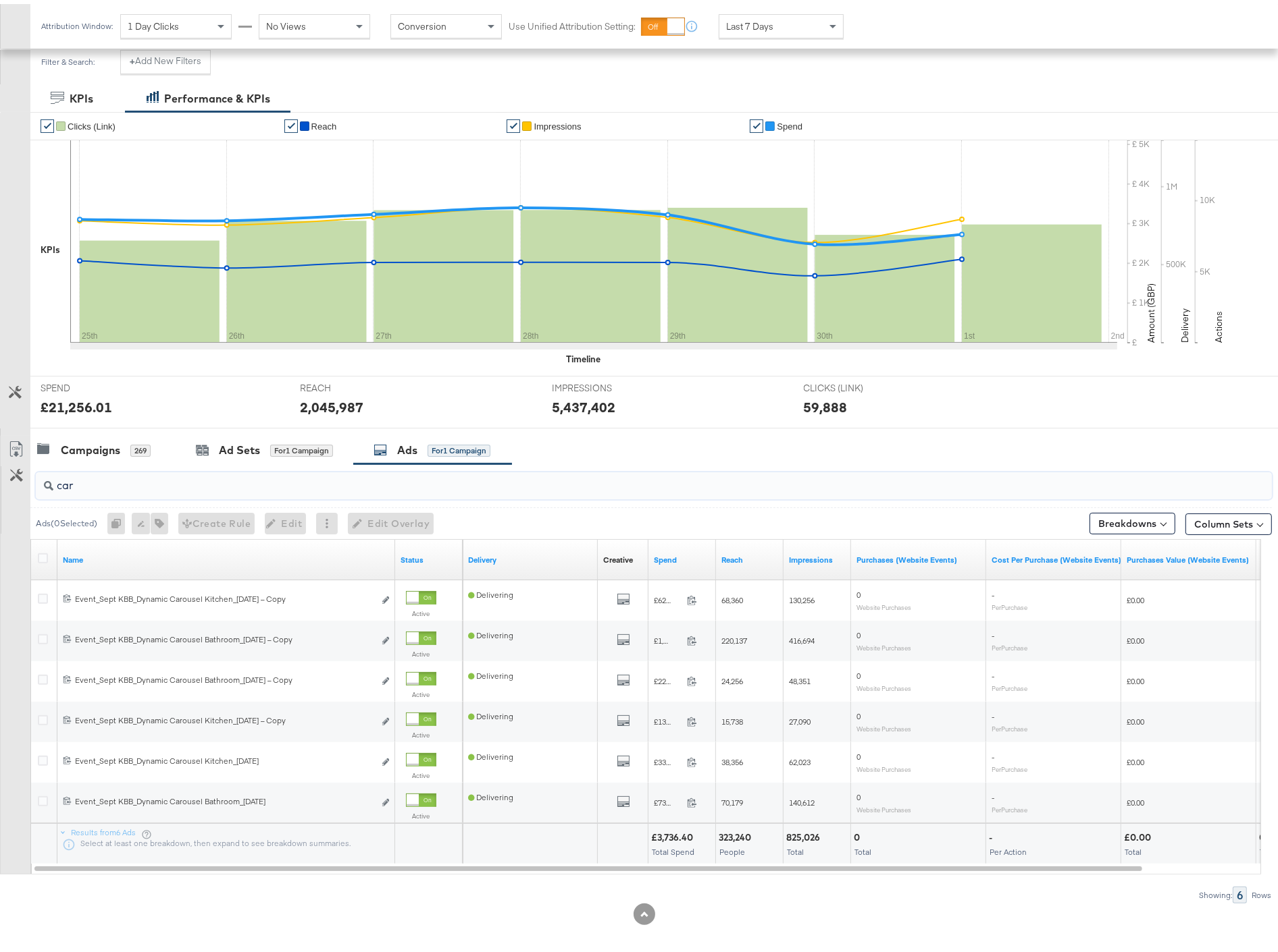
scroll to position [193, 0]
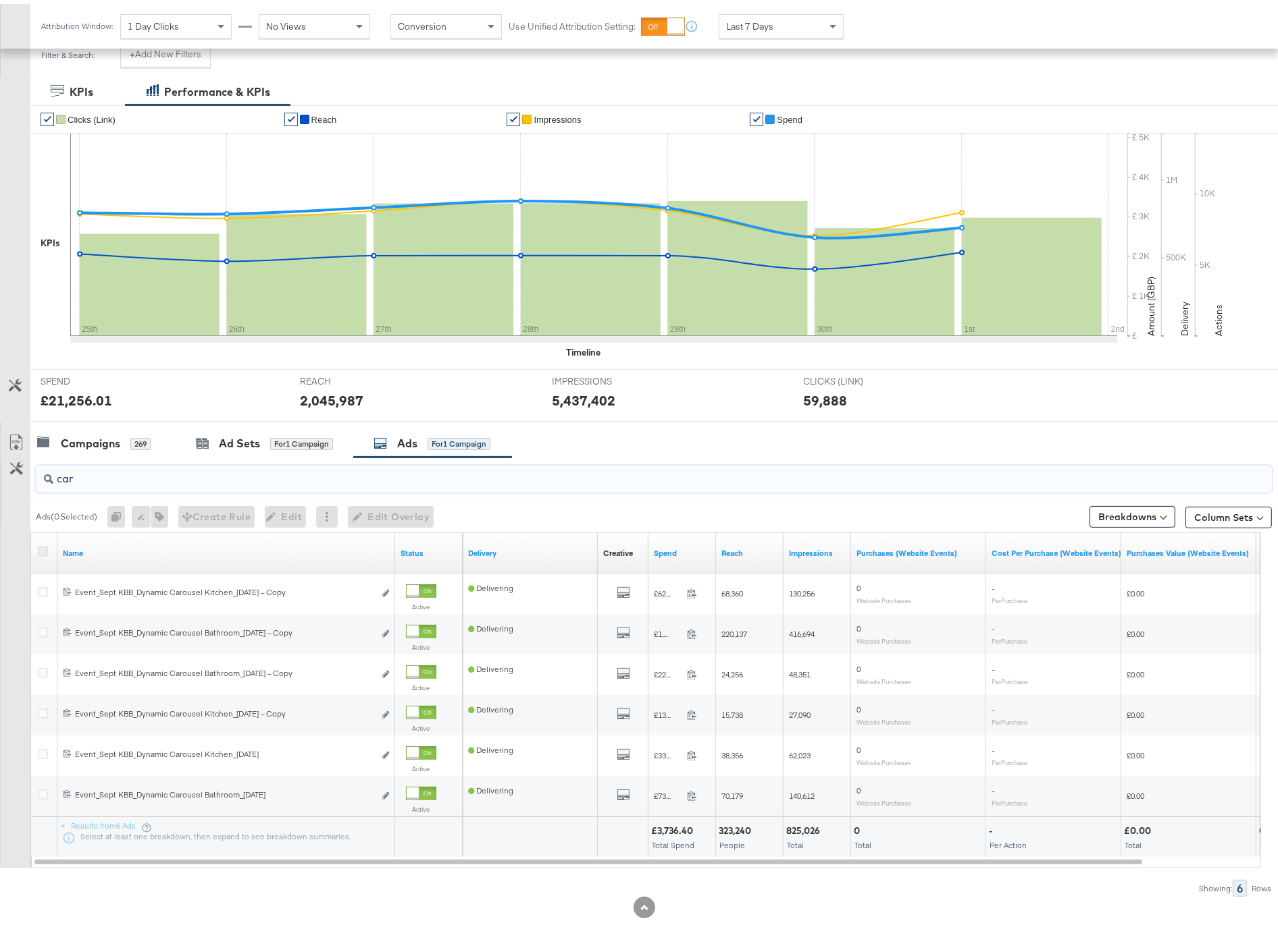
type input "car"
click at [41, 547] on icon at bounding box center [43, 548] width 10 height 10
click at [0, 0] on input "checkbox" at bounding box center [0, 0] width 0 height 0
click at [386, 512] on span "Edit Overlay Edit overlays for 6 ads" at bounding box center [383, 513] width 78 height 17
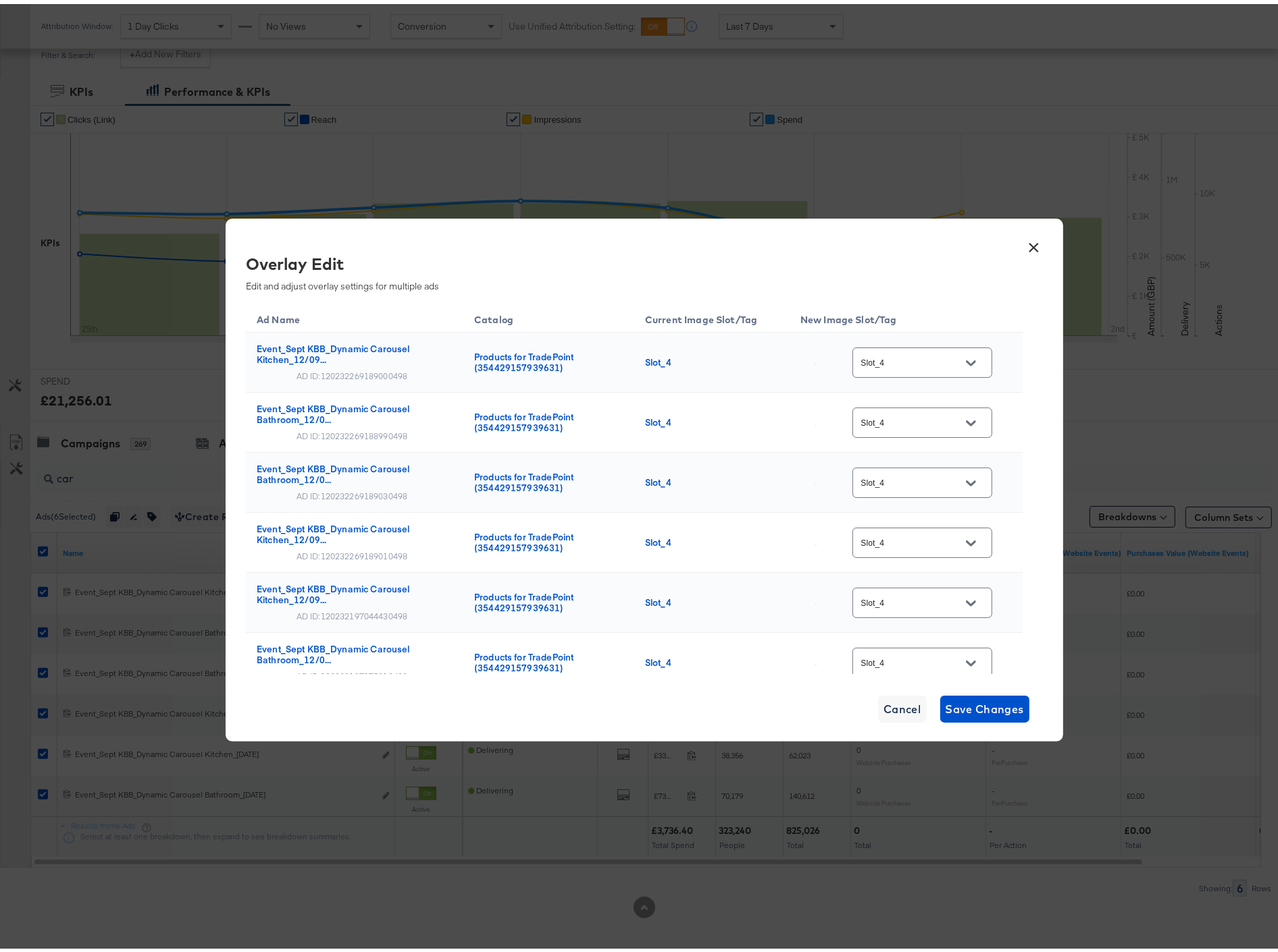
click at [966, 351] on button "Open" at bounding box center [970, 358] width 20 height 20
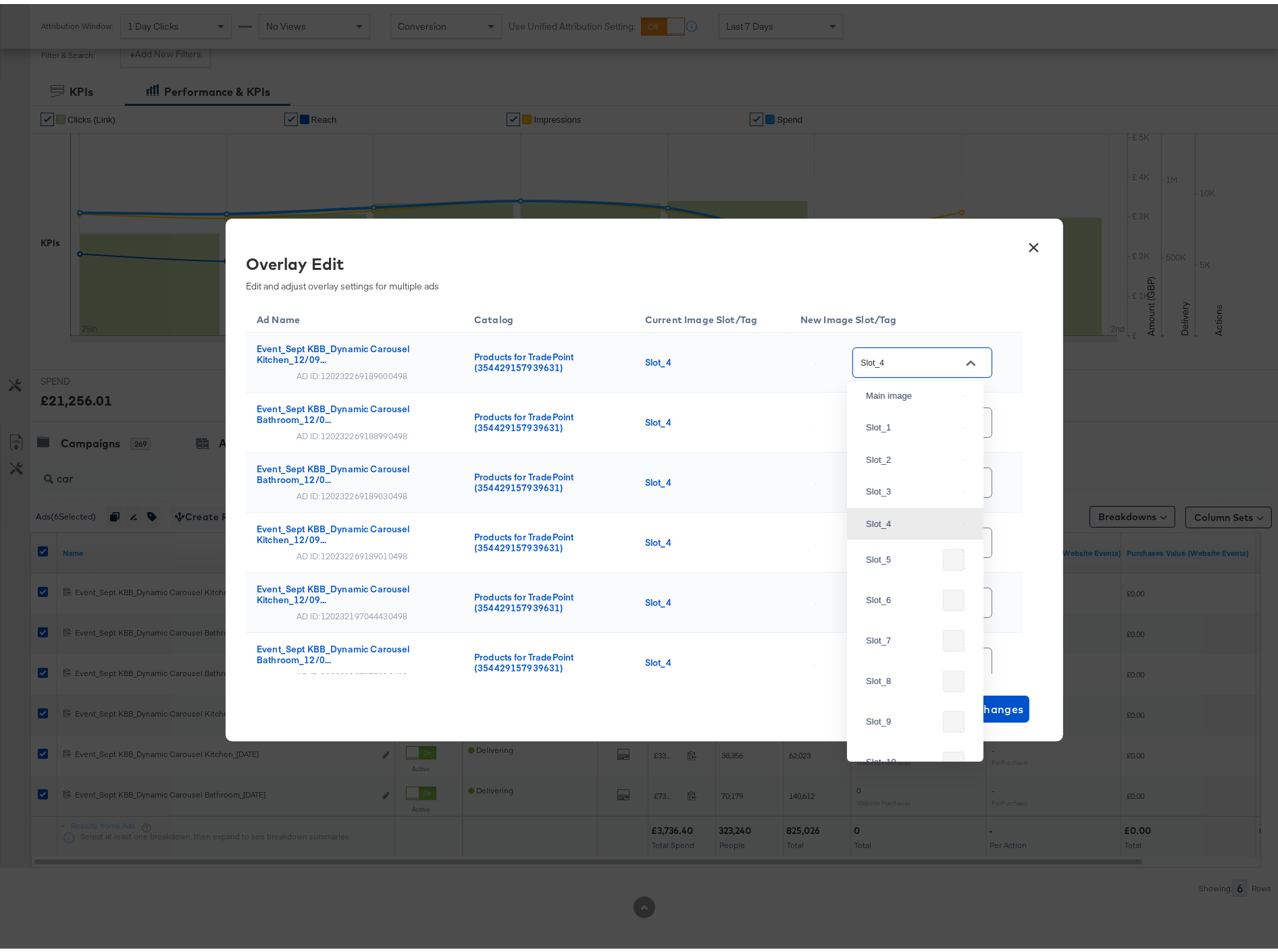
scroll to position [183, 0]
click at [886, 548] on div "Slot_5" at bounding box center [902, 541] width 72 height 14
type input "Slot_5"
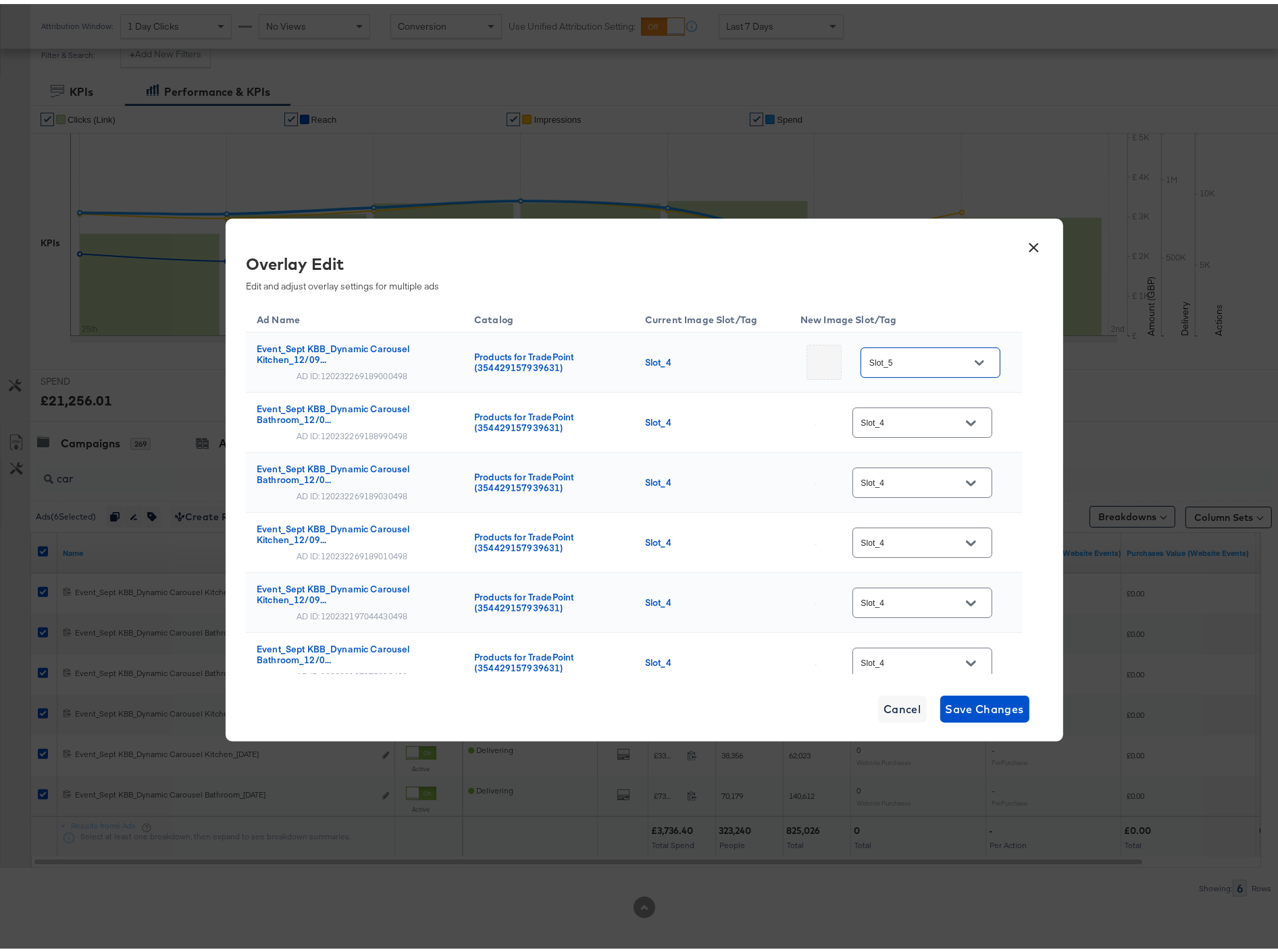
click at [966, 420] on icon "Open" at bounding box center [971, 420] width 10 height 6
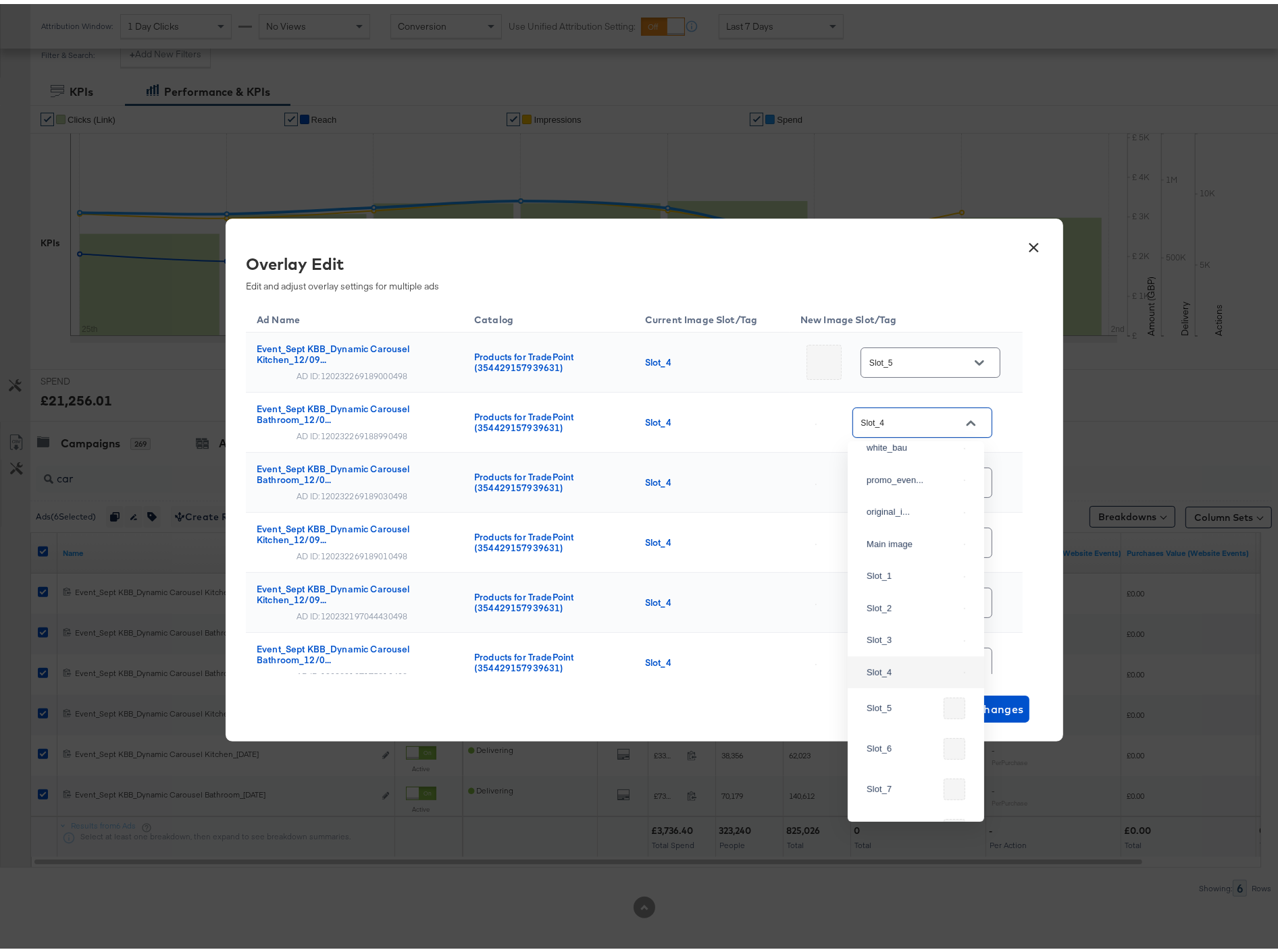
scroll to position [105, 0]
click at [900, 686] on div "Slot_5" at bounding box center [902, 679] width 72 height 14
type input "Slot_5"
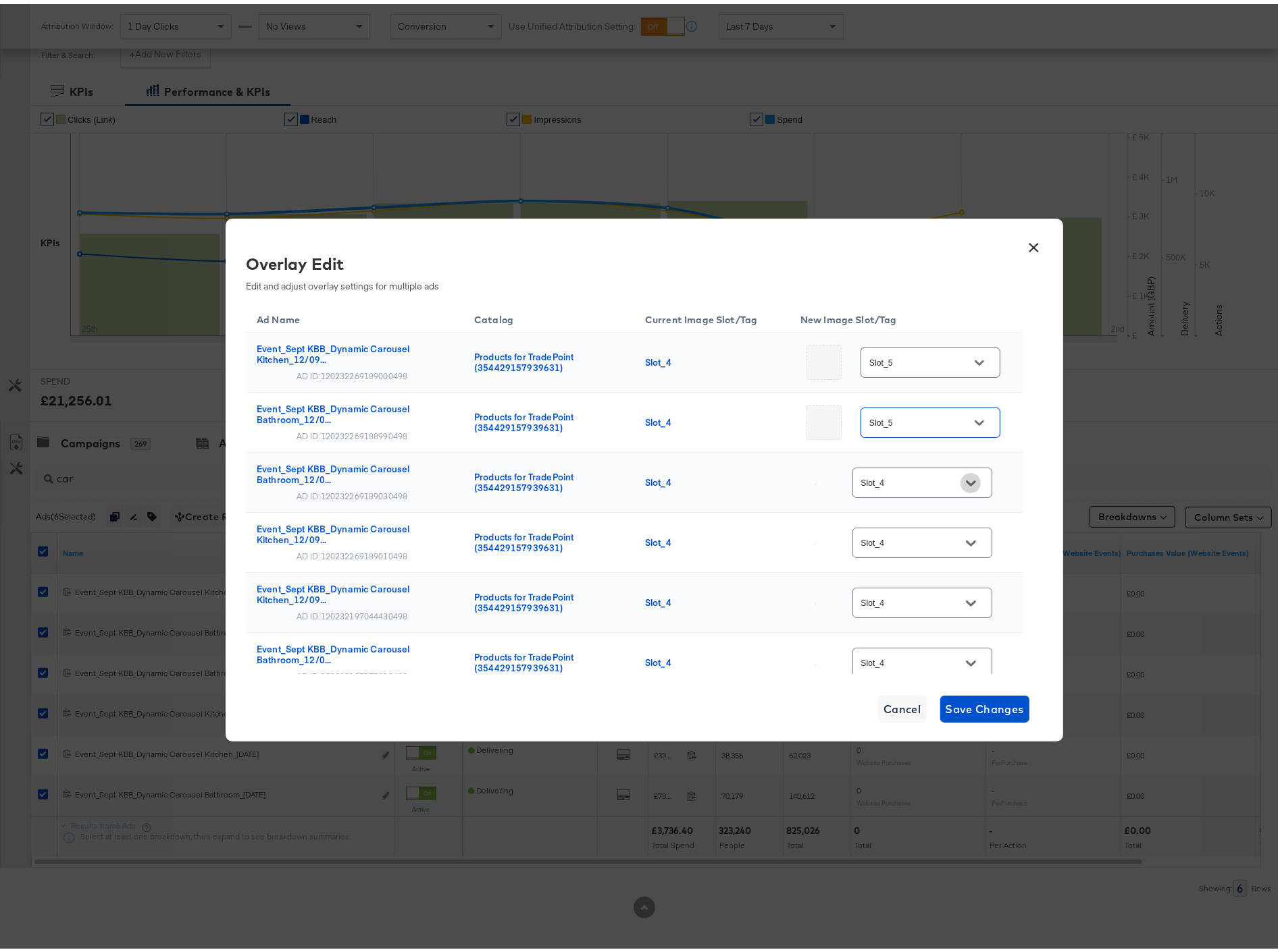
click at [966, 478] on icon "Open" at bounding box center [971, 479] width 10 height 10
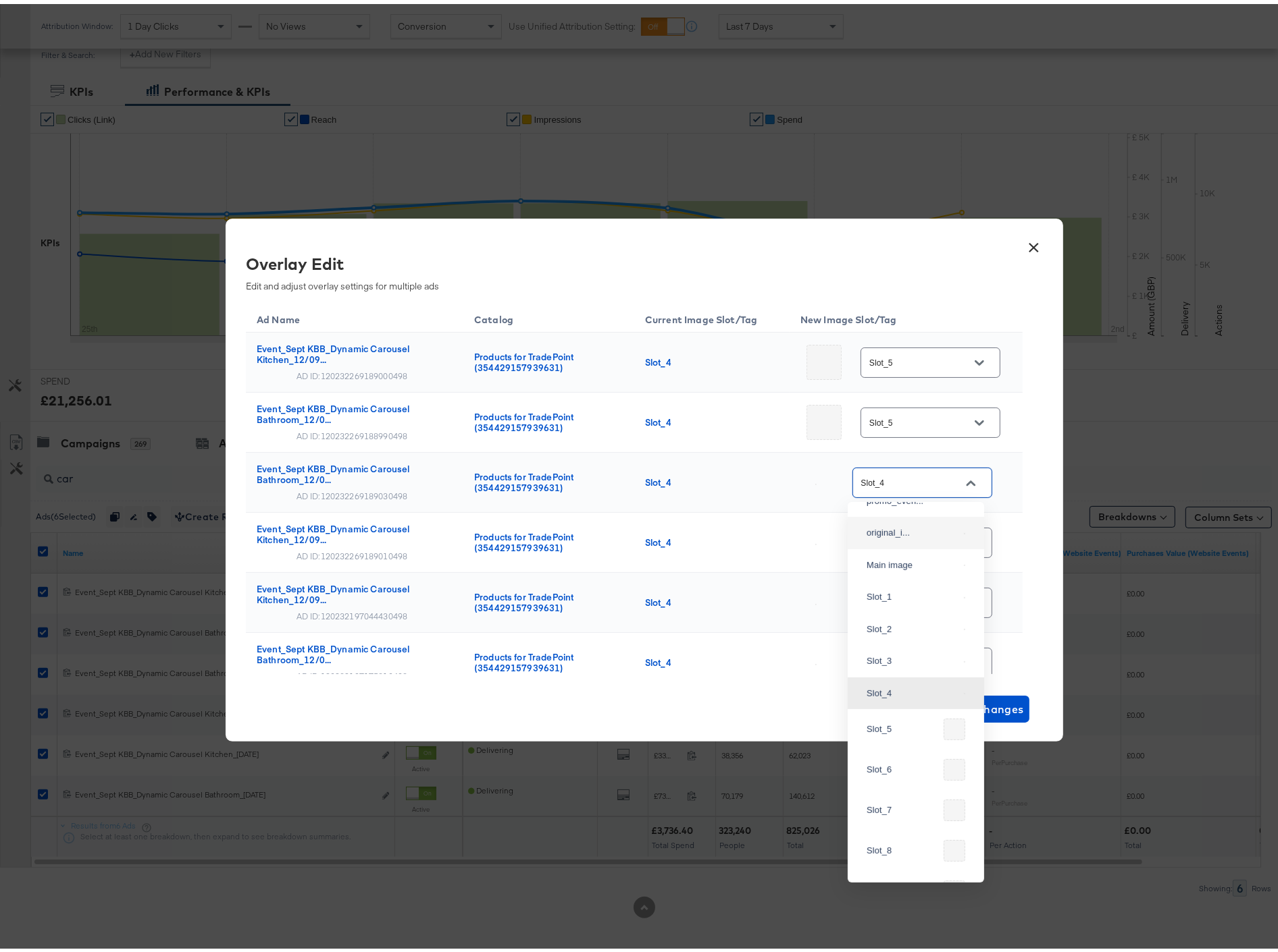
scroll to position [171, 0]
click at [904, 690] on div "Slot_5" at bounding box center [915, 673] width 115 height 32
type input "Slot_5"
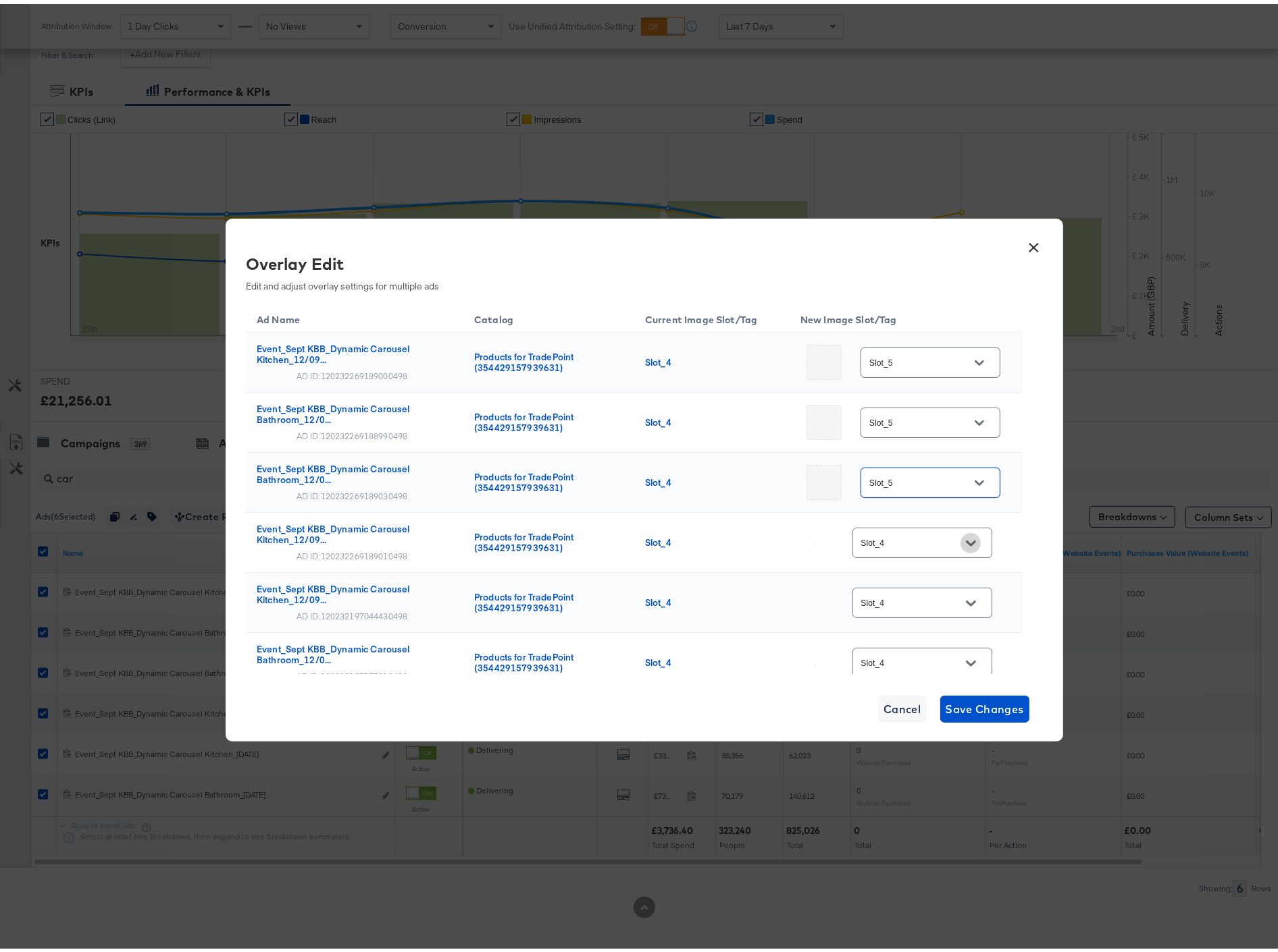
click at [969, 538] on button "Open" at bounding box center [970, 539] width 20 height 20
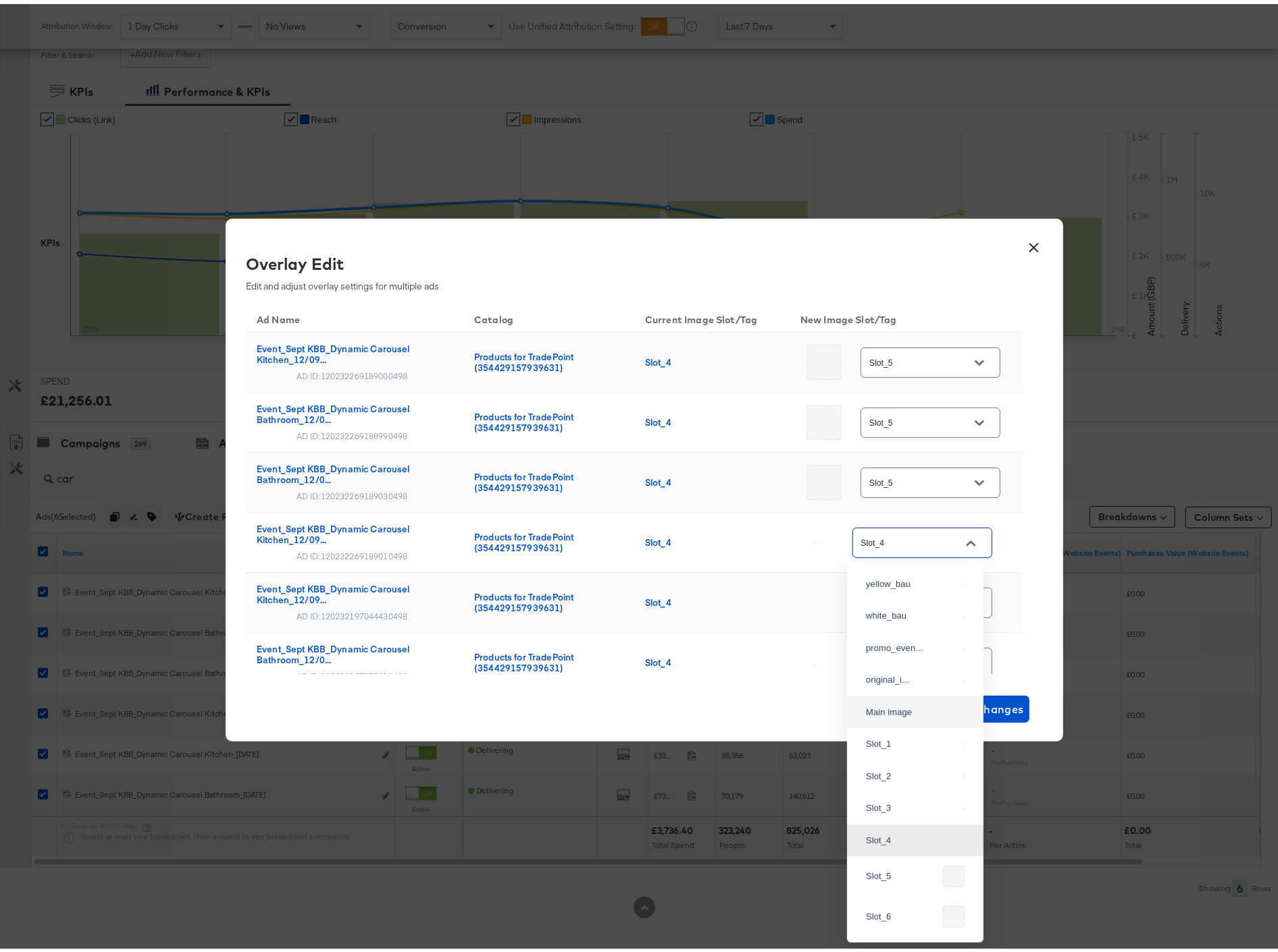
scroll to position [183, 0]
click at [901, 729] on div "Slot_5" at bounding box center [902, 723] width 72 height 14
type input "Slot_5"
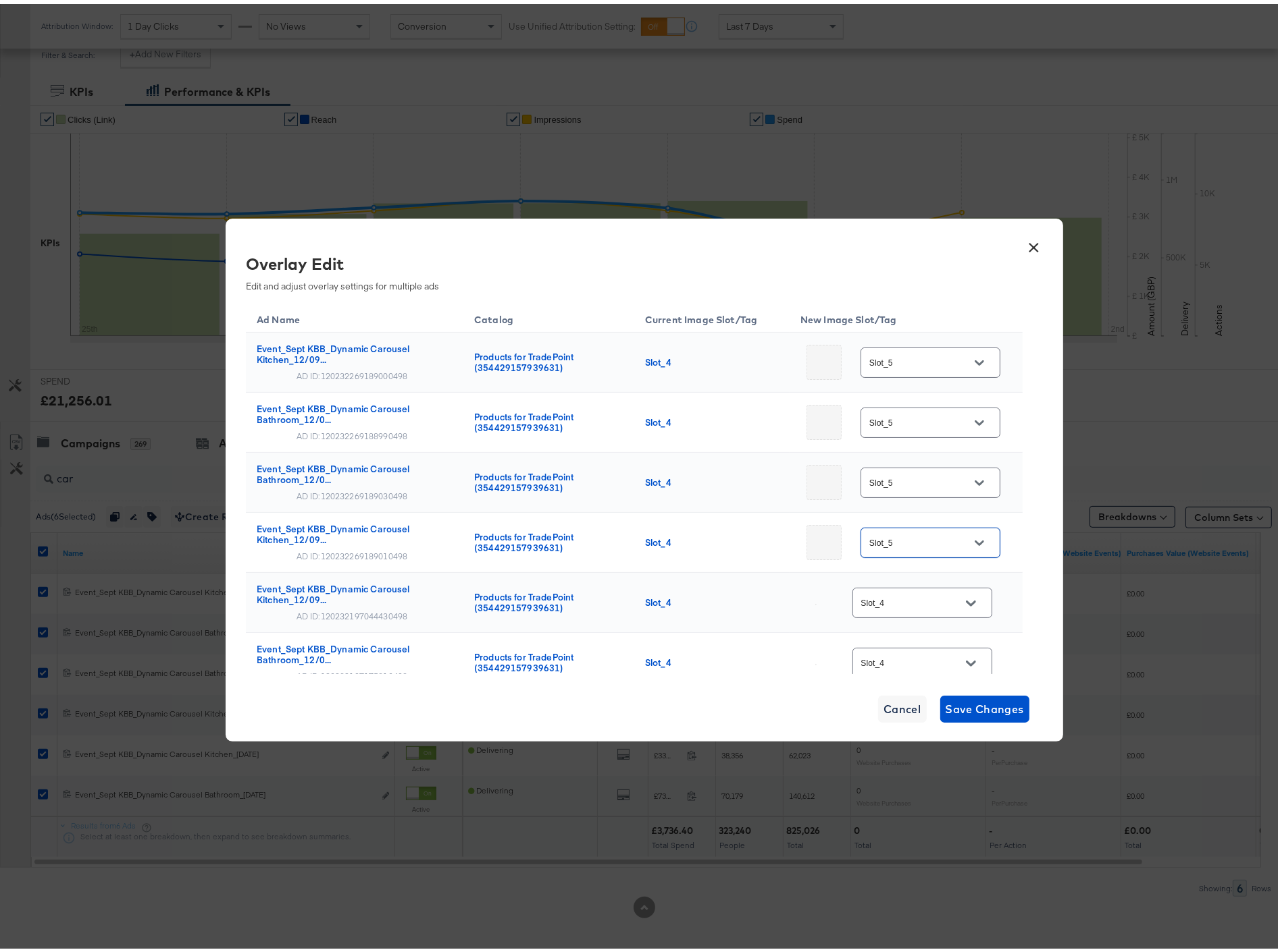
click at [966, 600] on icon "Open" at bounding box center [971, 599] width 10 height 6
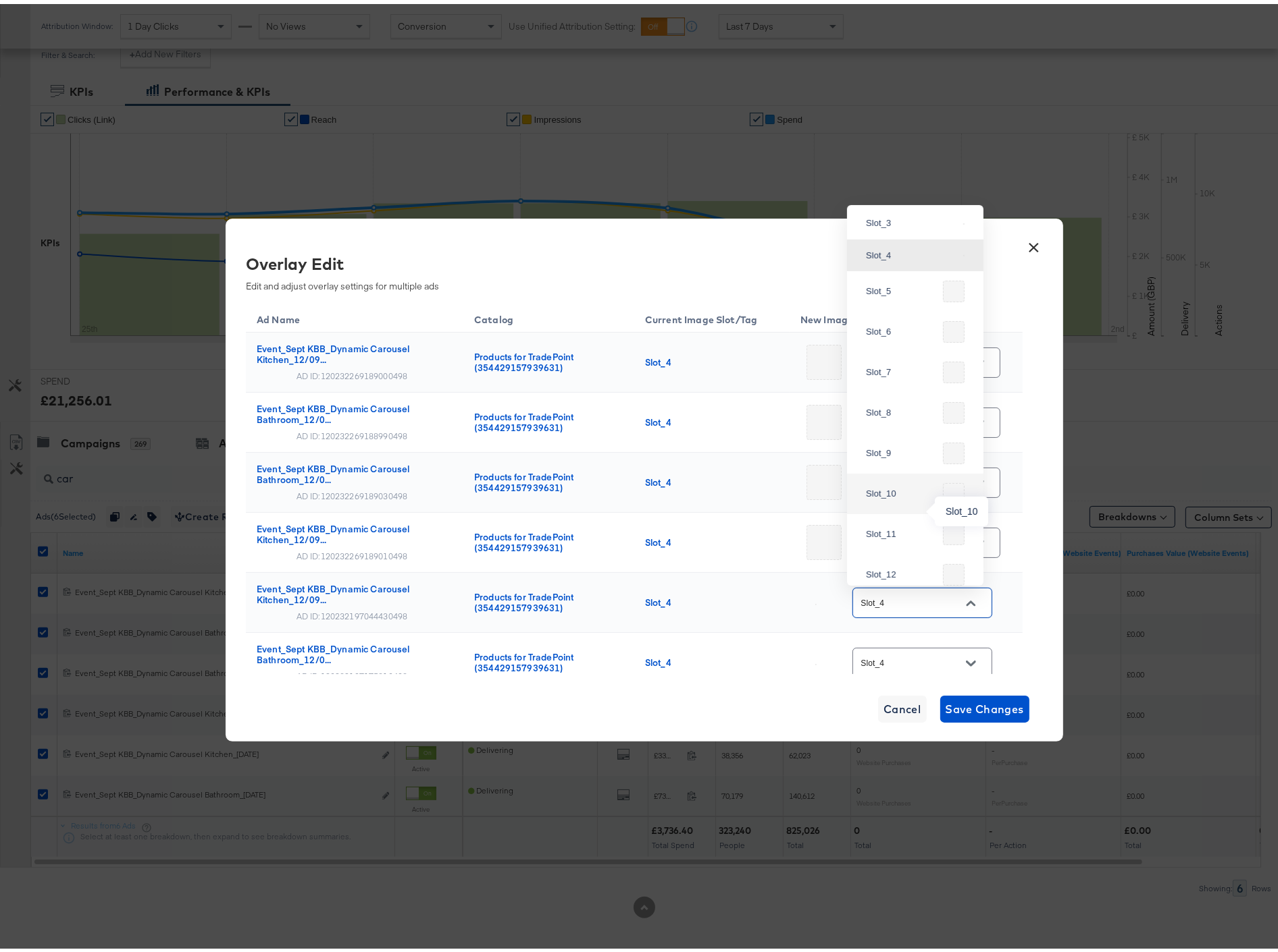
scroll to position [332, 0]
click at [900, 231] on div "Slot_5" at bounding box center [915, 215] width 115 height 32
type input "Slot_5"
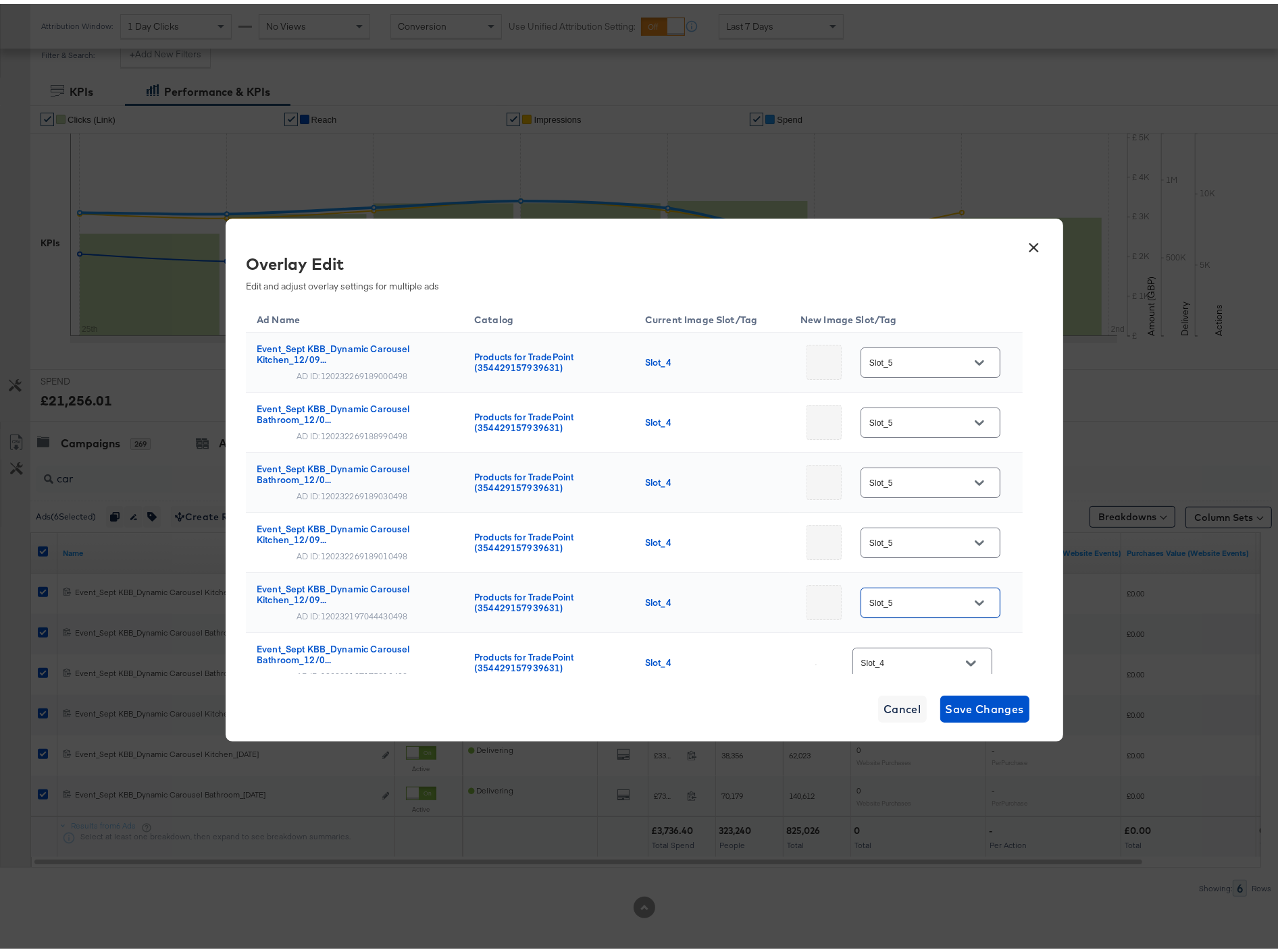
click at [966, 657] on icon "Open" at bounding box center [971, 660] width 10 height 10
click at [899, 453] on div "Slot_5" at bounding box center [915, 436] width 115 height 32
type input "Slot_5"
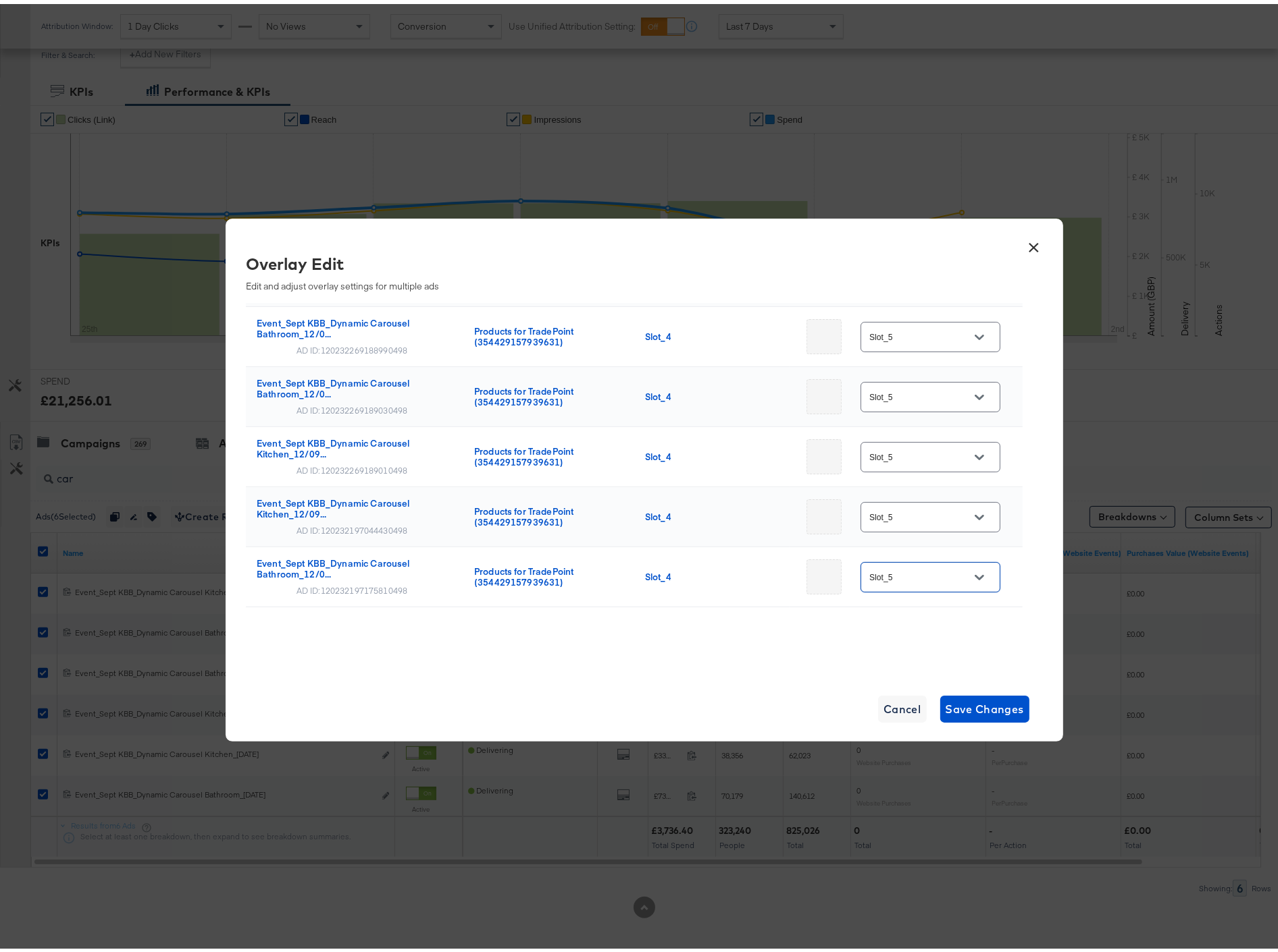
scroll to position [87, 0]
click at [975, 696] on span "Save Changes" at bounding box center [984, 704] width 79 height 18
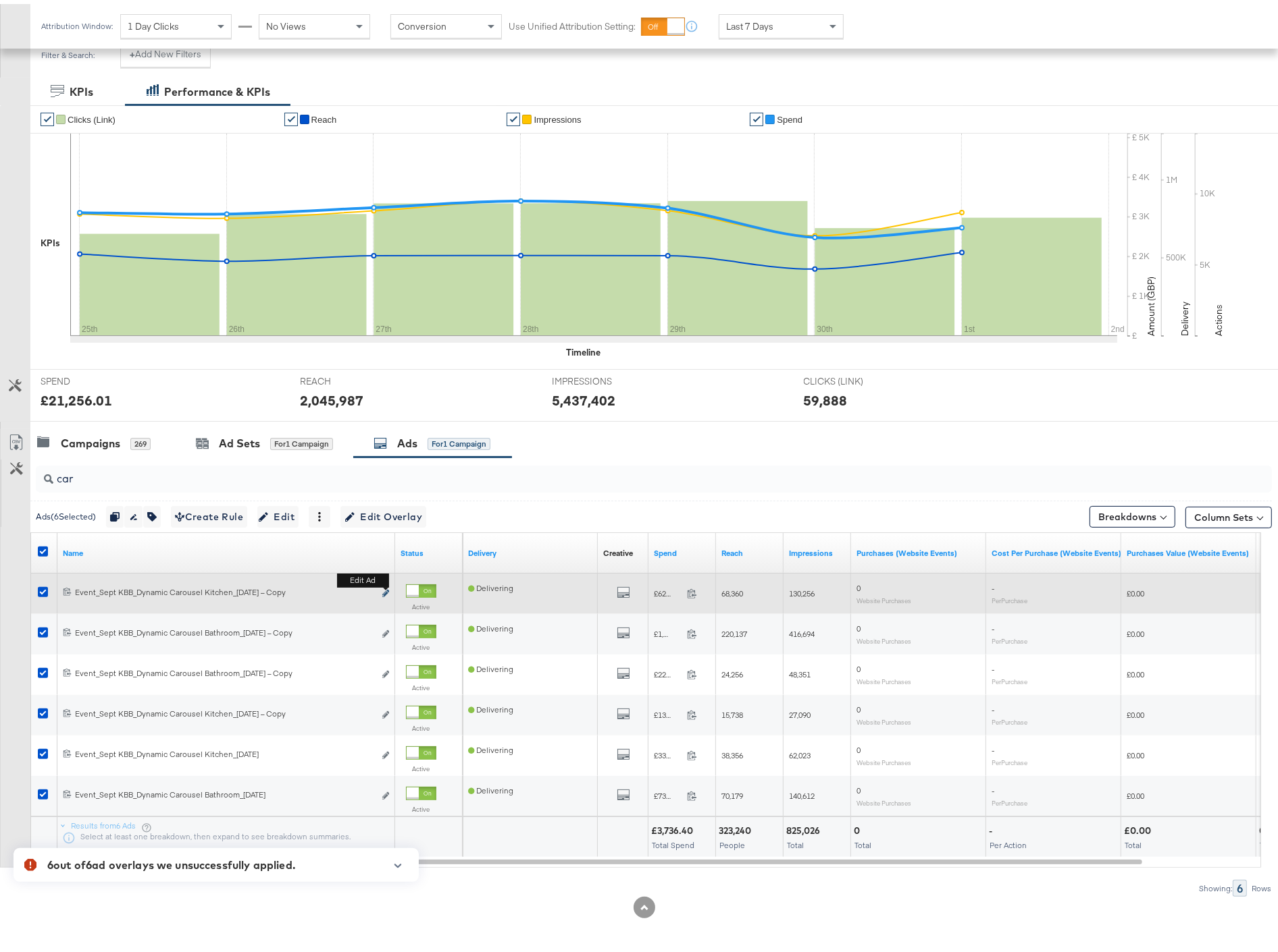
click at [387, 593] on icon "link" at bounding box center [385, 590] width 7 height 8
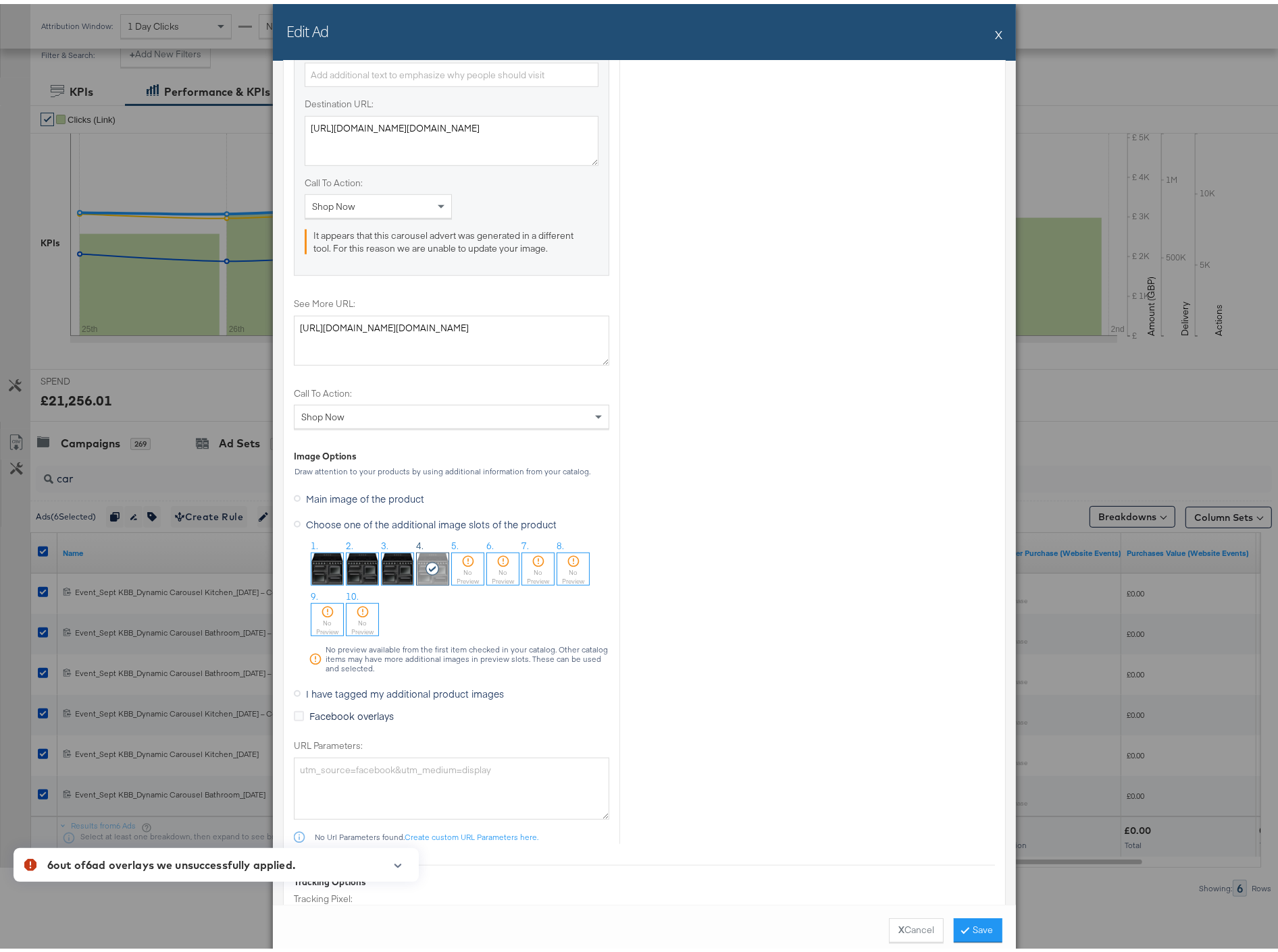
scroll to position [1125, 0]
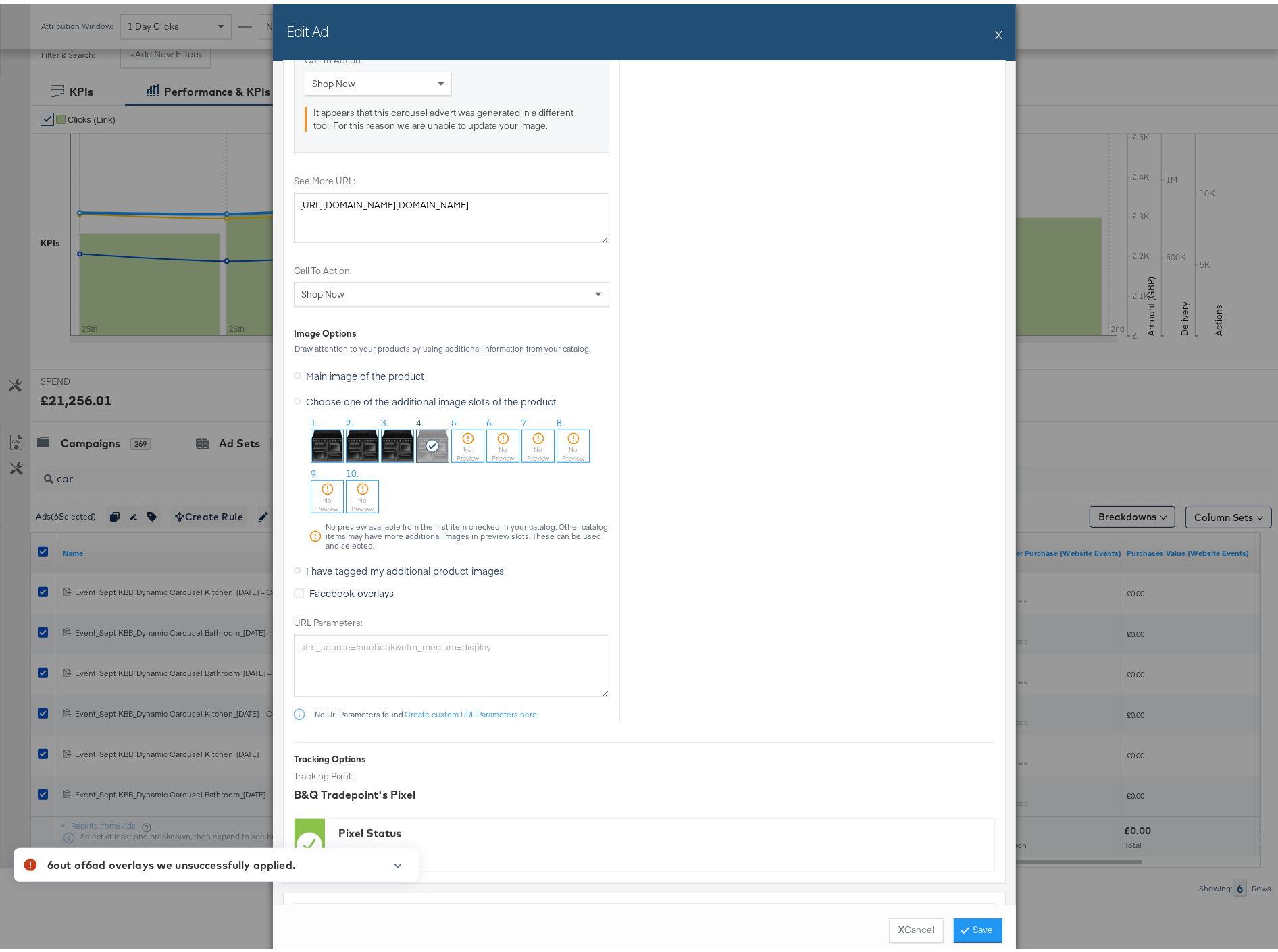
click at [453, 446] on div "No Preview" at bounding box center [467, 450] width 32 height 17
click at [963, 926] on button "Save" at bounding box center [978, 926] width 49 height 24
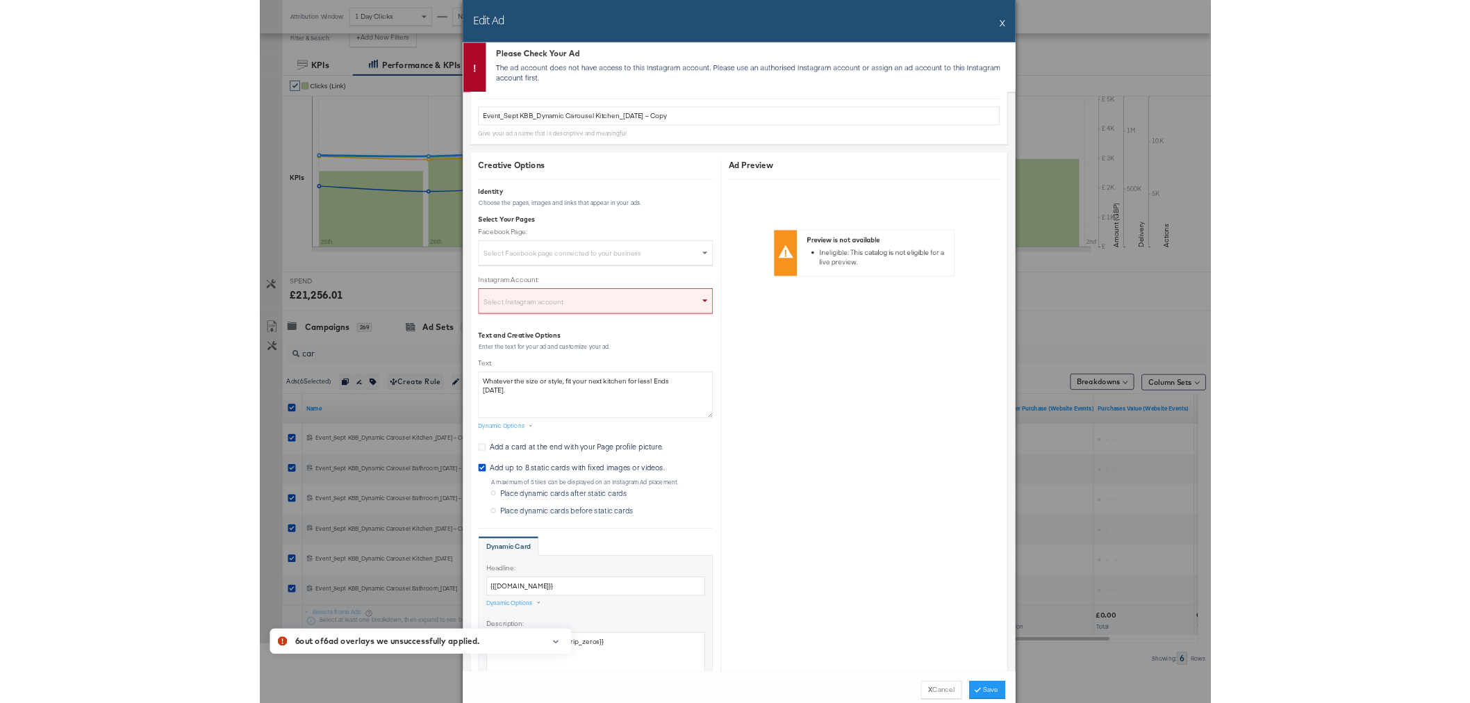
scroll to position [0, 0]
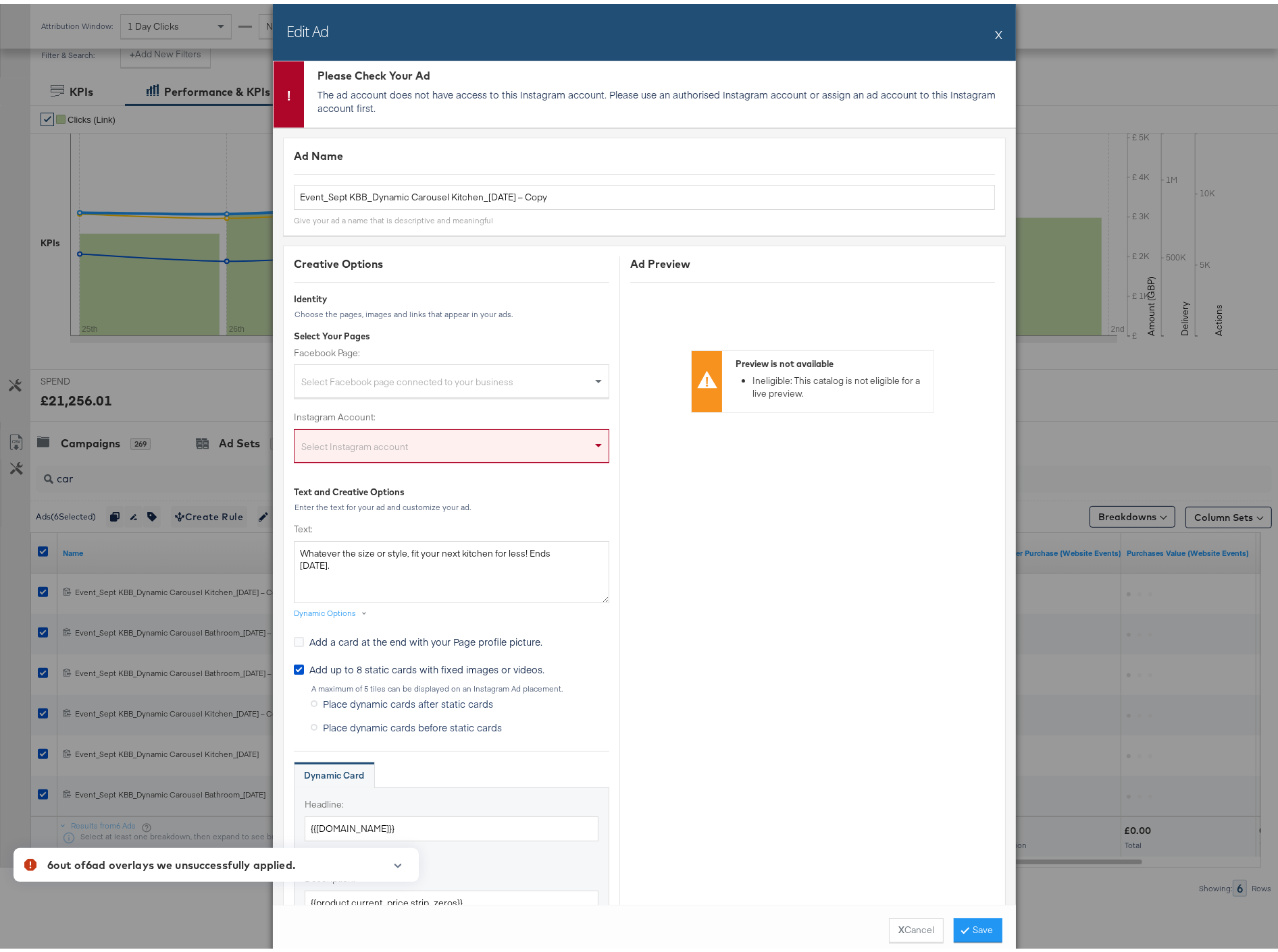
click at [994, 30] on button "X" at bounding box center [998, 30] width 8 height 27
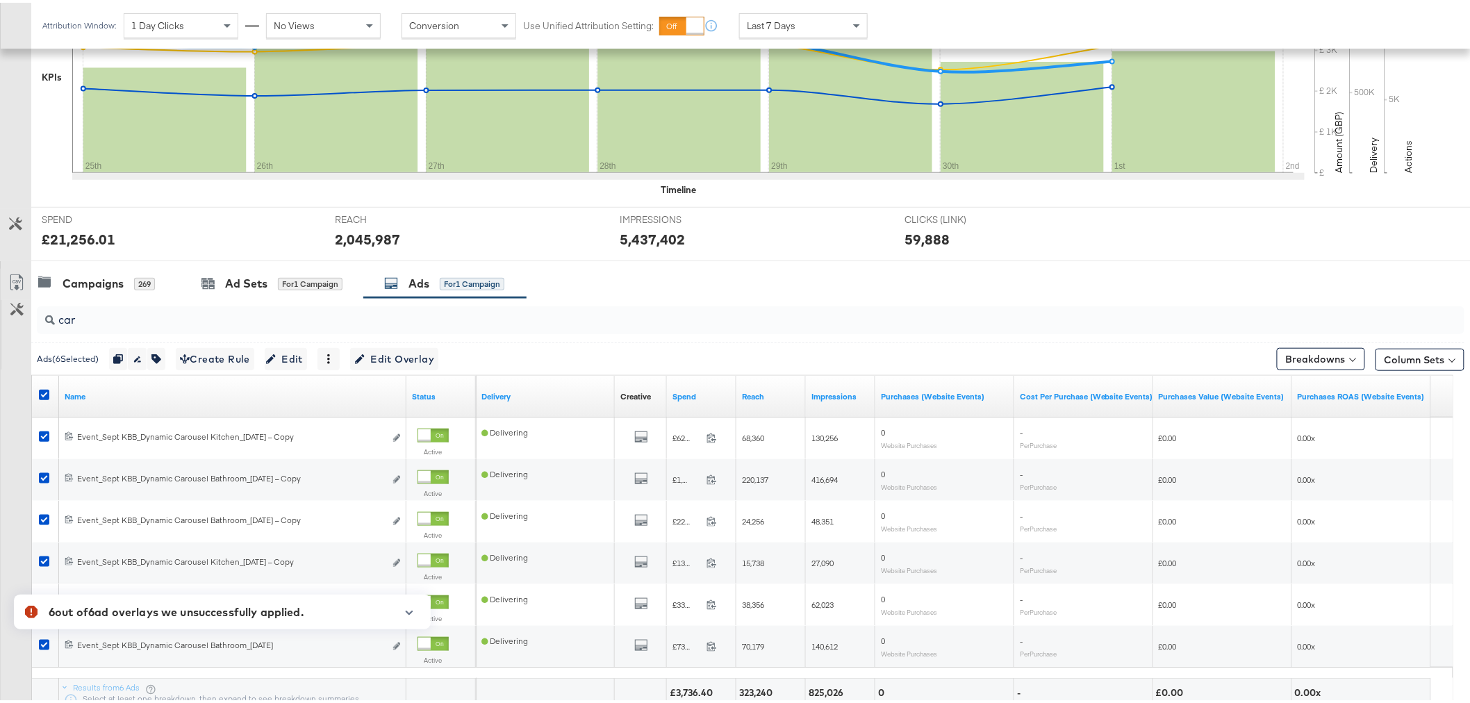
scroll to position [371, 0]
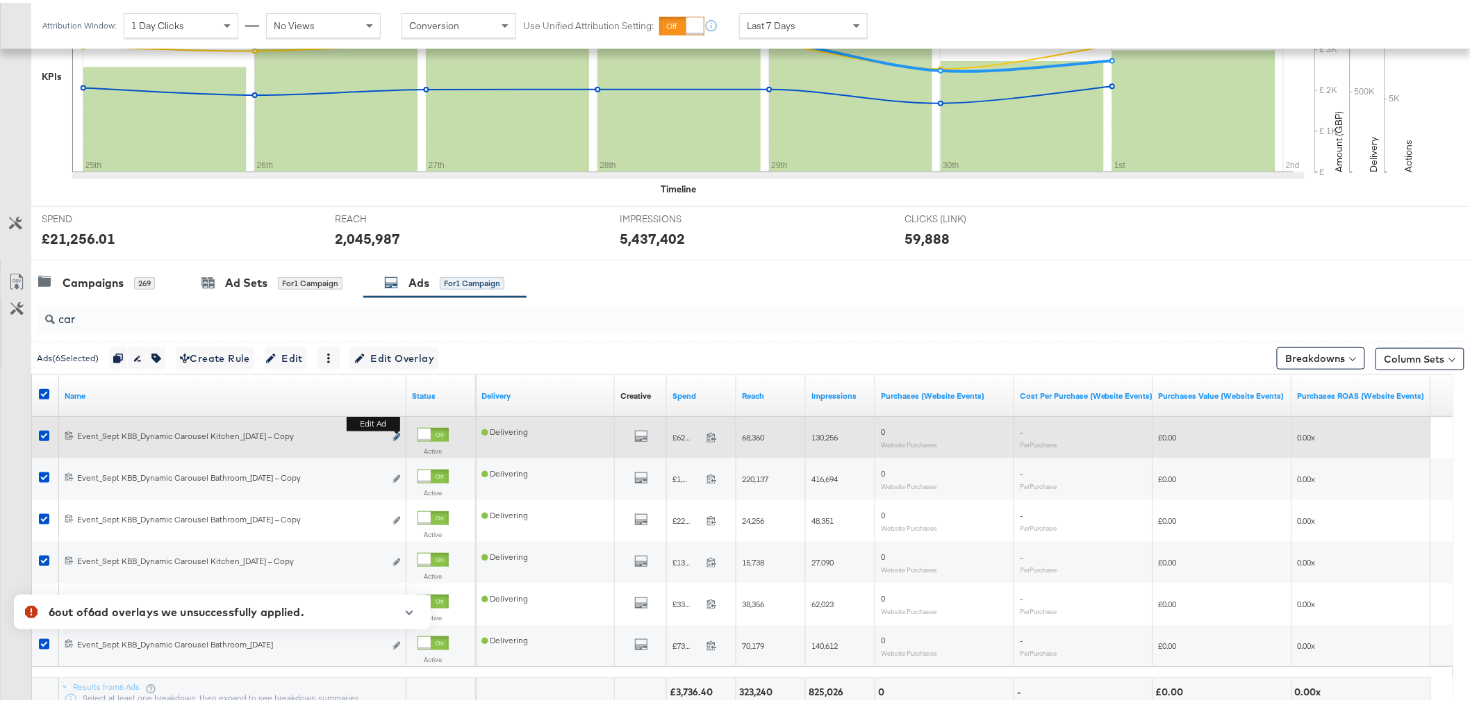
click at [395, 436] on icon "link" at bounding box center [396, 435] width 7 height 8
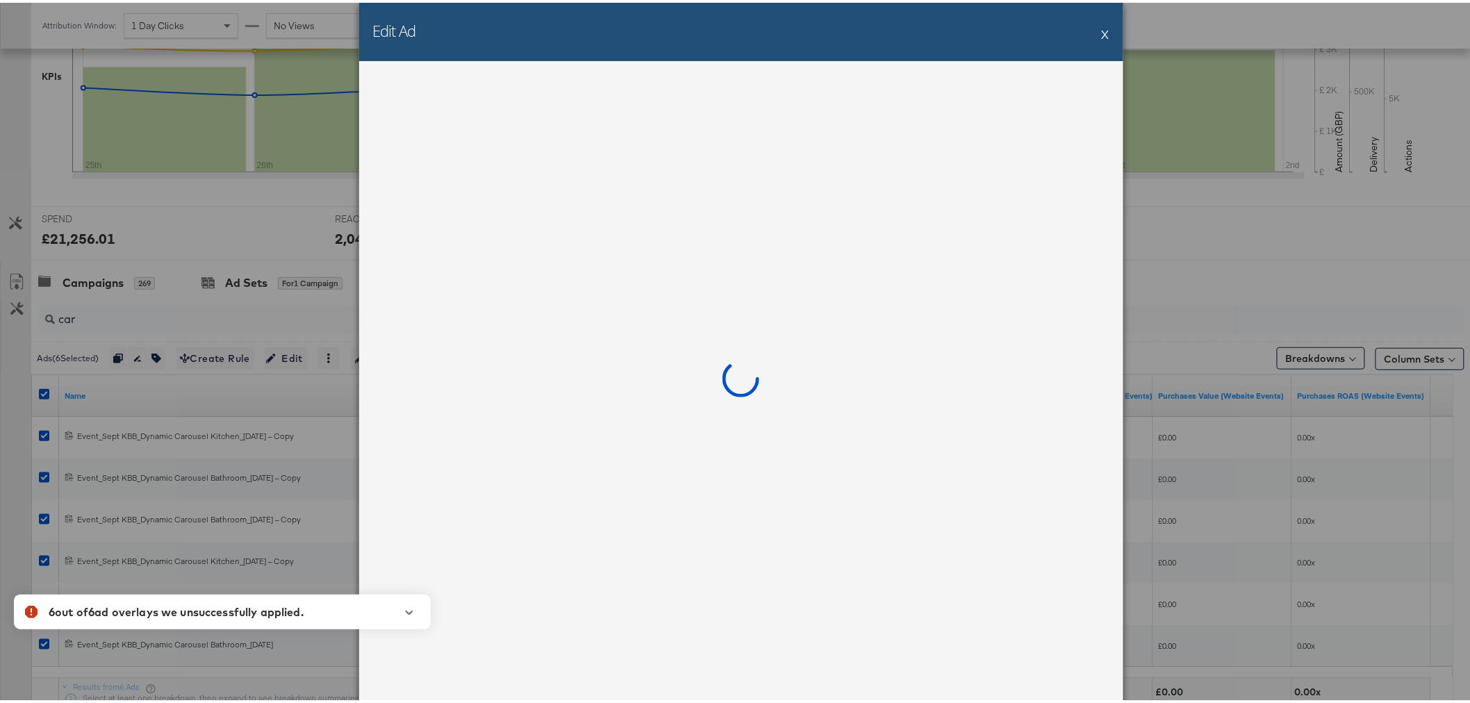
click at [410, 612] on icon "button" at bounding box center [410, 610] width 8 height 4
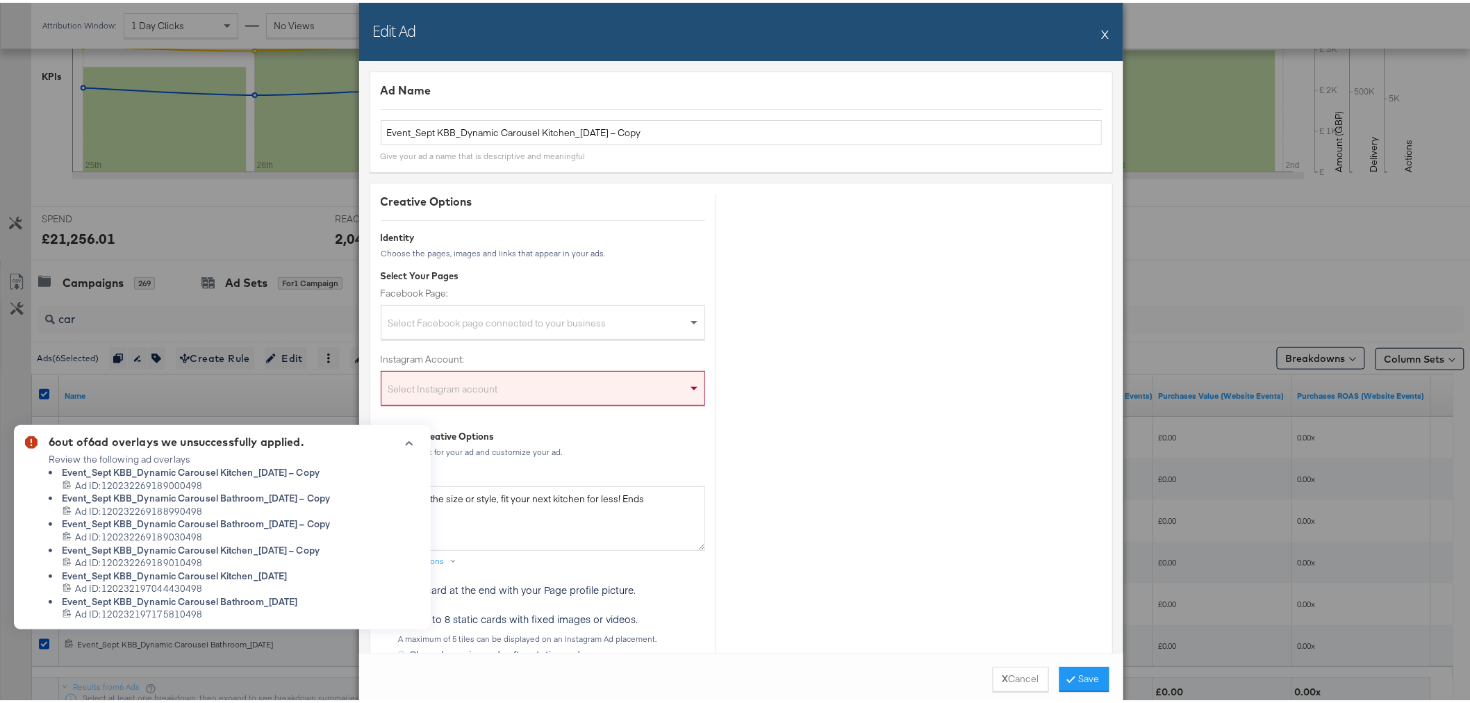
click at [406, 440] on icon "button" at bounding box center [409, 441] width 10 height 8
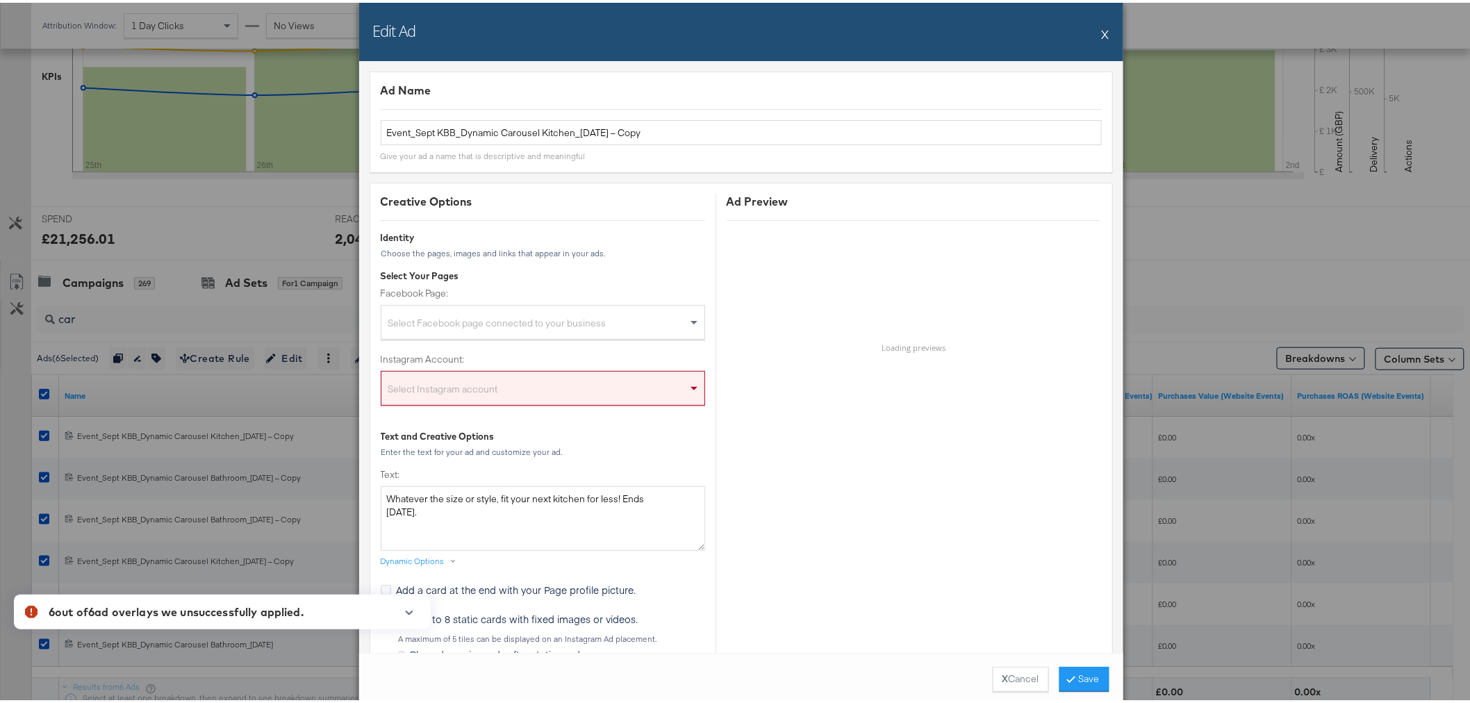
click at [642, 313] on div "Select Facebook page connected to your business" at bounding box center [542, 322] width 323 height 28
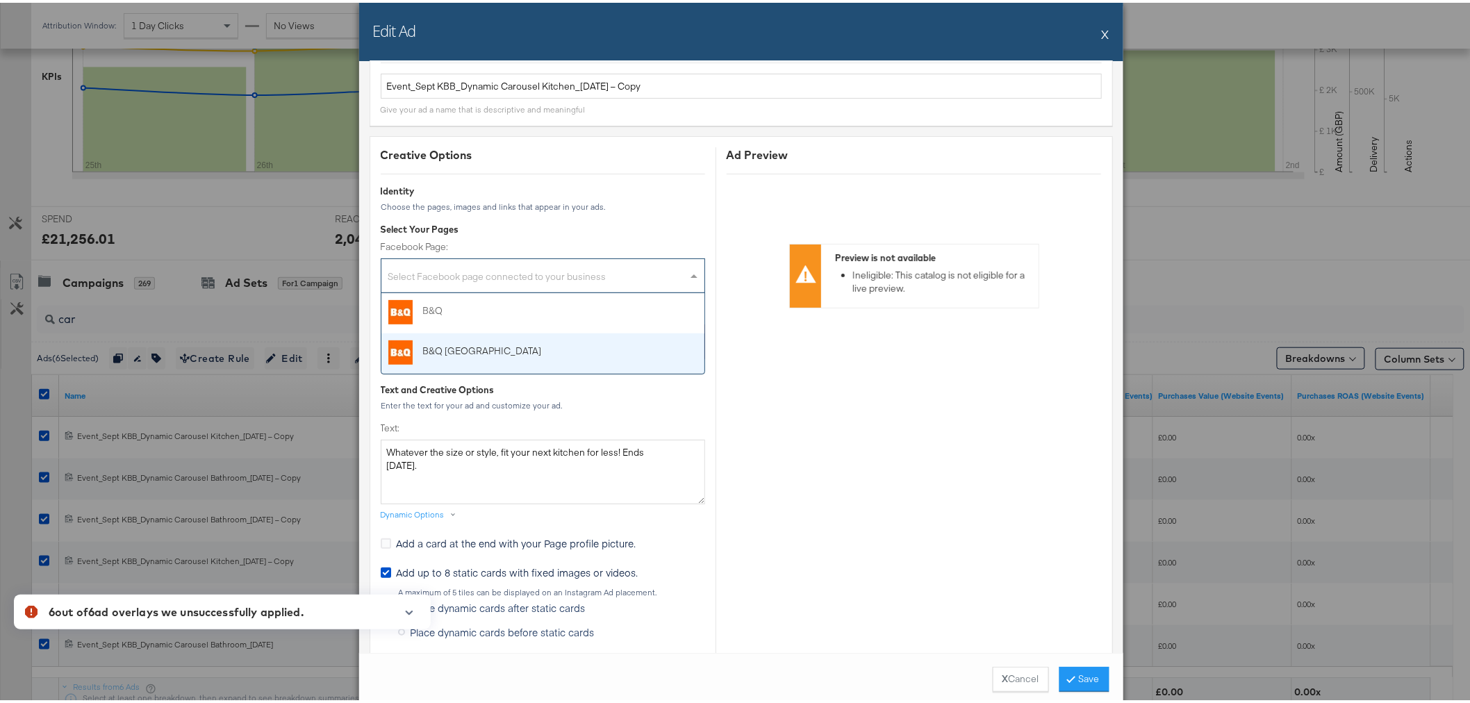
scroll to position [73, 0]
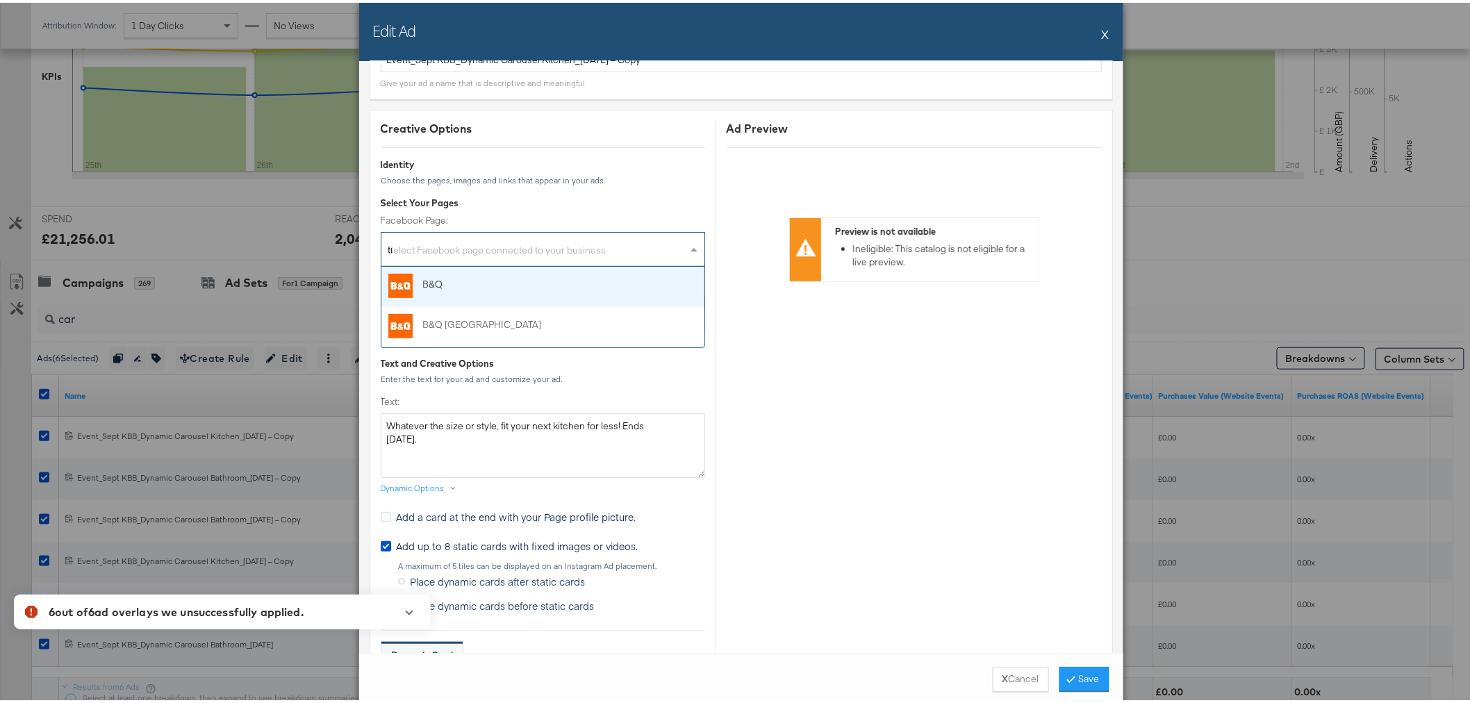
type input "tra"
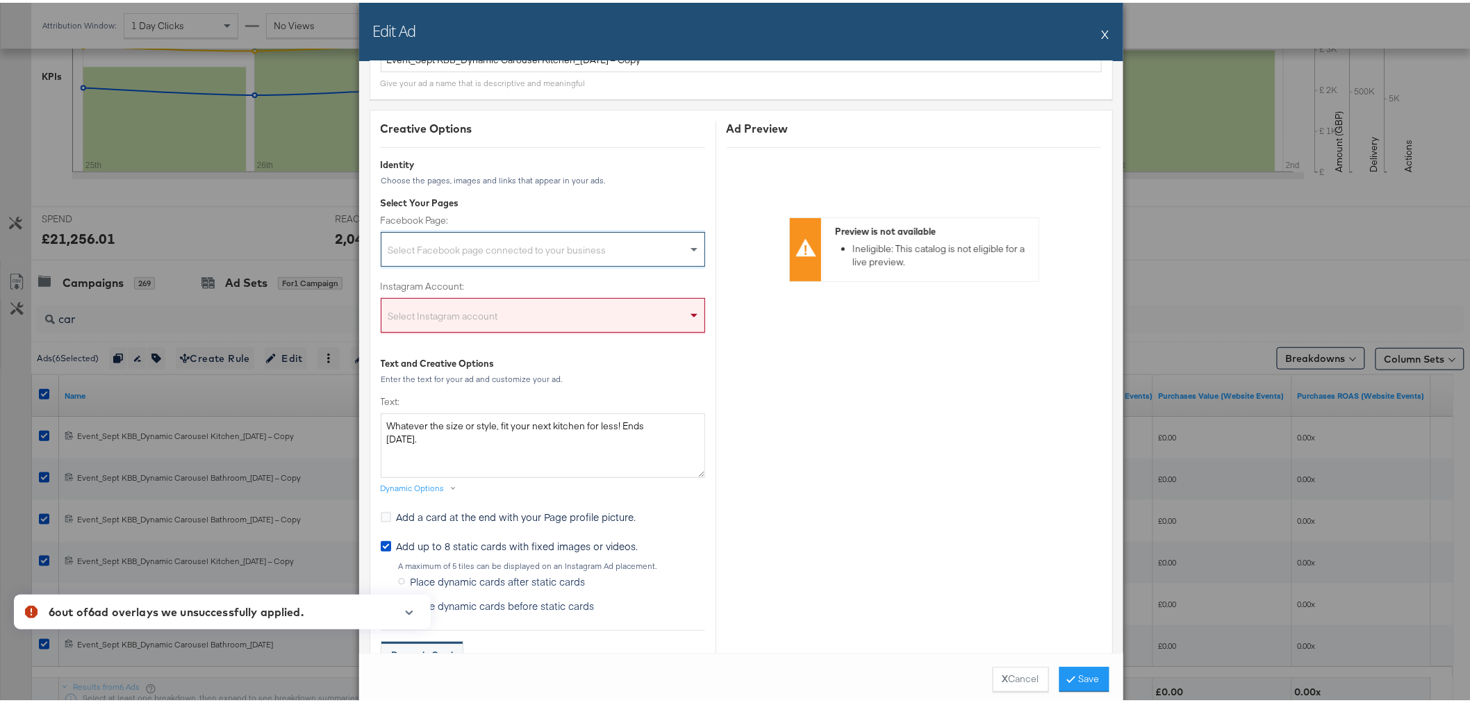
click at [1102, 28] on button "X" at bounding box center [1106, 31] width 8 height 28
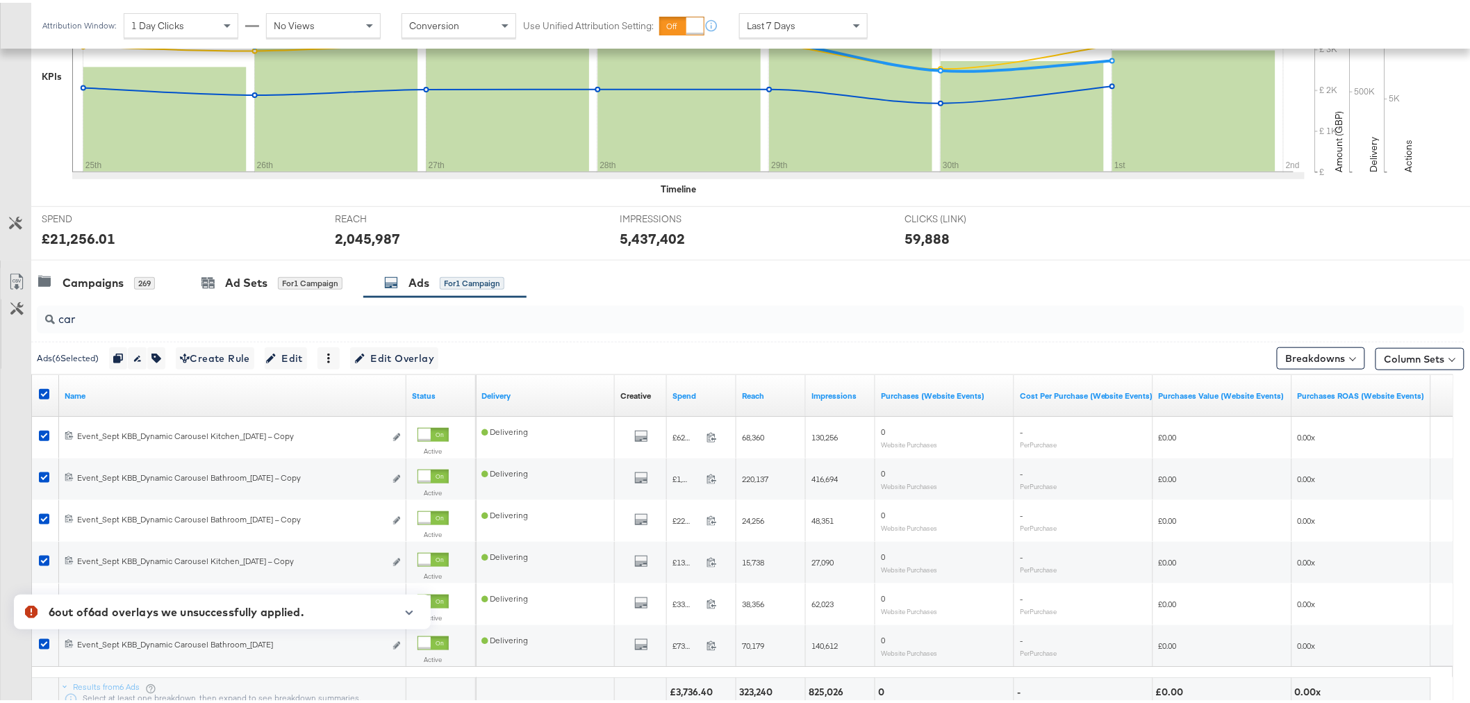
scroll to position [0, 0]
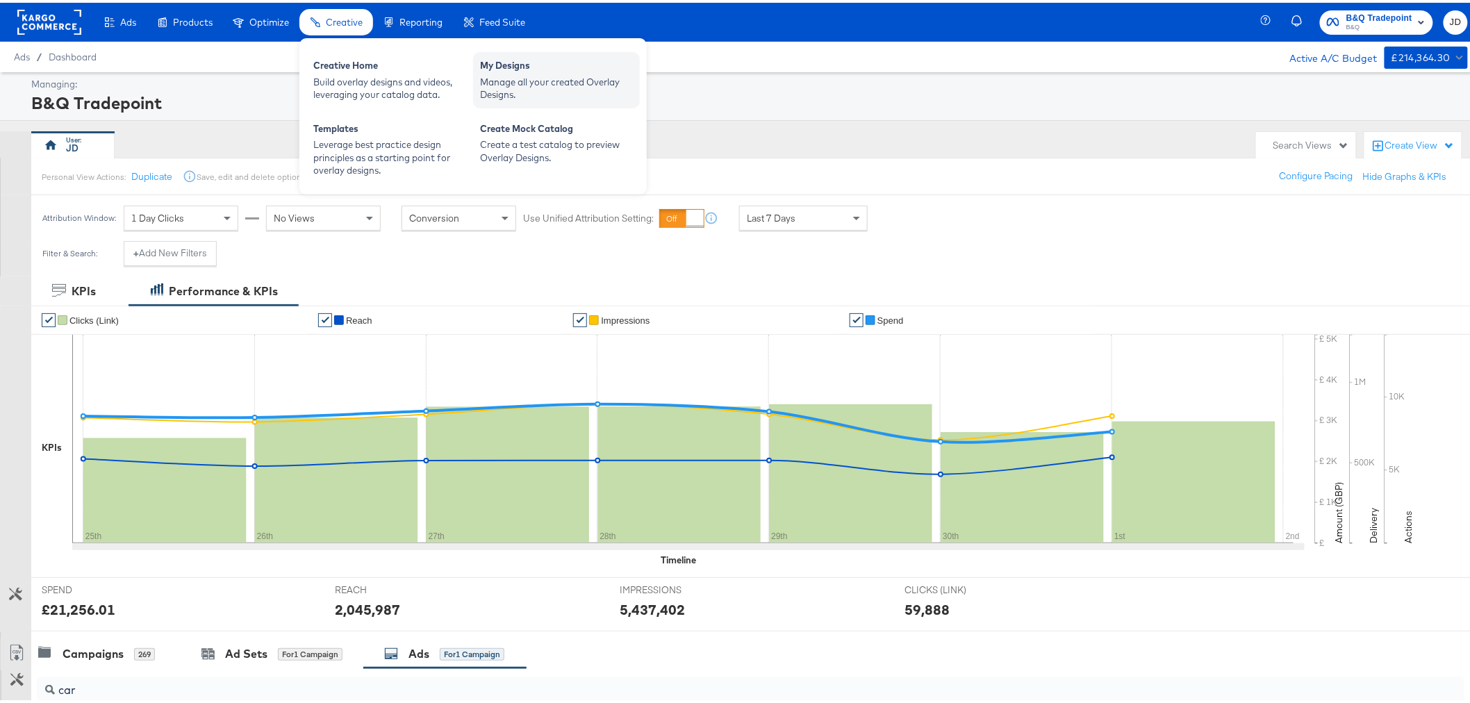
click at [496, 67] on div "My Designs" at bounding box center [556, 64] width 153 height 17
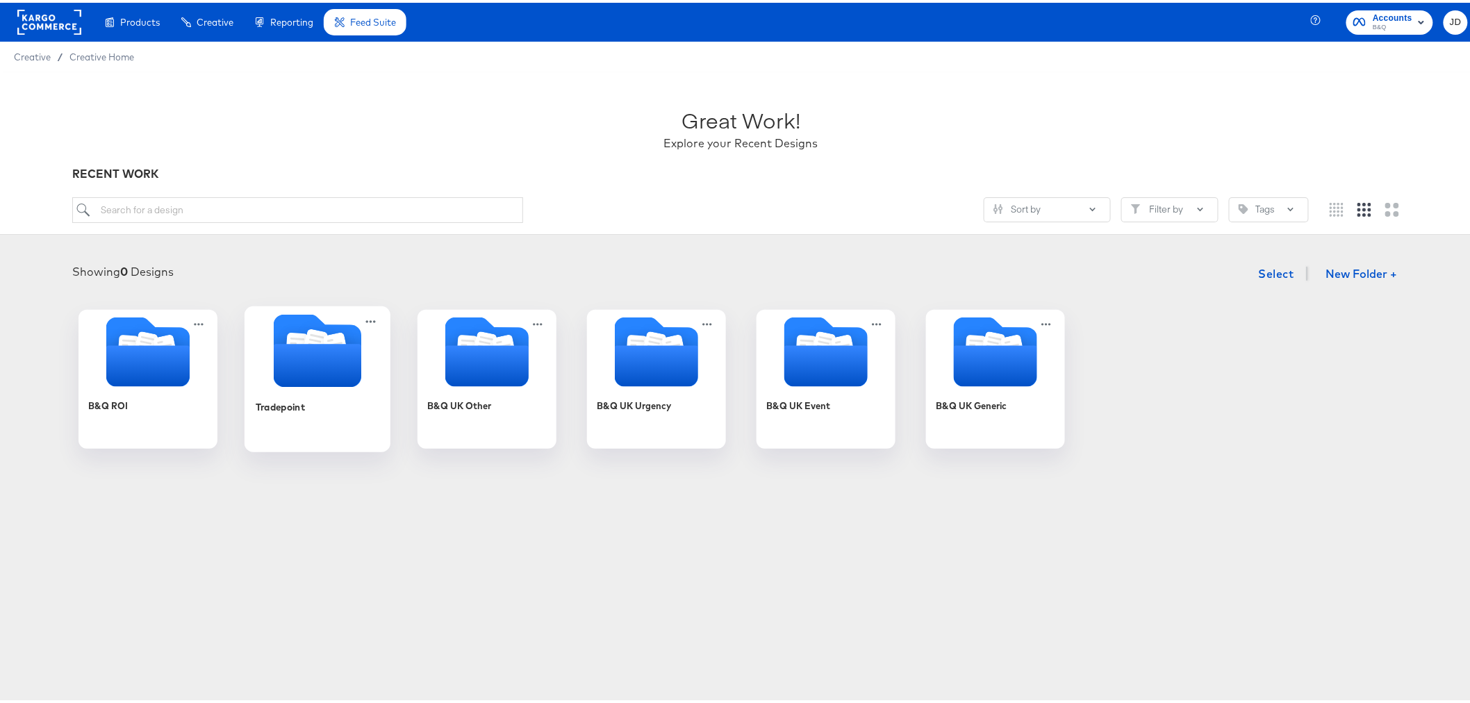
click at [308, 400] on div "Tradepoint" at bounding box center [317, 415] width 124 height 54
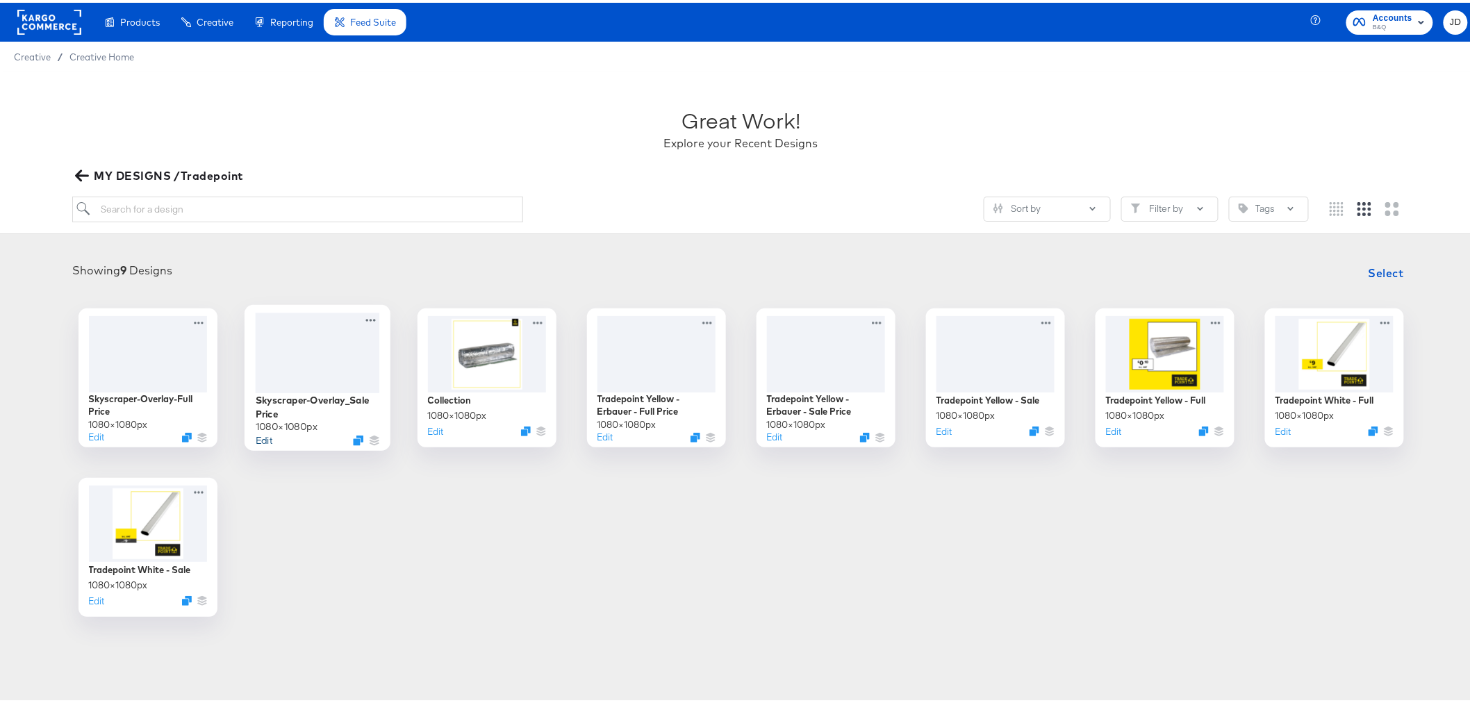
click at [258, 436] on button "Edit" at bounding box center [263, 437] width 17 height 13
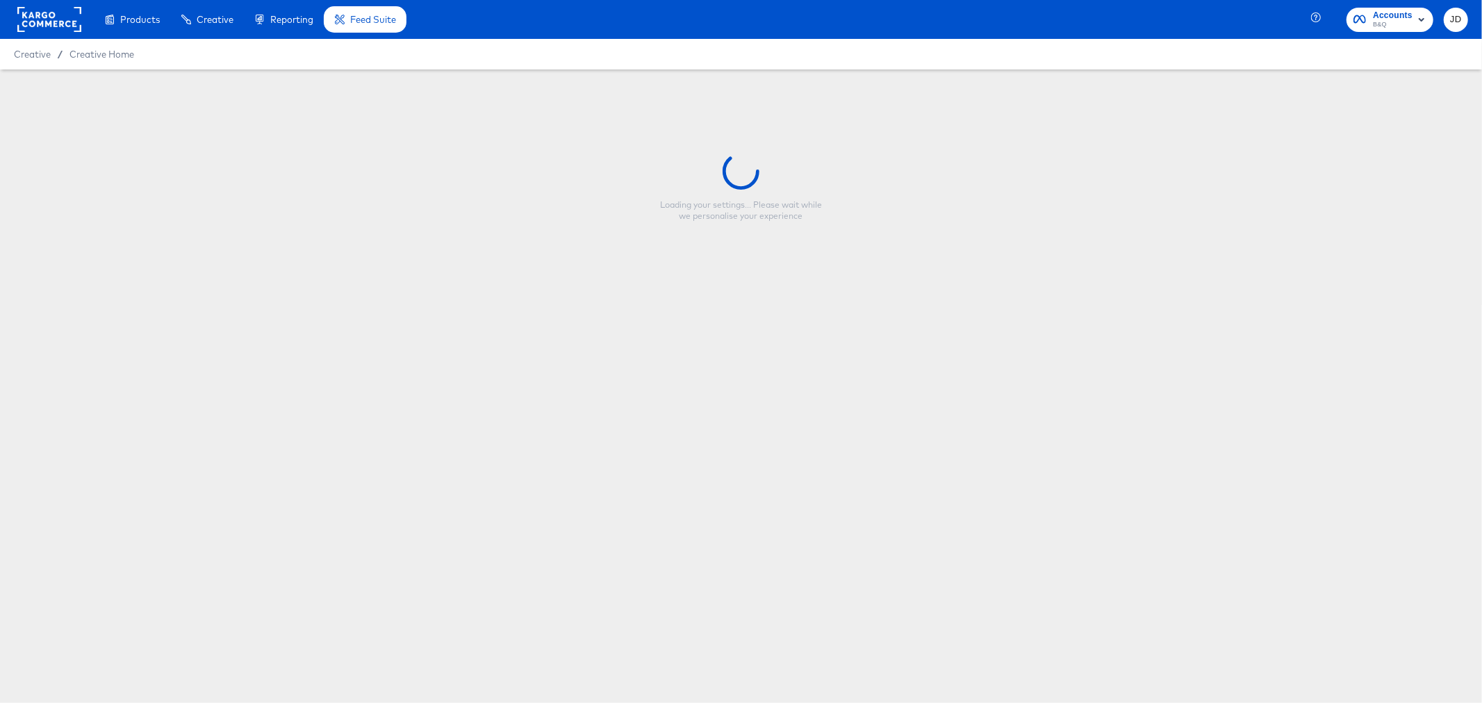
type input "Skyscraper-Overlay_Sale Price"
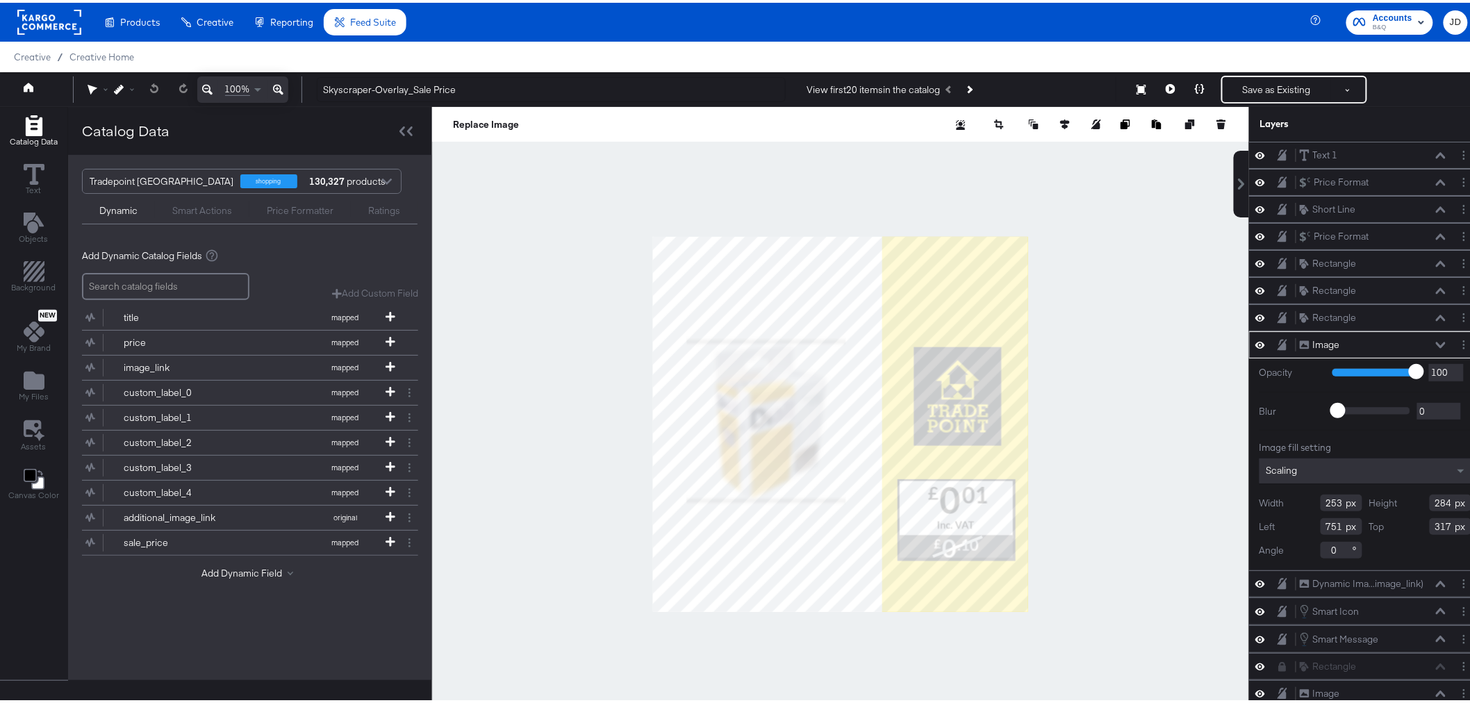
click at [1103, 197] on div at bounding box center [840, 421] width 817 height 634
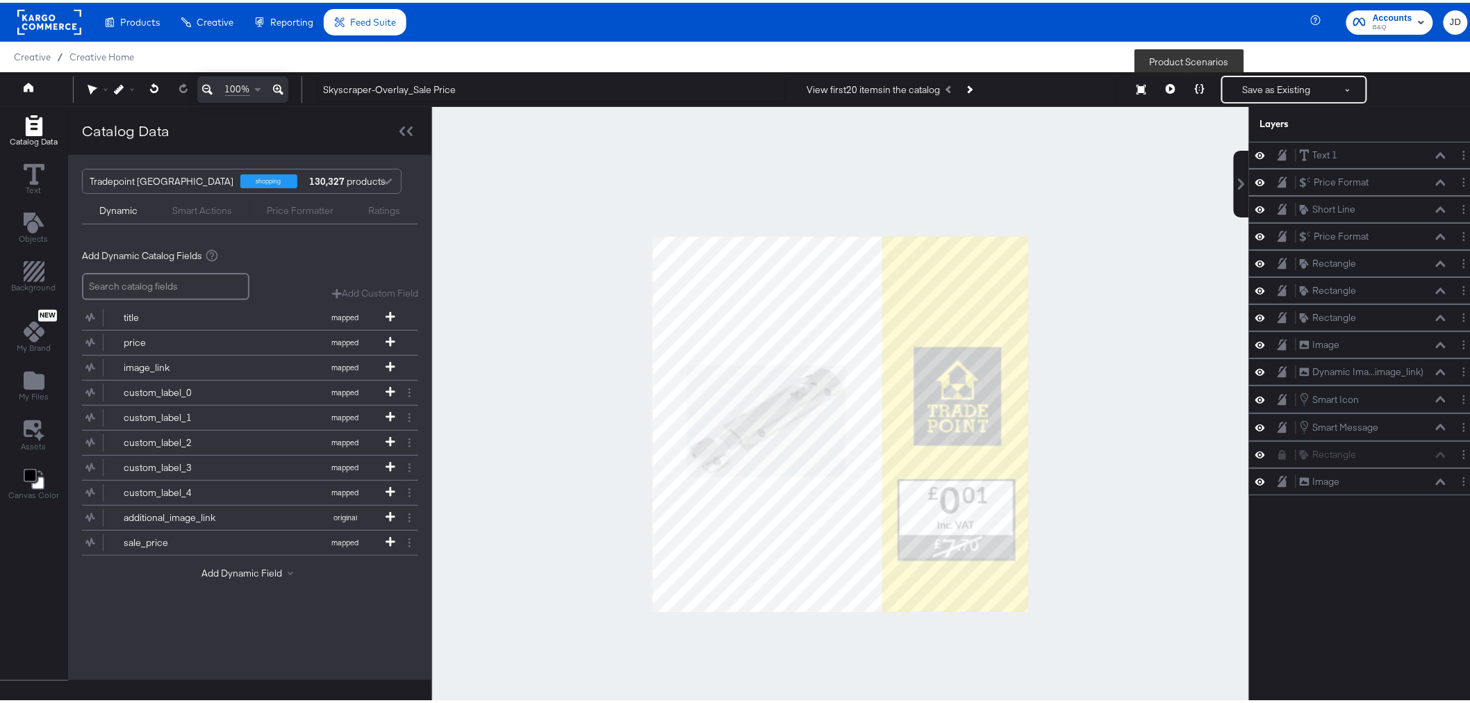
click at [1195, 83] on icon at bounding box center [1200, 86] width 10 height 10
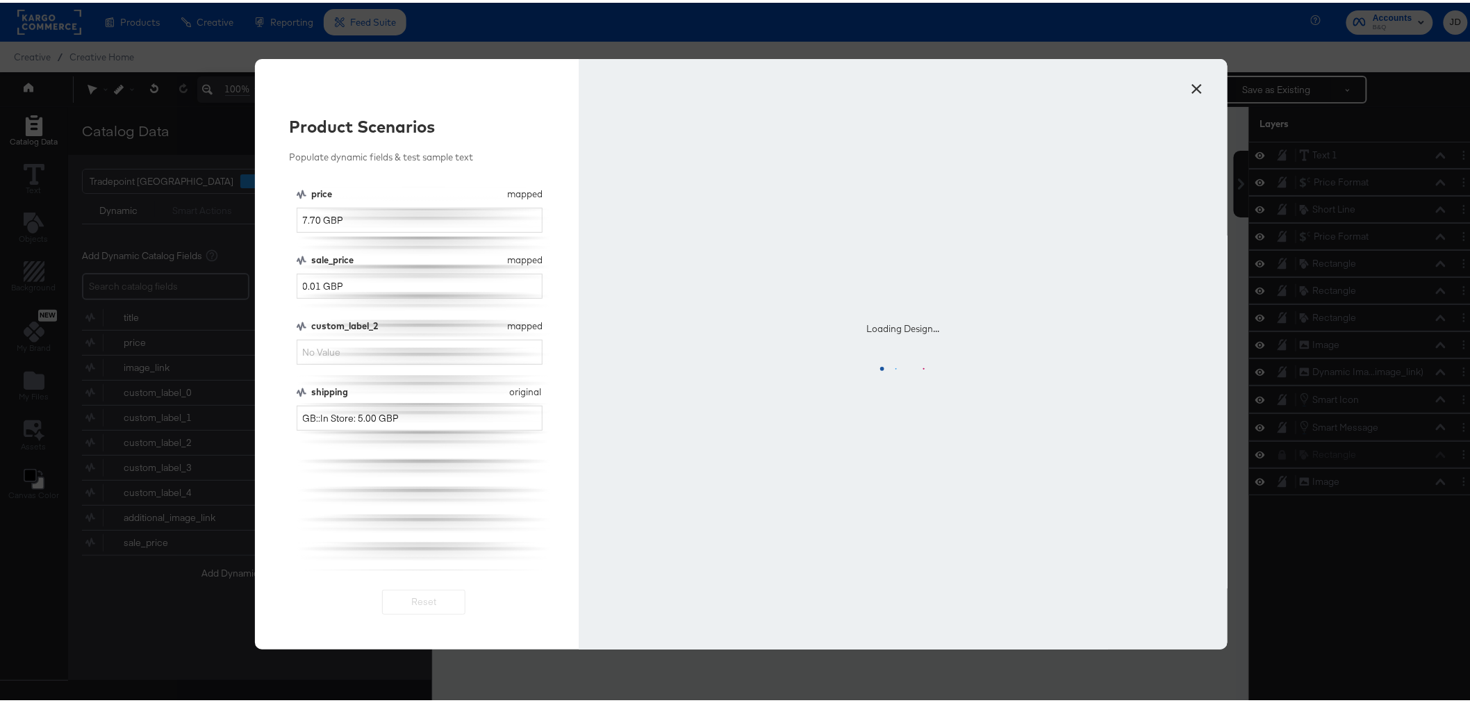
click at [1191, 83] on button "×" at bounding box center [1197, 82] width 25 height 25
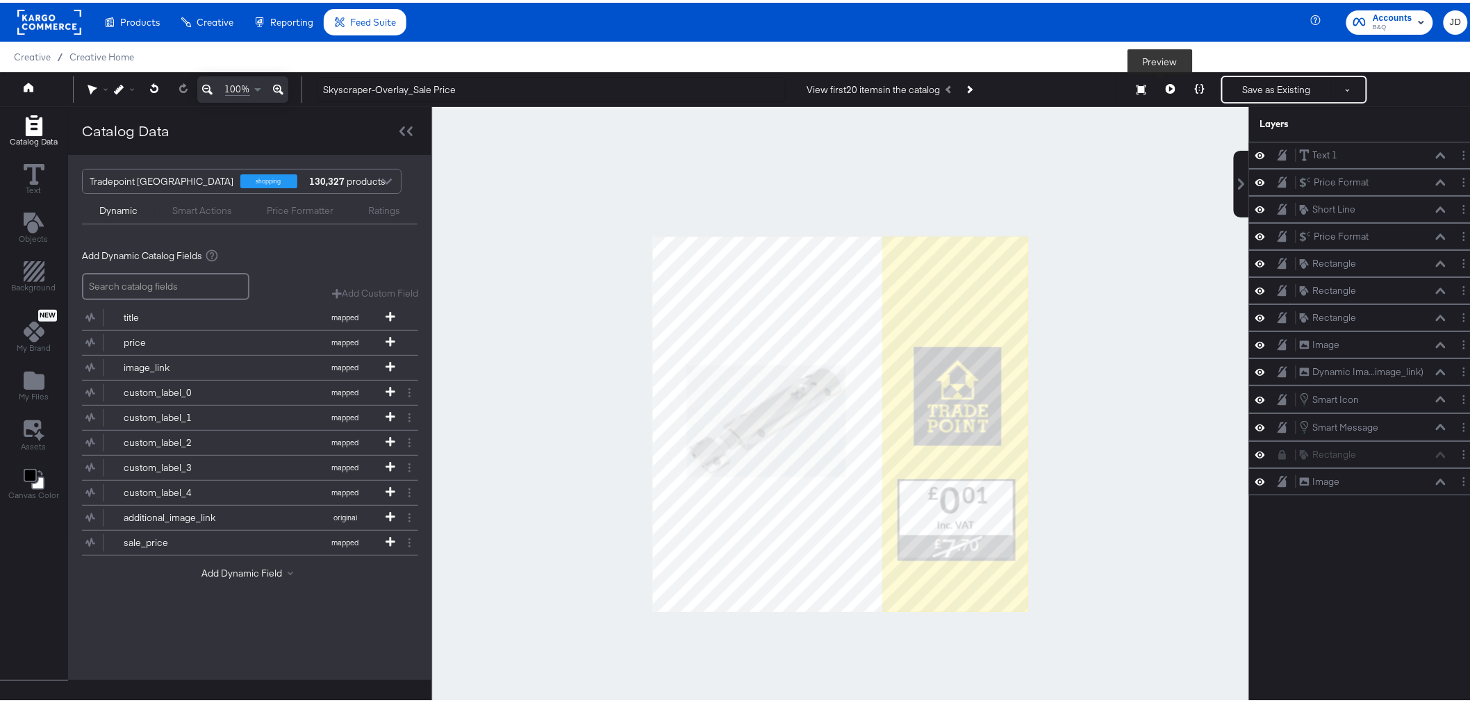
click at [1156, 85] on button at bounding box center [1170, 87] width 29 height 28
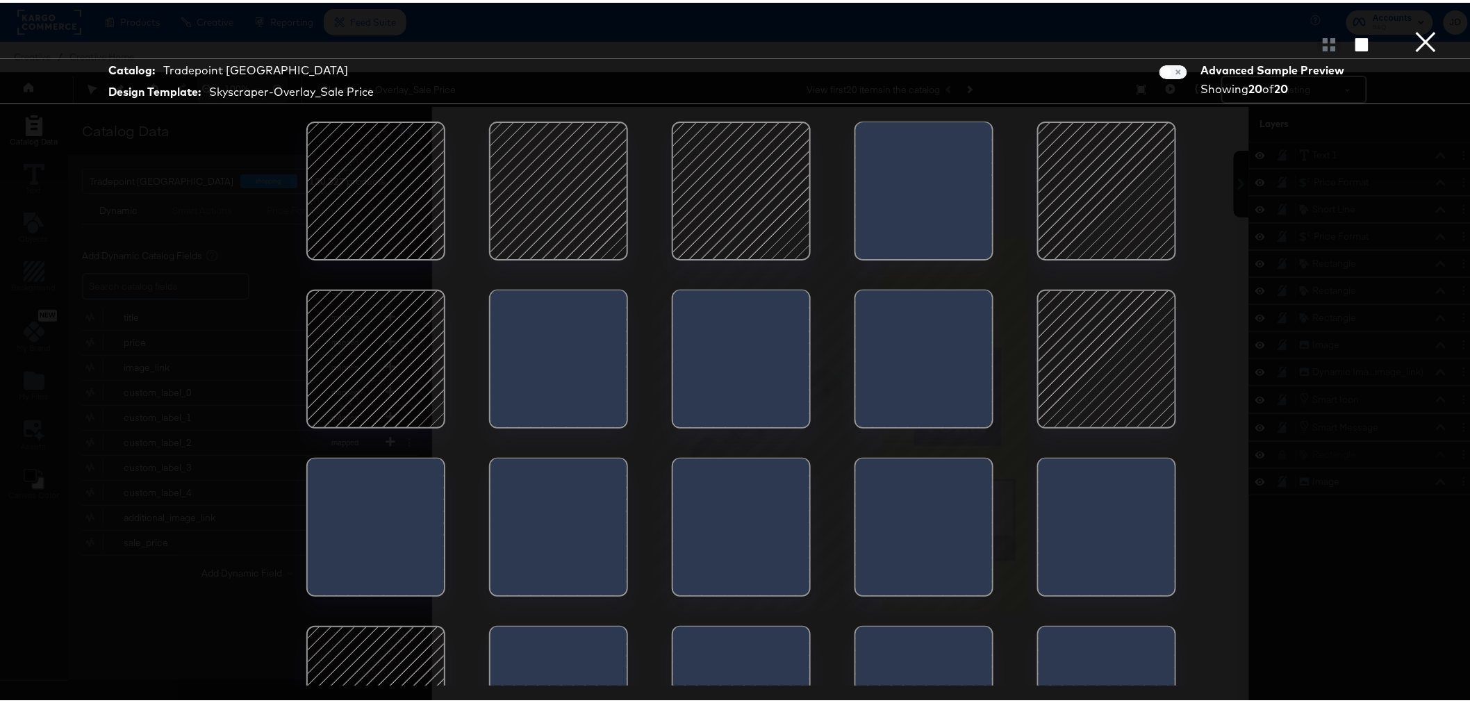
drag, startPoint x: 1150, startPoint y: 85, endPoint x: 915, endPoint y: 86, distance: 234.9
click at [915, 86] on div "Catalog: Tradepoint UK Design Template: Skyscraper-Overlay_Sale Price Advanced …" at bounding box center [741, 79] width 1482 height 46
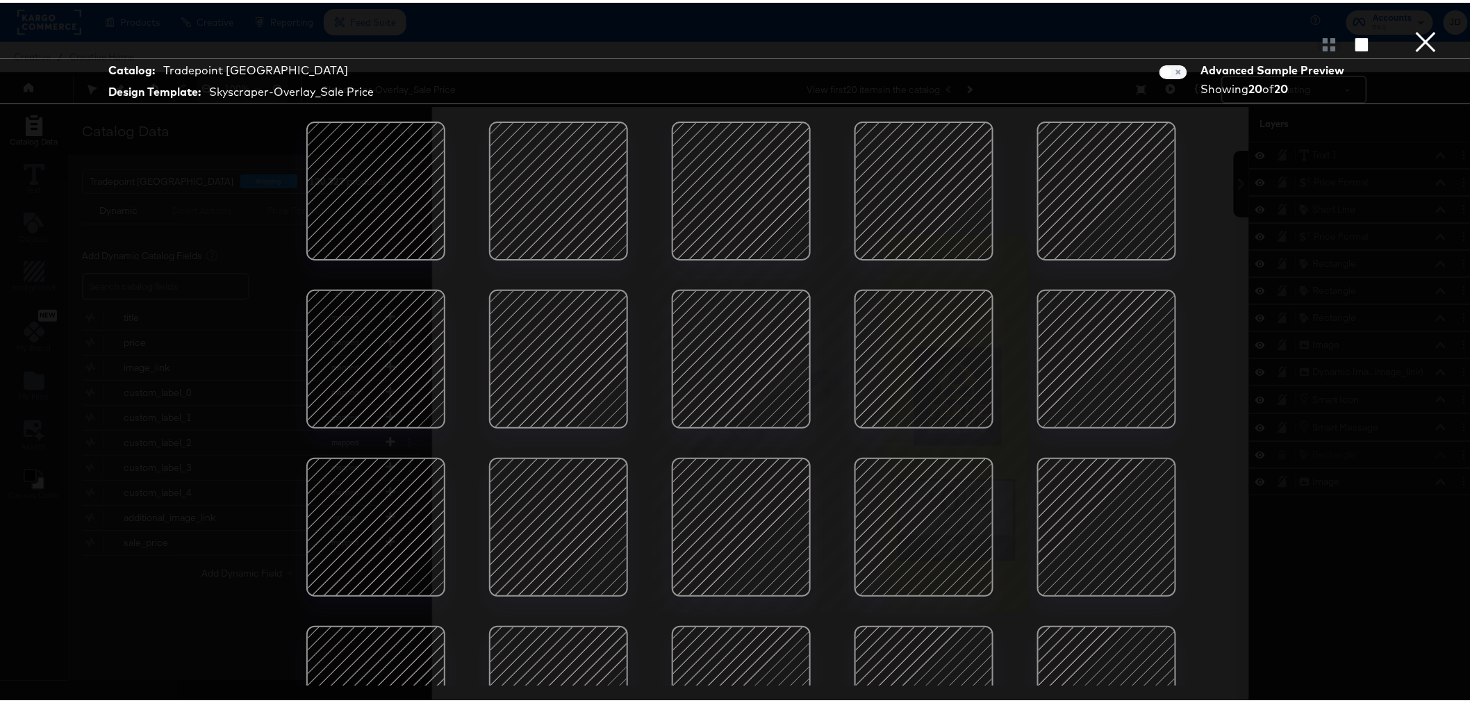
click at [557, 192] on div at bounding box center [559, 188] width 118 height 118
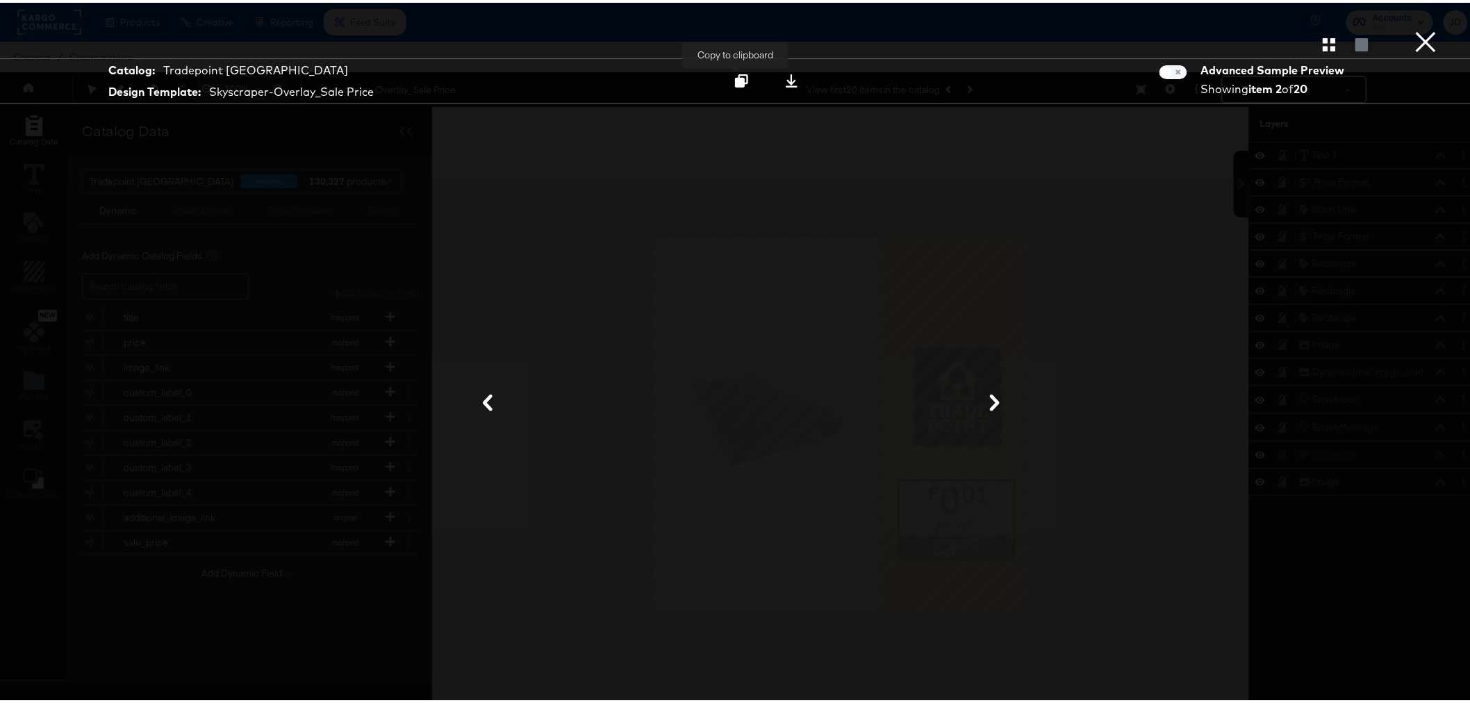
click at [737, 80] on icon at bounding box center [741, 78] width 13 height 13
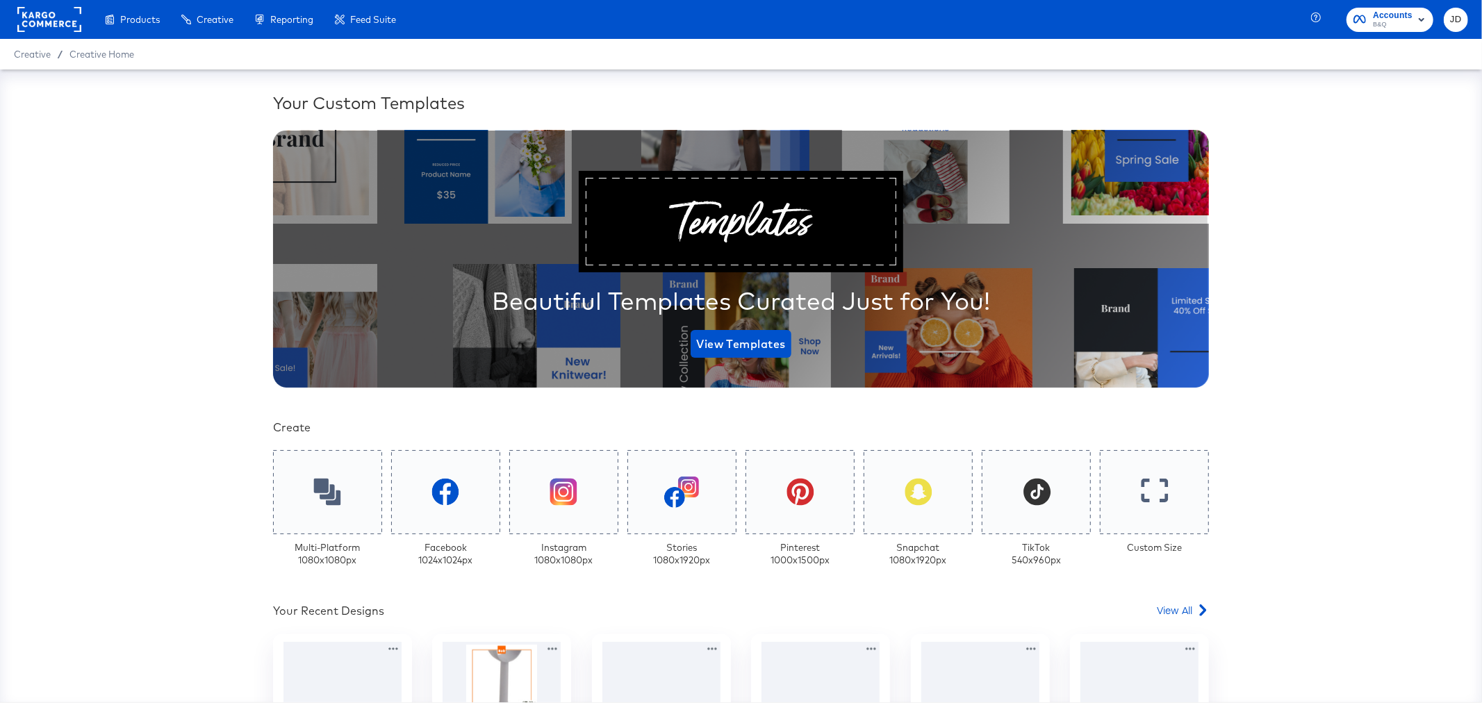
click at [1388, 23] on span "B&Q" at bounding box center [1393, 24] width 40 height 11
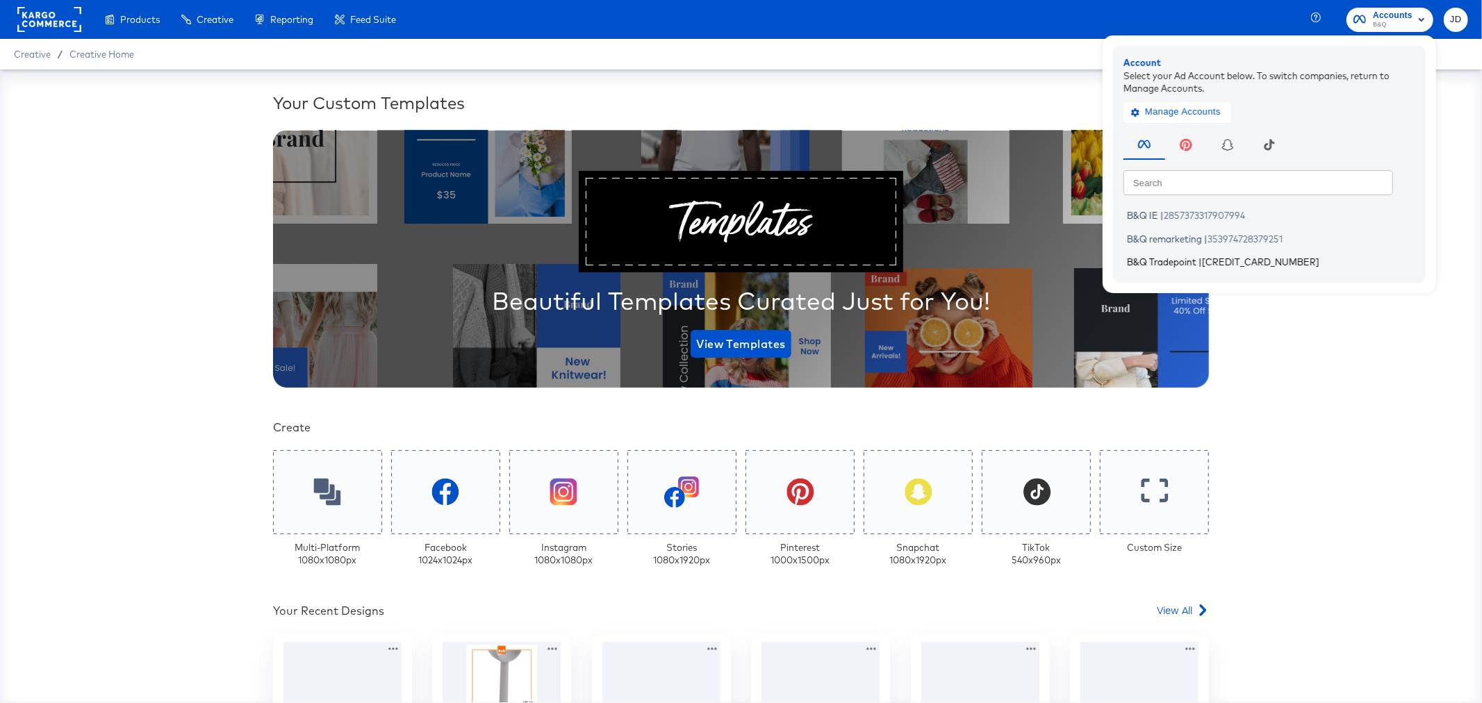
click at [1176, 256] on span "B&Q Tradepoint" at bounding box center [1161, 261] width 69 height 11
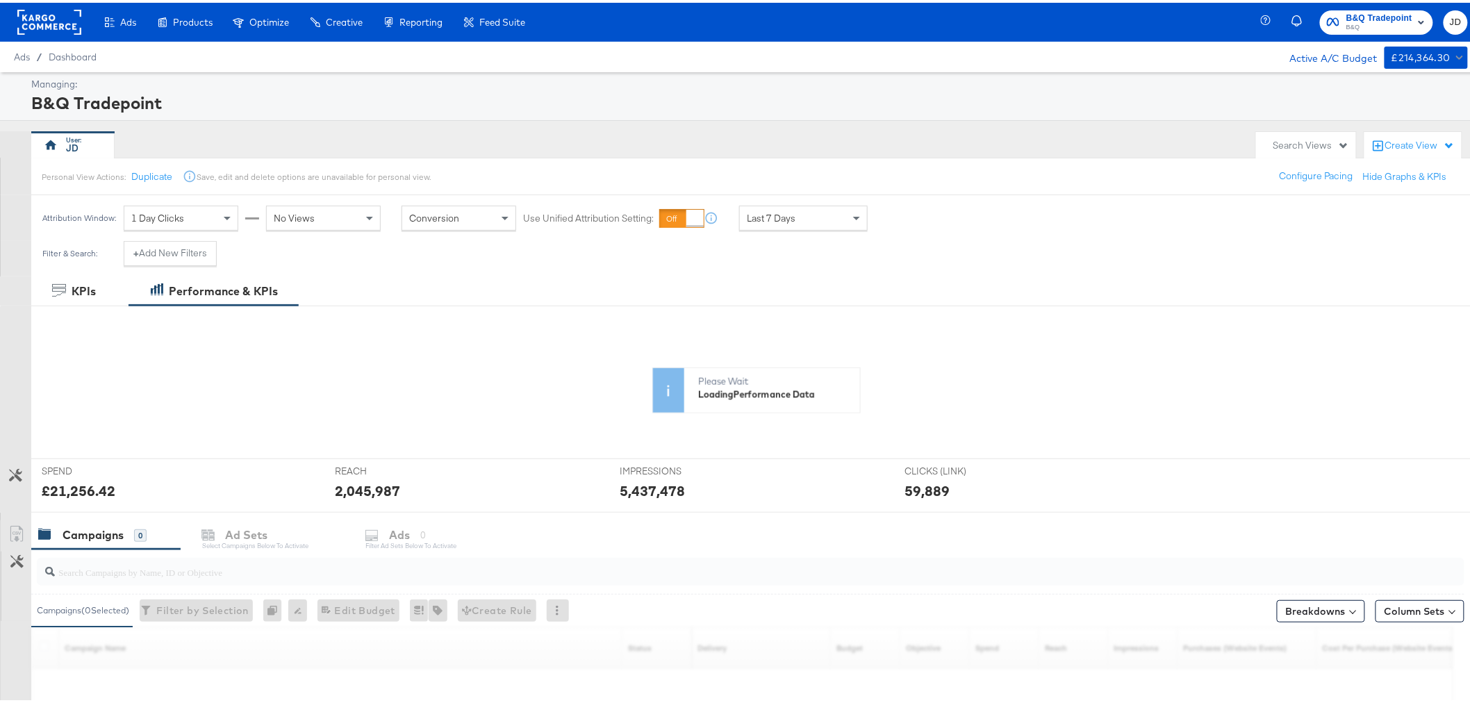
click at [1394, 21] on span "B&Q" at bounding box center [1380, 24] width 66 height 11
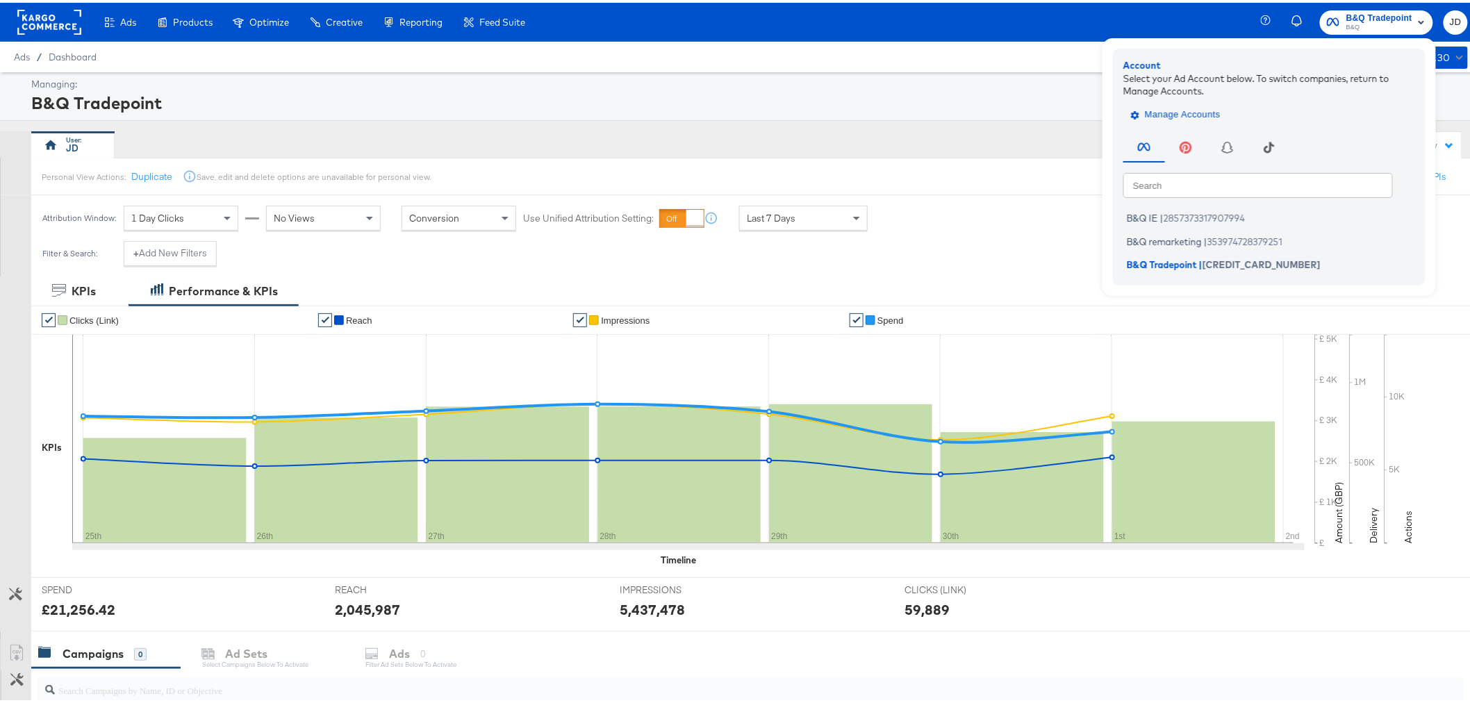
click at [1188, 111] on span "Manage Accounts" at bounding box center [1177, 112] width 87 height 16
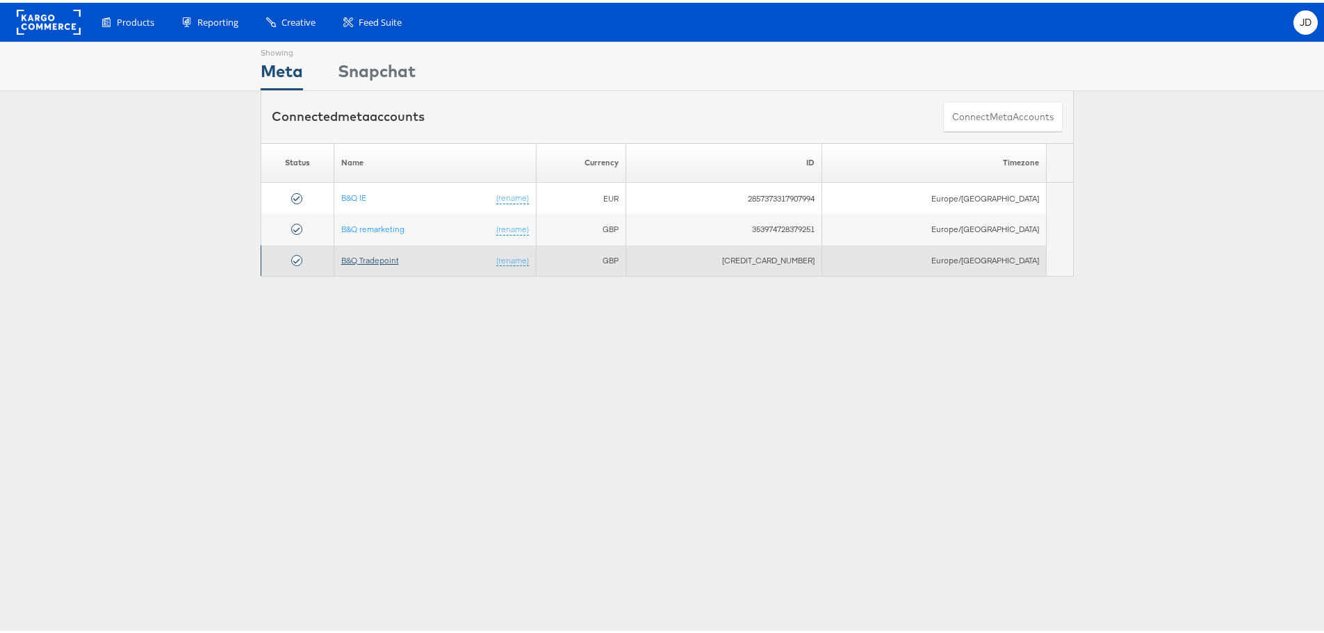
click at [393, 259] on link "B&Q Tradepoint" at bounding box center [370, 257] width 58 height 10
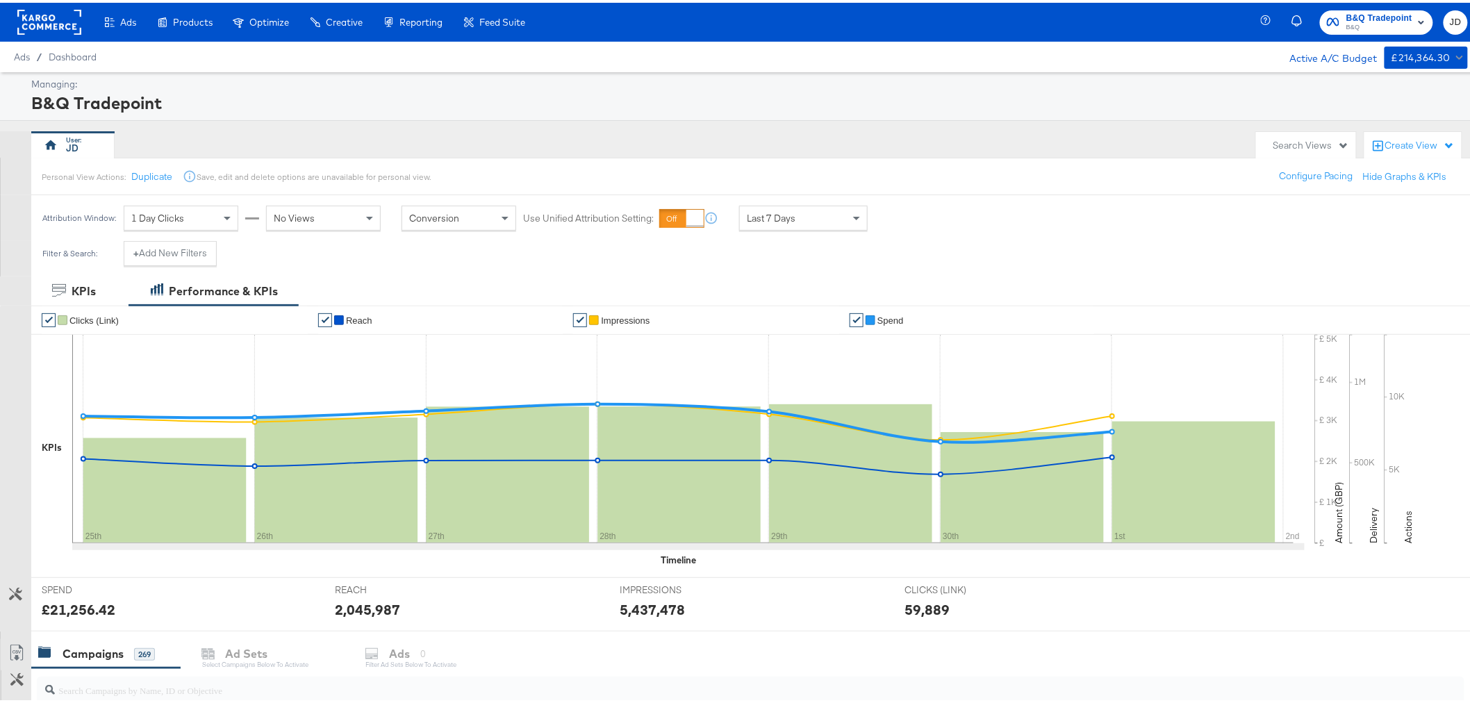
click at [1381, 19] on span "B&Q" at bounding box center [1380, 24] width 66 height 11
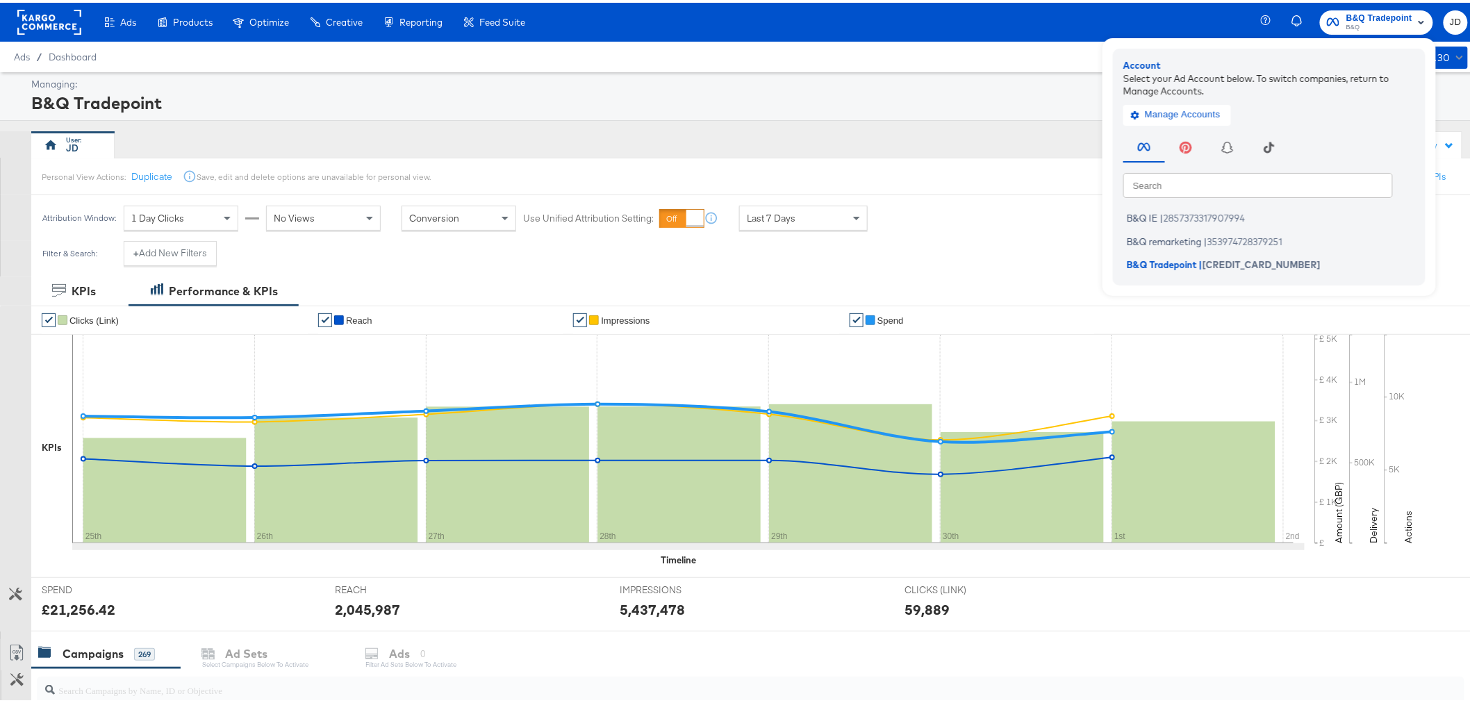
click at [1149, 202] on div "B&Q IE | 2857373317907994 B&Q remarketing | 353974728379251 B&Q Tradepoint | [C…" at bounding box center [1273, 237] width 299 height 70
click at [894, 86] on div "Managing:" at bounding box center [747, 81] width 1433 height 13
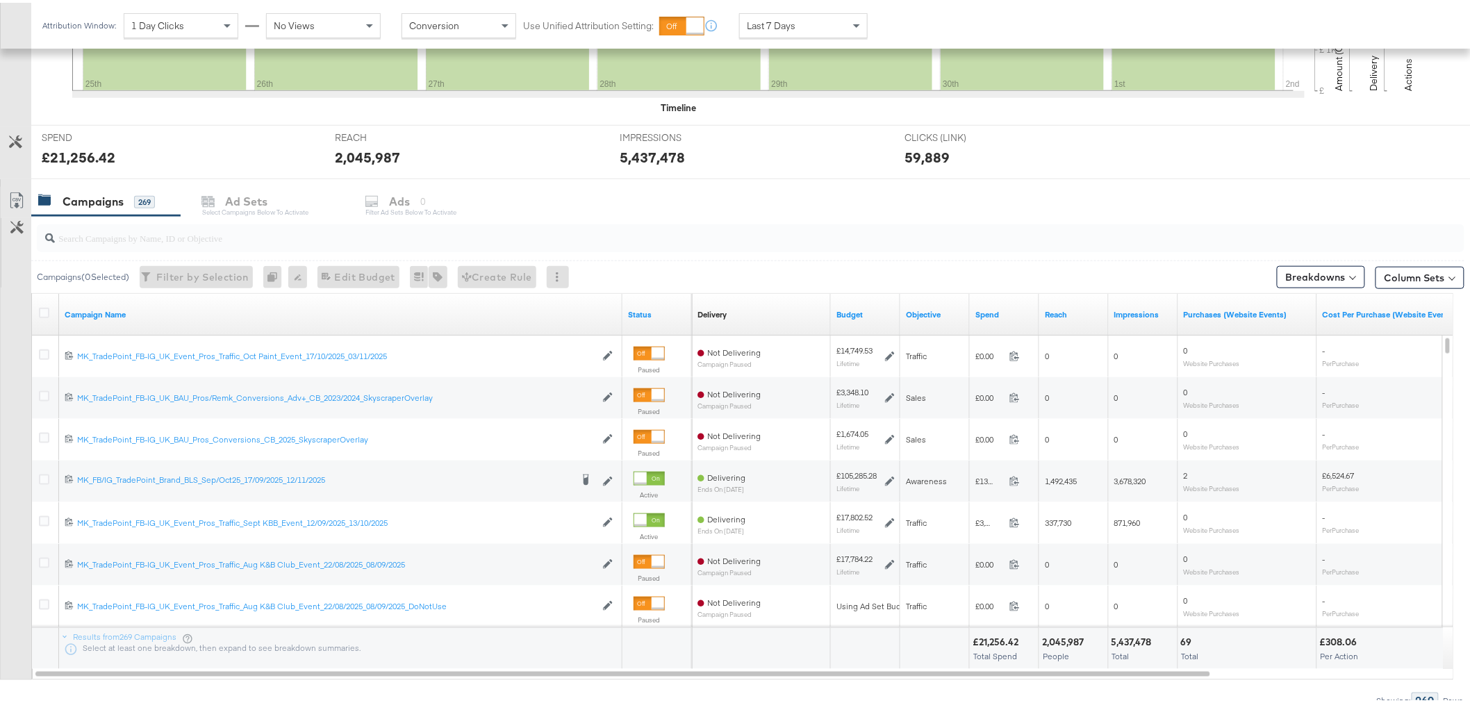
scroll to position [453, 0]
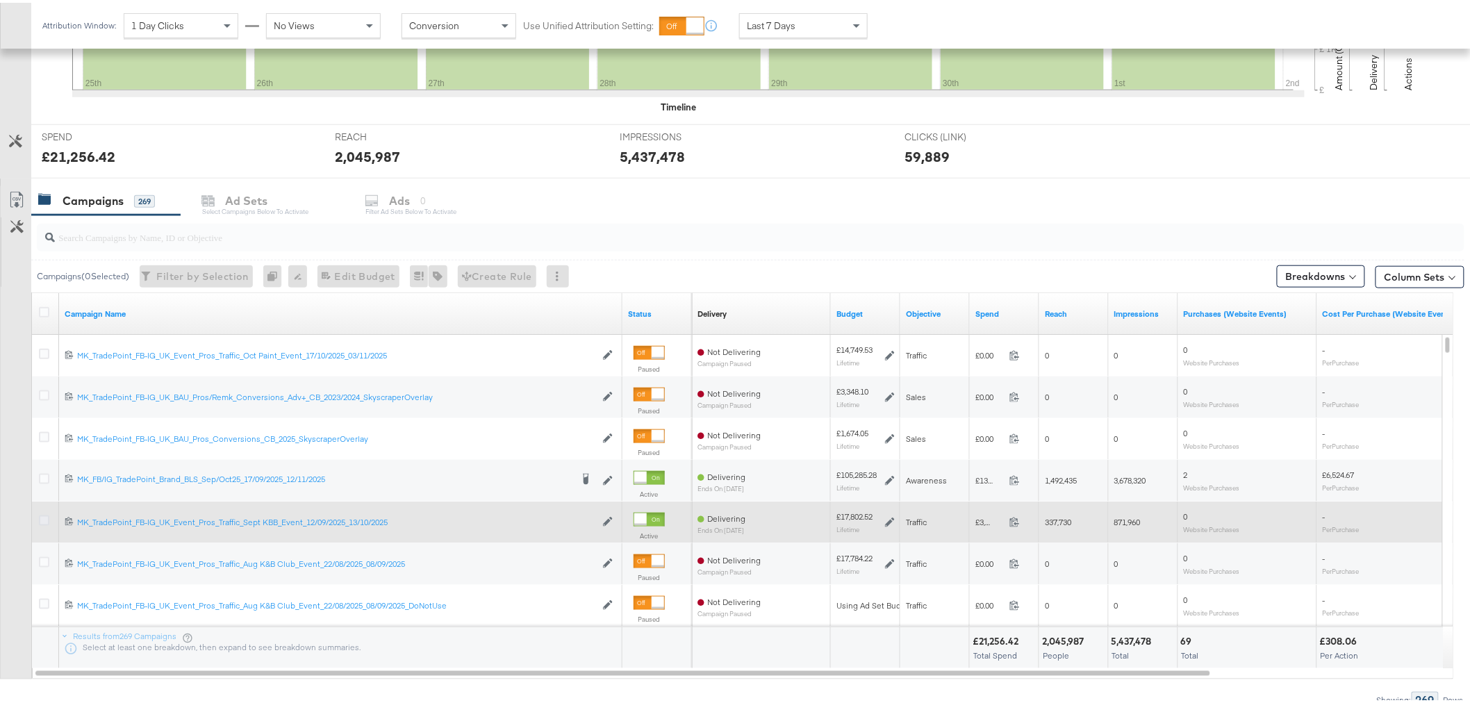
click at [44, 516] on icon at bounding box center [44, 518] width 10 height 10
click at [0, 0] on input "checkbox" at bounding box center [0, 0] width 0 height 0
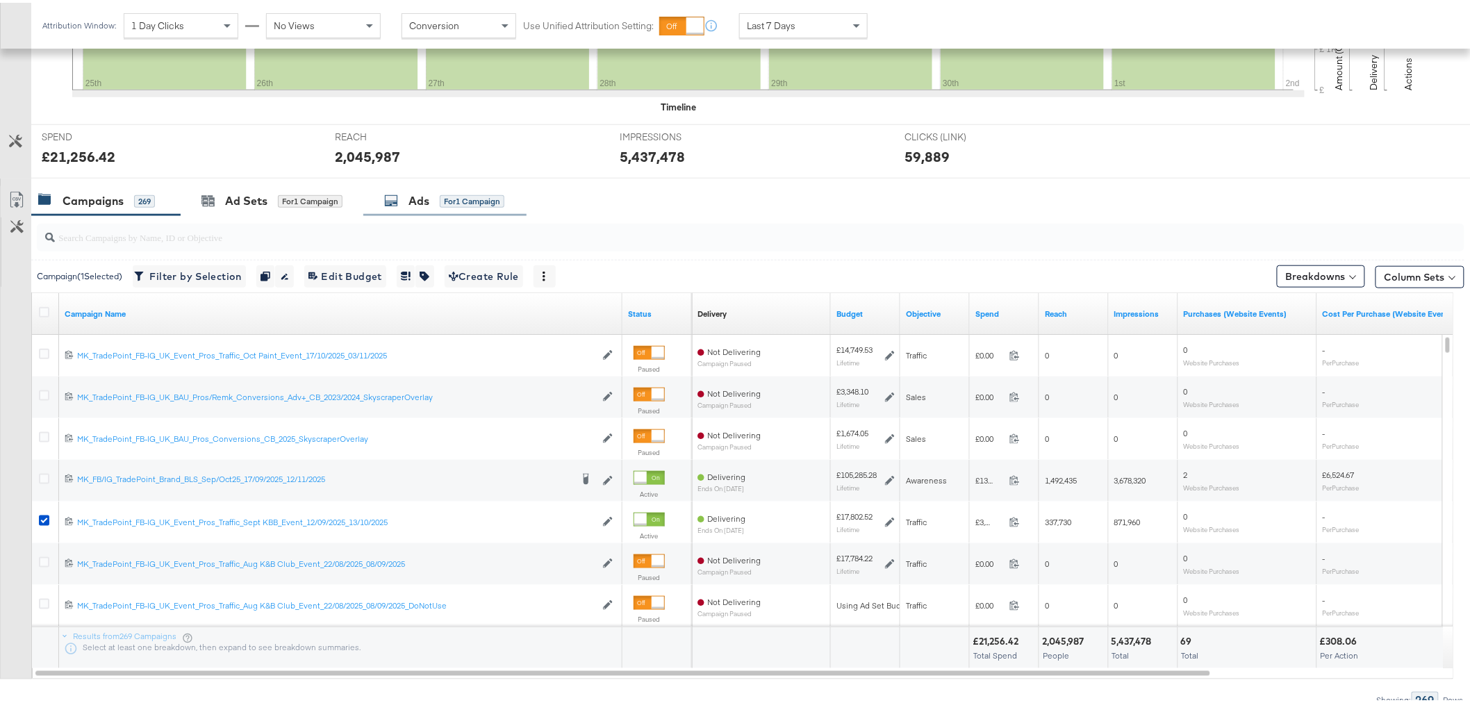
click at [425, 198] on div "Ads" at bounding box center [419, 198] width 21 height 16
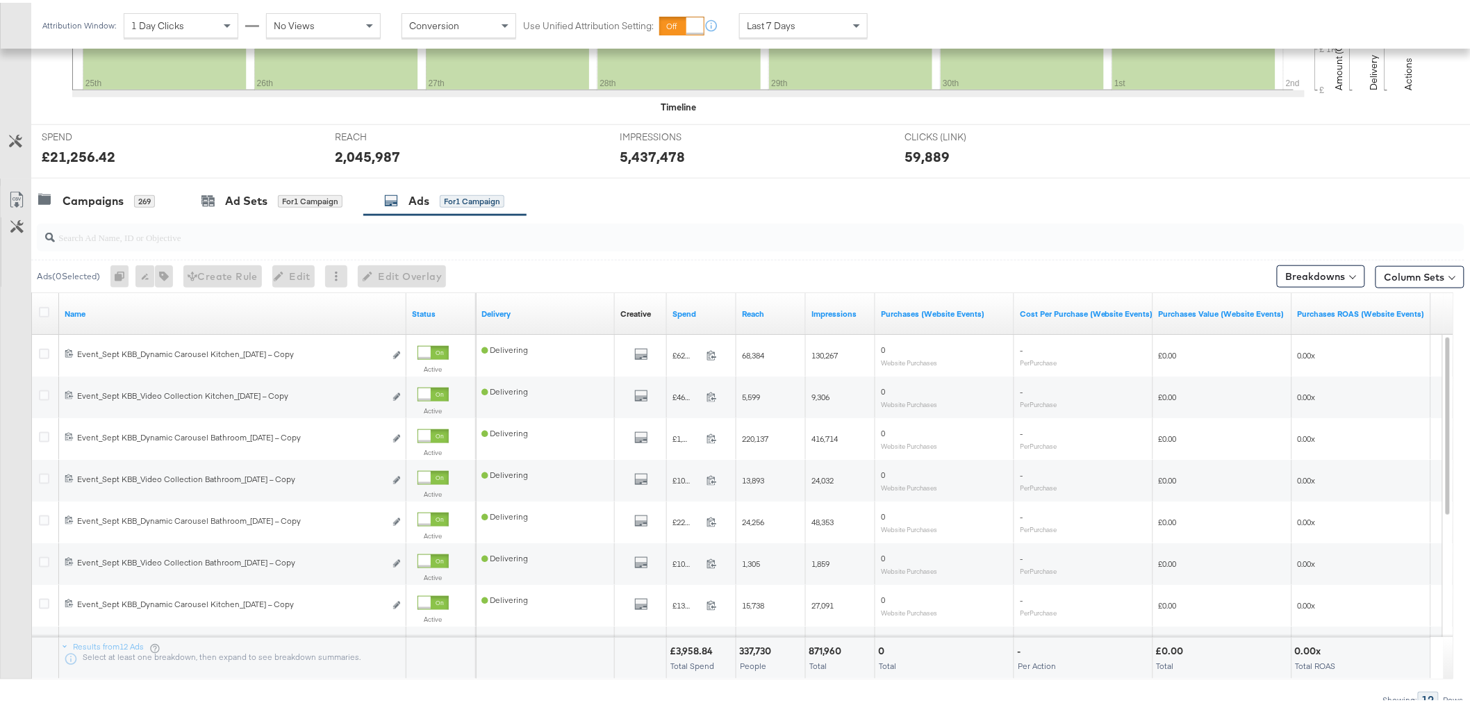
click at [238, 241] on input "search" at bounding box center [694, 228] width 1278 height 27
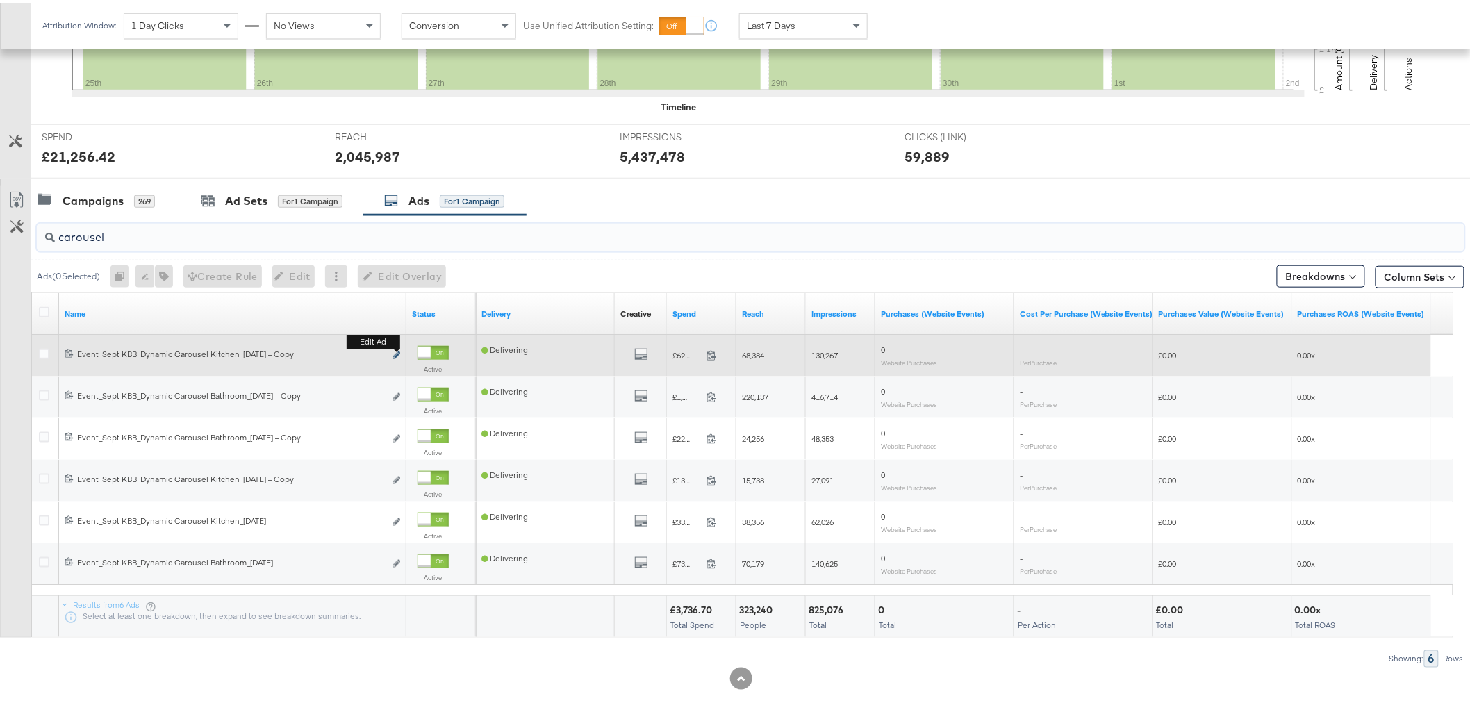
type input "carousel"
click at [397, 353] on icon "link" at bounding box center [396, 353] width 7 height 8
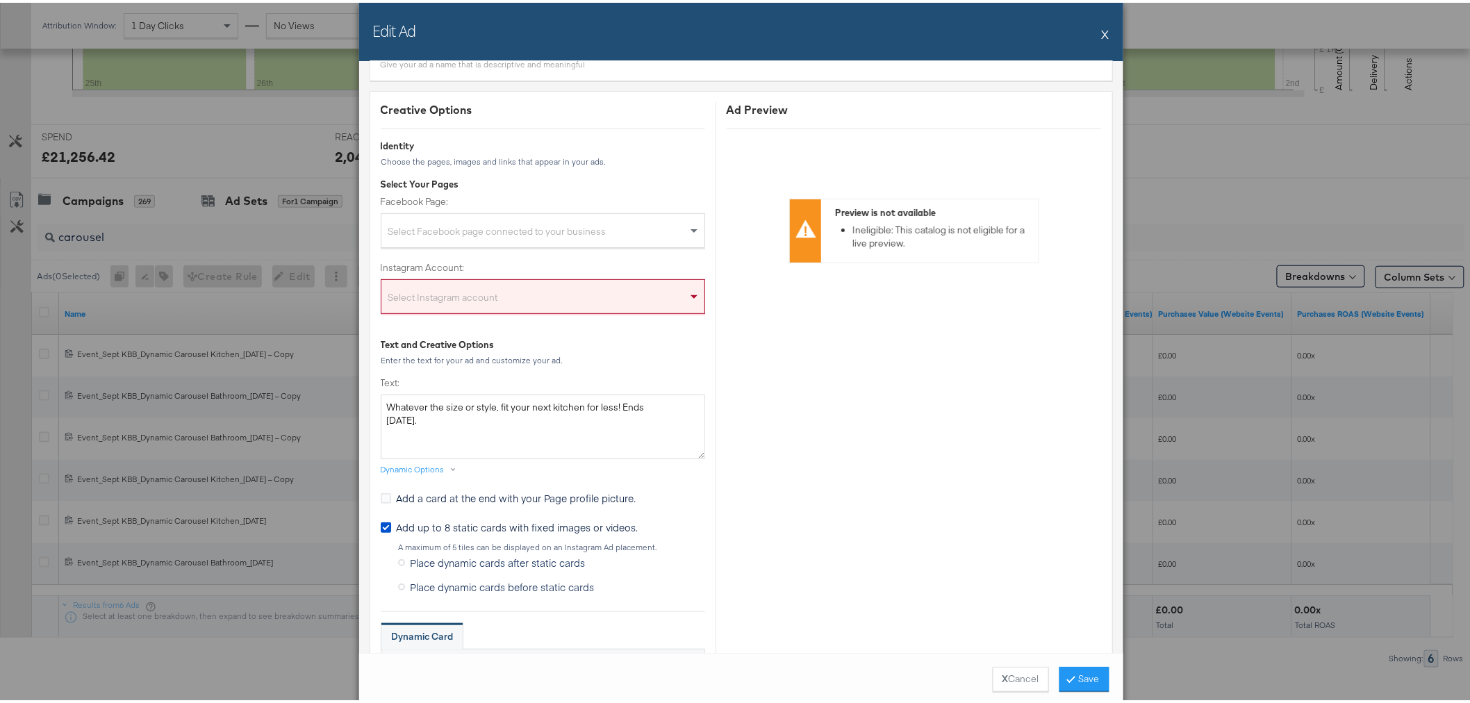
scroll to position [117, 0]
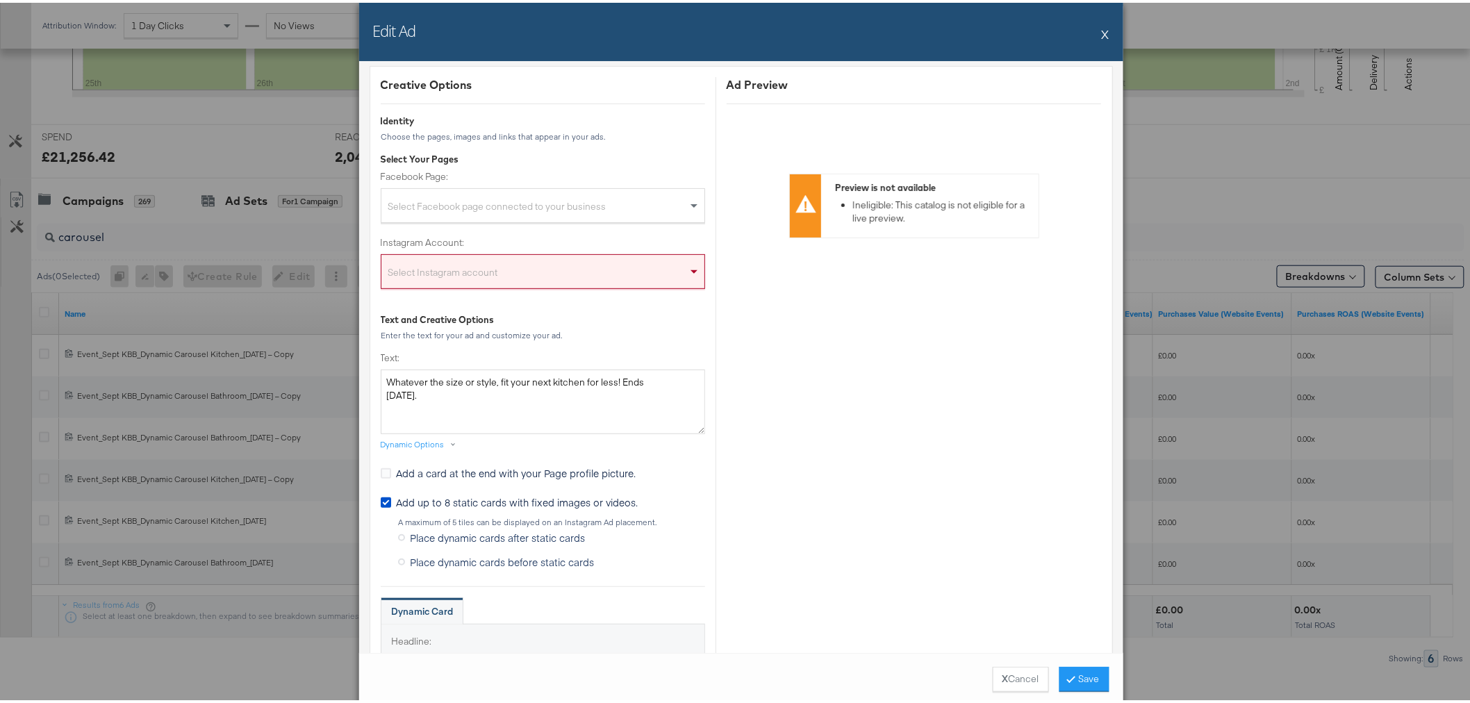
click at [665, 279] on div "Select Instagram account" at bounding box center [542, 272] width 323 height 28
click at [630, 201] on div "Select Facebook page connected to your business" at bounding box center [542, 206] width 323 height 28
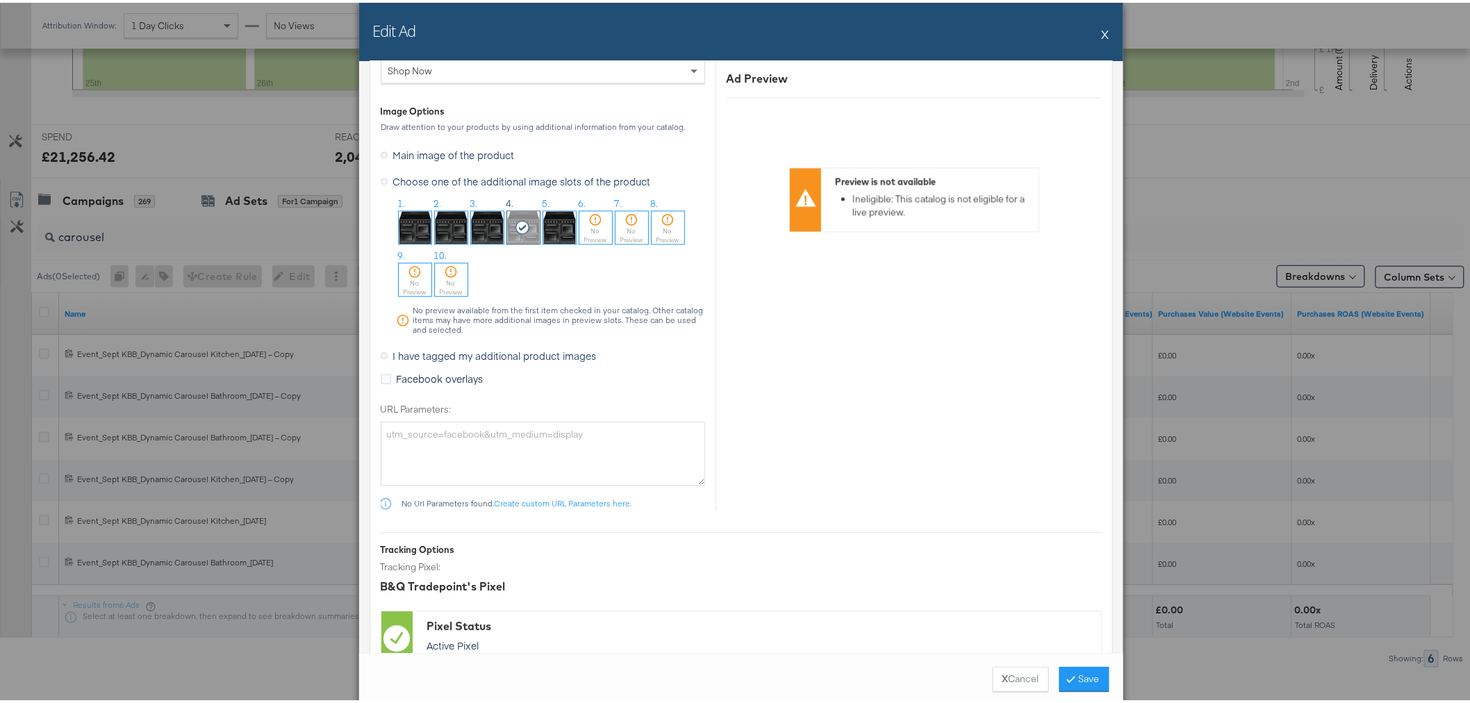
scroll to position [1390, 0]
click at [554, 222] on img at bounding box center [559, 223] width 33 height 33
click at [1092, 670] on button "Save" at bounding box center [1085, 676] width 50 height 25
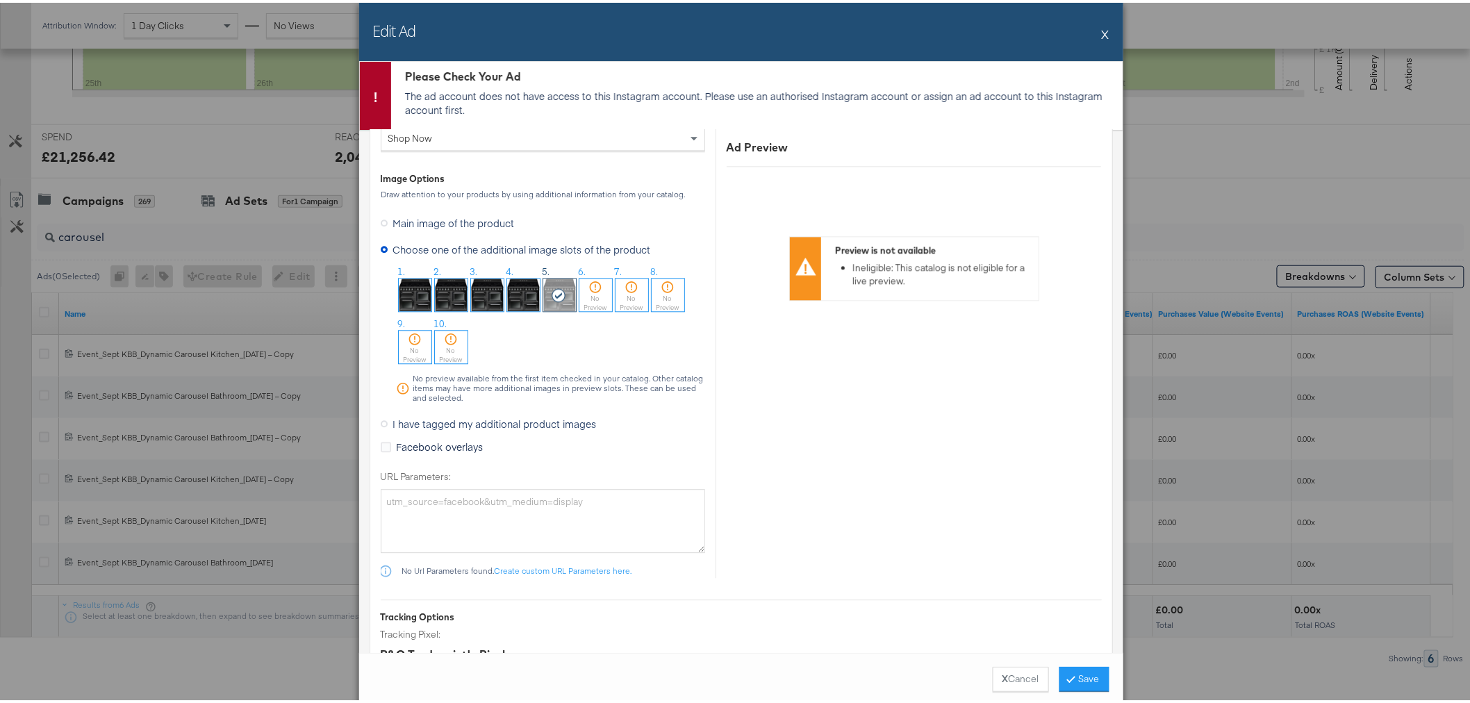
click at [1094, 32] on div "Edit Ad X" at bounding box center [741, 29] width 764 height 58
click at [1102, 33] on button "X" at bounding box center [1106, 31] width 8 height 28
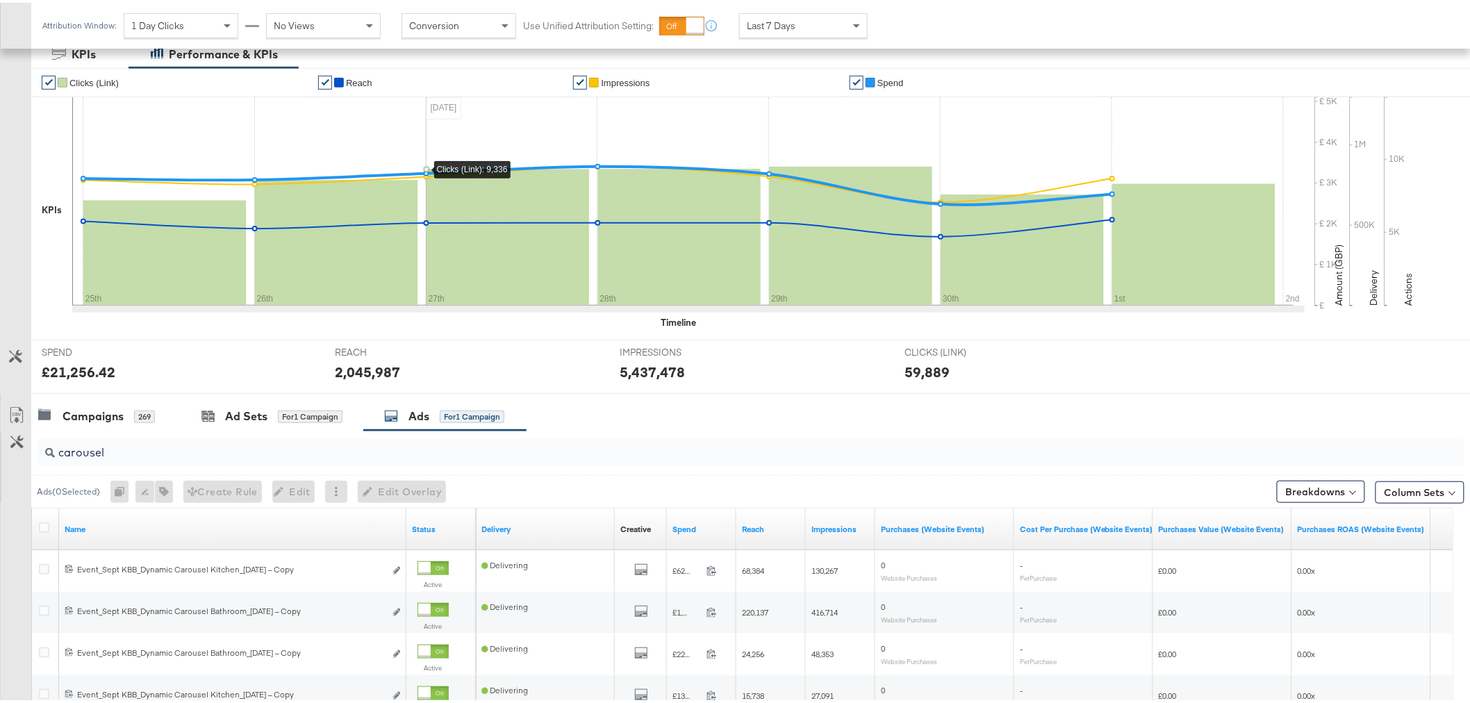
scroll to position [371, 0]
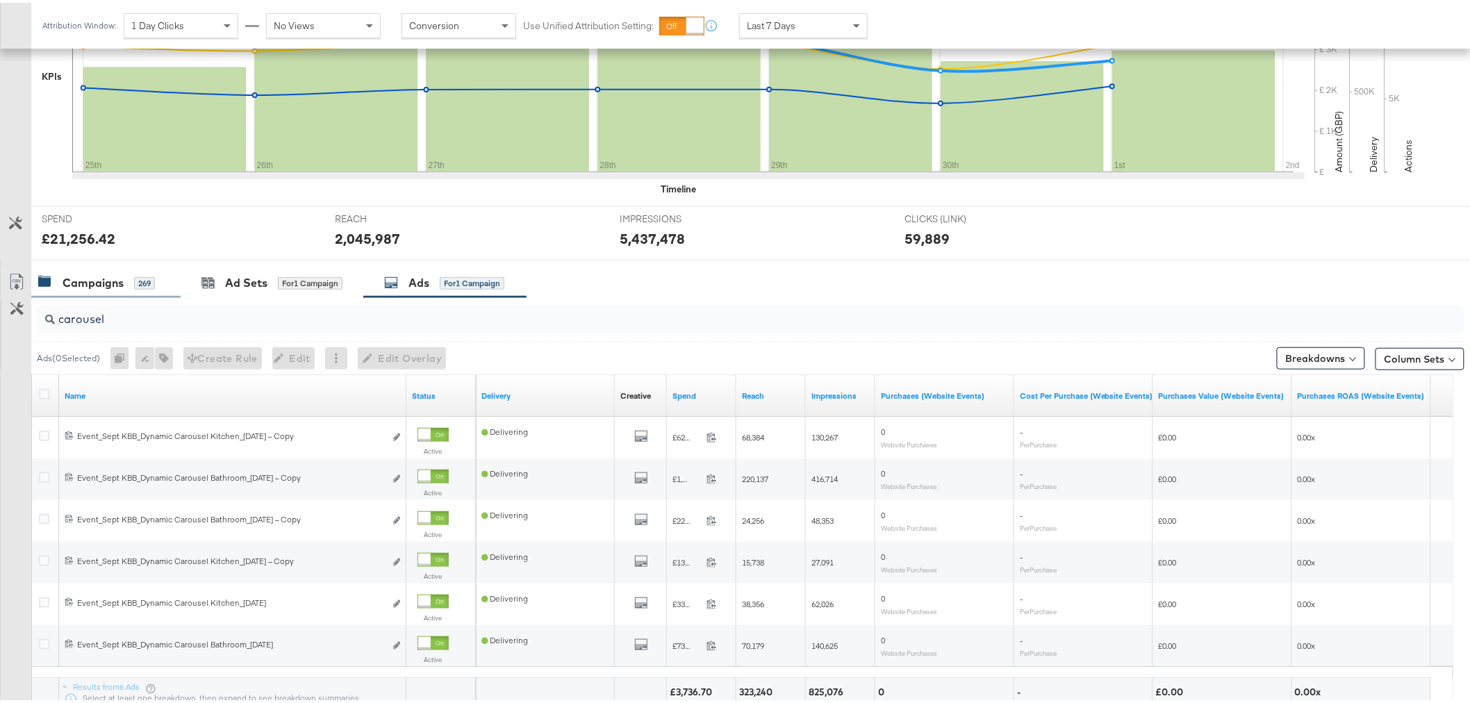
click at [131, 294] on div "Campaigns 269" at bounding box center [105, 280] width 149 height 30
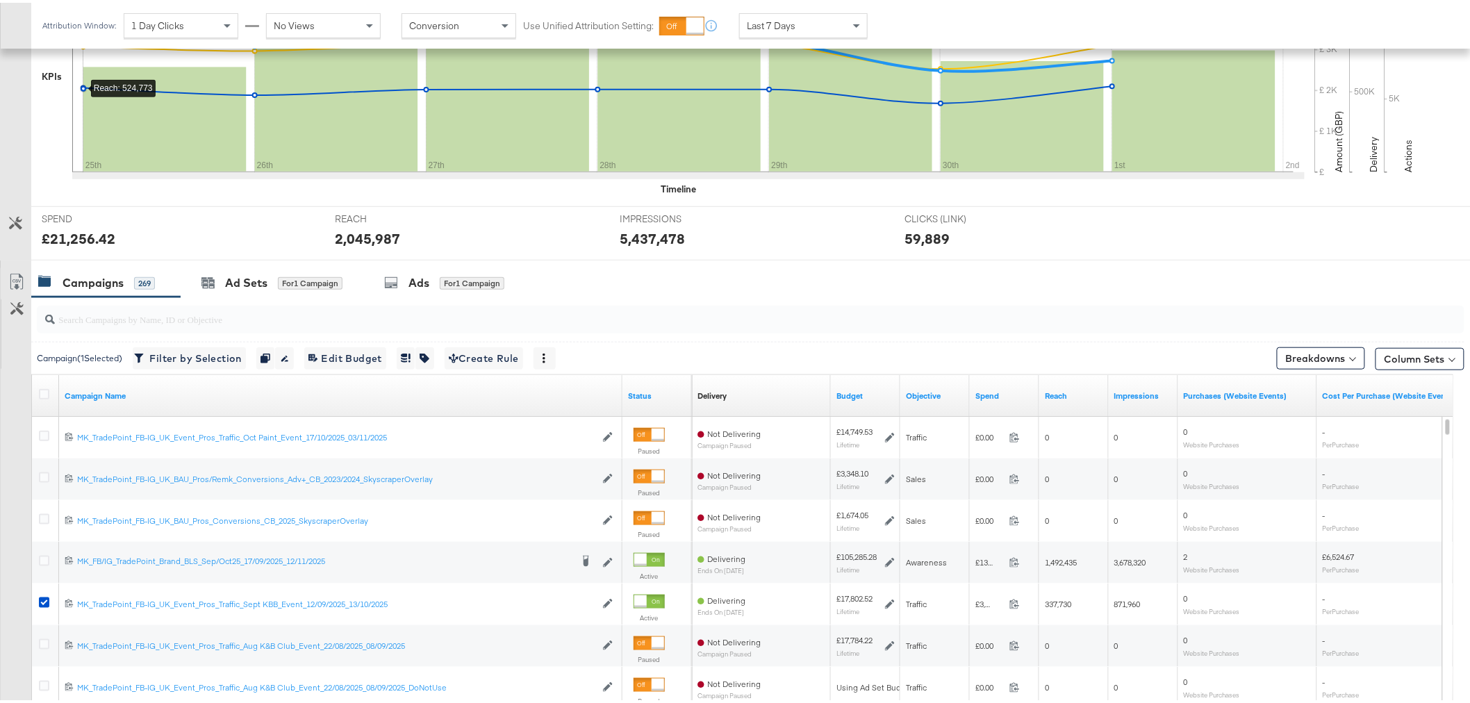
click at [1435, 300] on div at bounding box center [751, 316] width 1428 height 33
click at [396, 279] on icon at bounding box center [391, 280] width 14 height 14
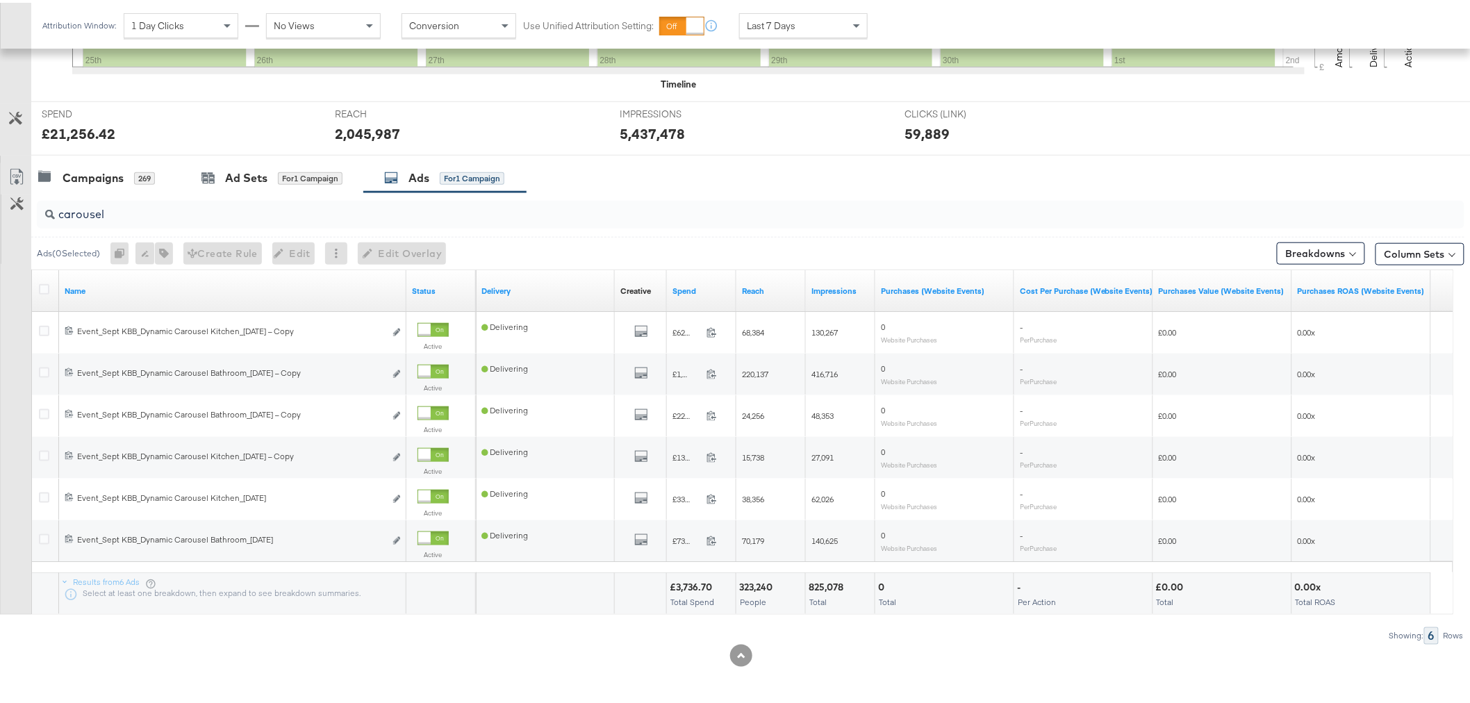
scroll to position [475, 0]
click at [13, 419] on div "Customize KPIs Export as CSV" at bounding box center [15, 387] width 31 height 452
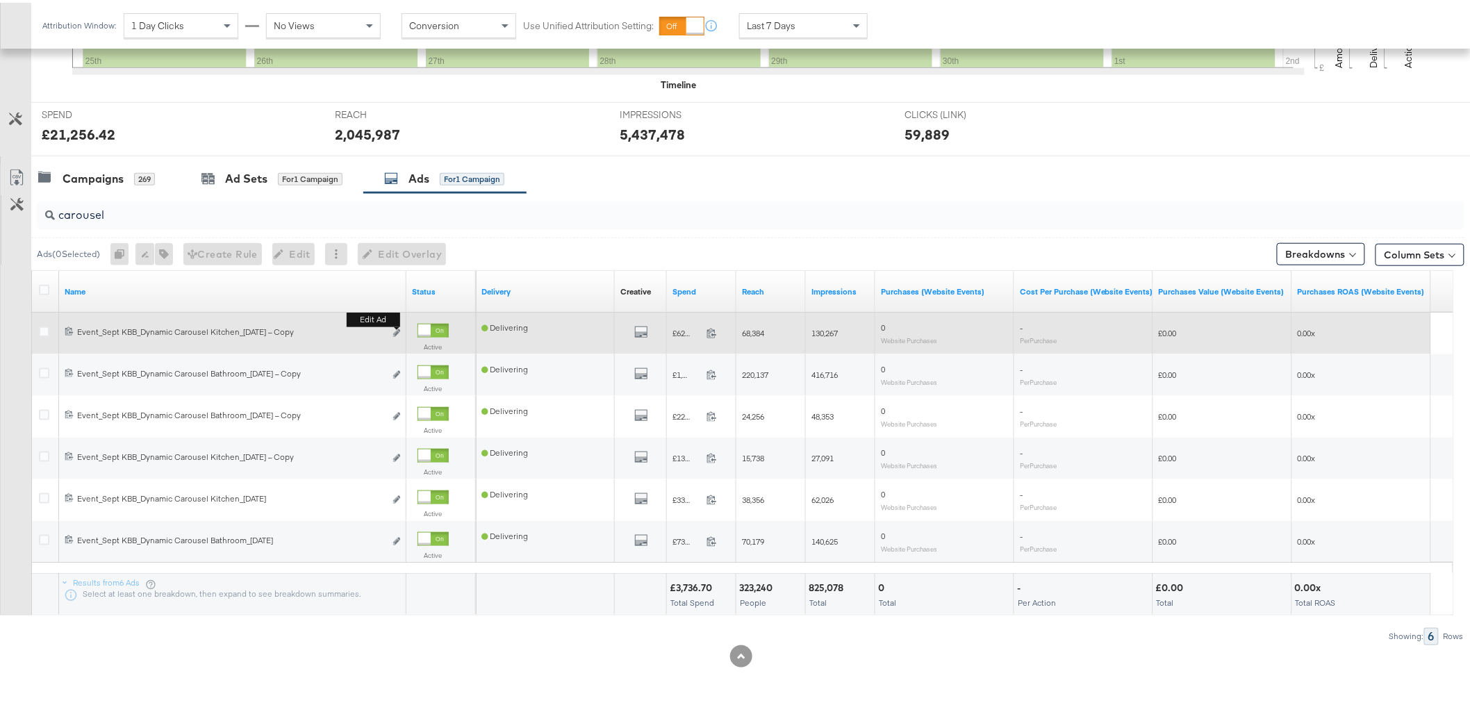
click at [393, 325] on button "Edit ad" at bounding box center [397, 331] width 8 height 15
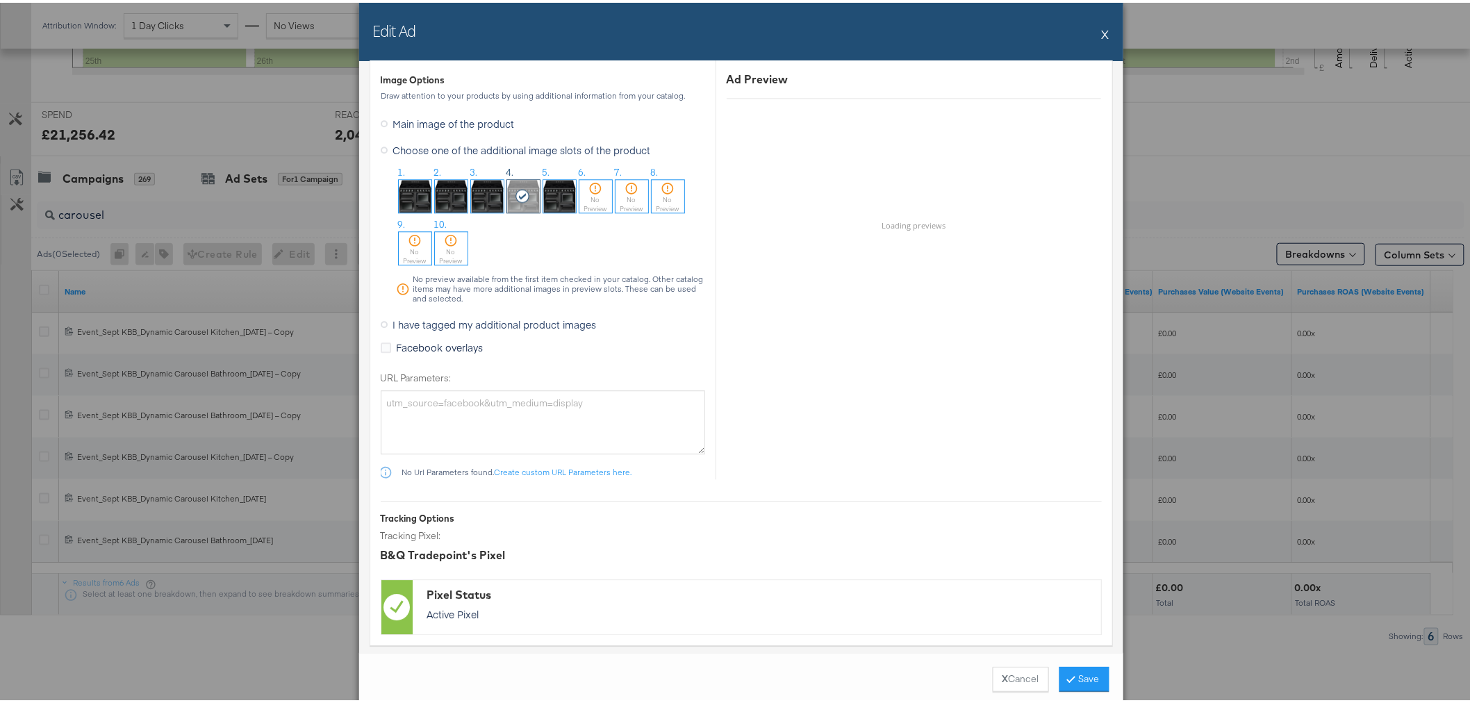
scroll to position [1420, 0]
click at [546, 197] on img at bounding box center [559, 192] width 33 height 33
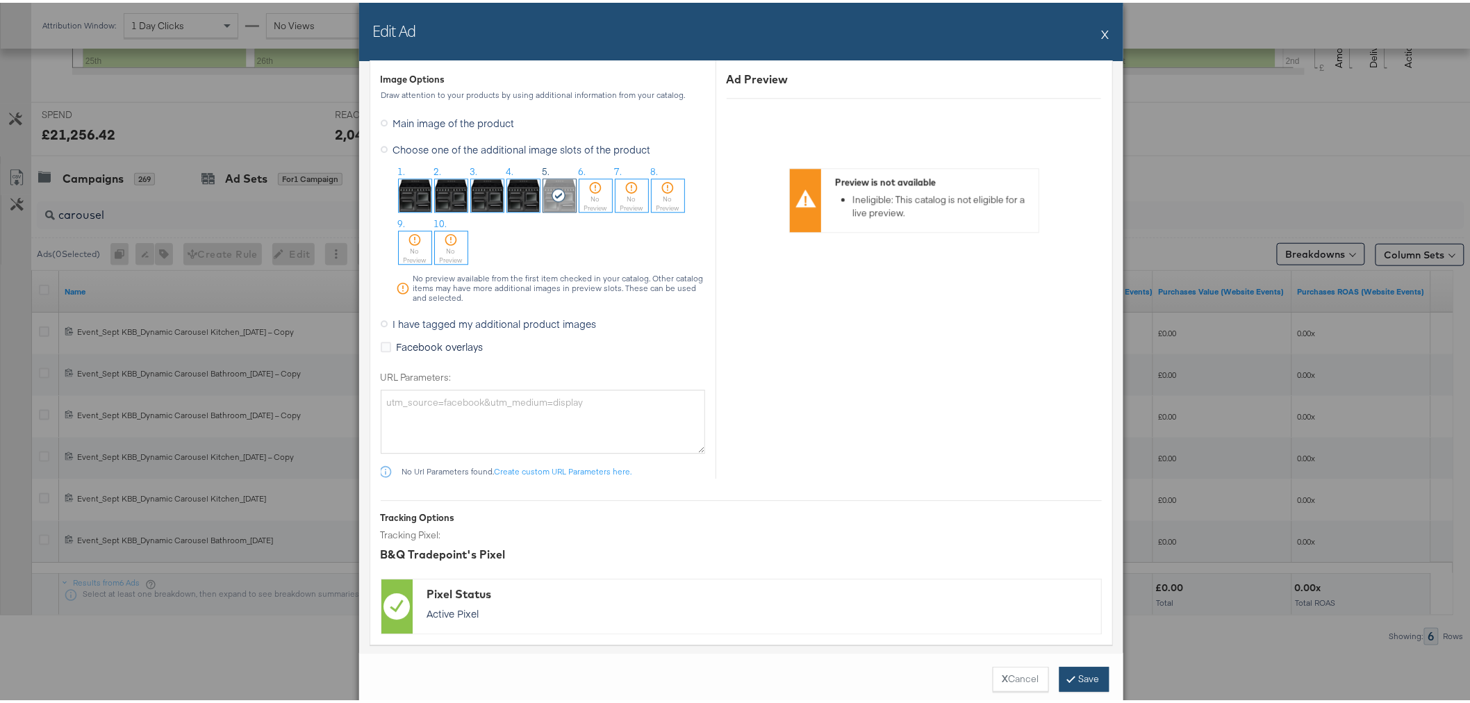
click at [1068, 670] on button "Save" at bounding box center [1085, 676] width 50 height 25
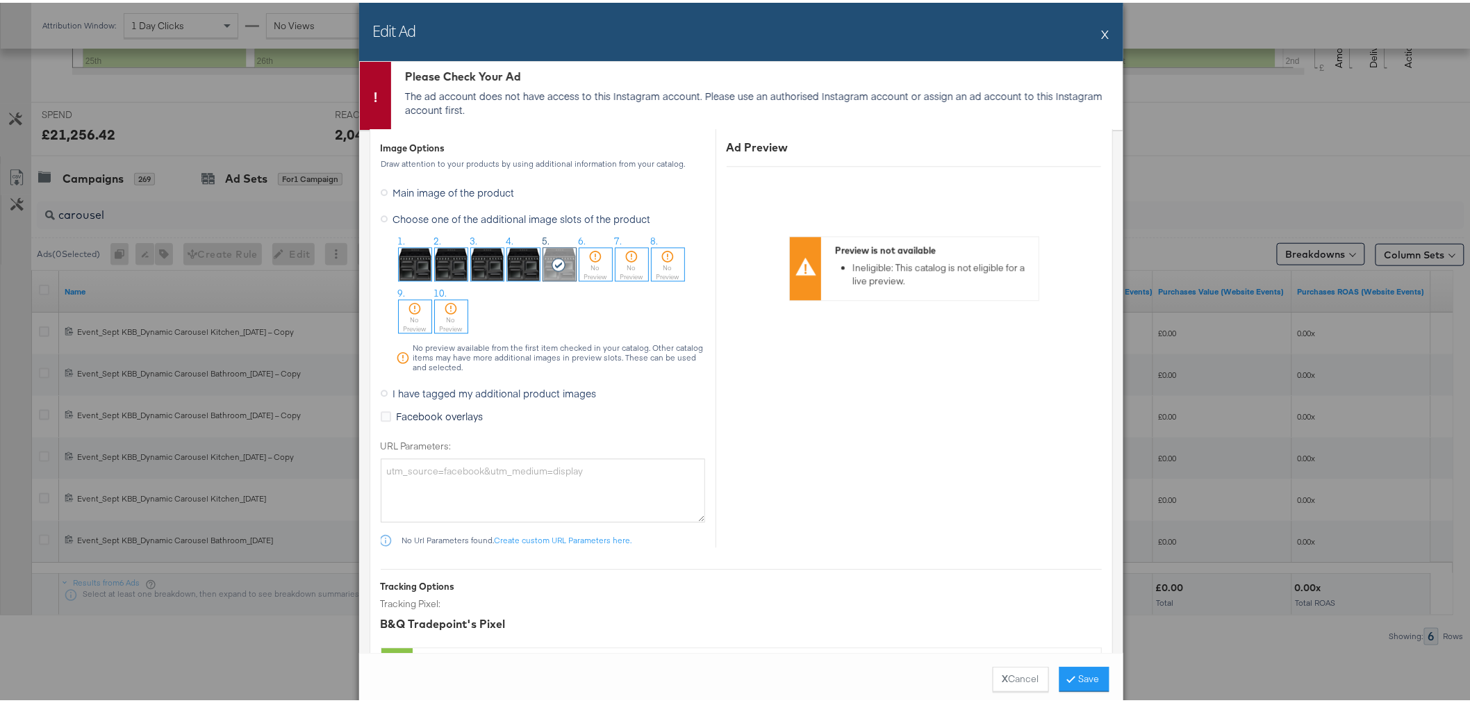
click at [1232, 163] on div "Edit Ad X Please Check Your Ad The ad account does not have access to this Inst…" at bounding box center [741, 351] width 1482 height 703
click at [1102, 26] on button "X" at bounding box center [1106, 31] width 8 height 28
